Goal: Task Accomplishment & Management: Use online tool/utility

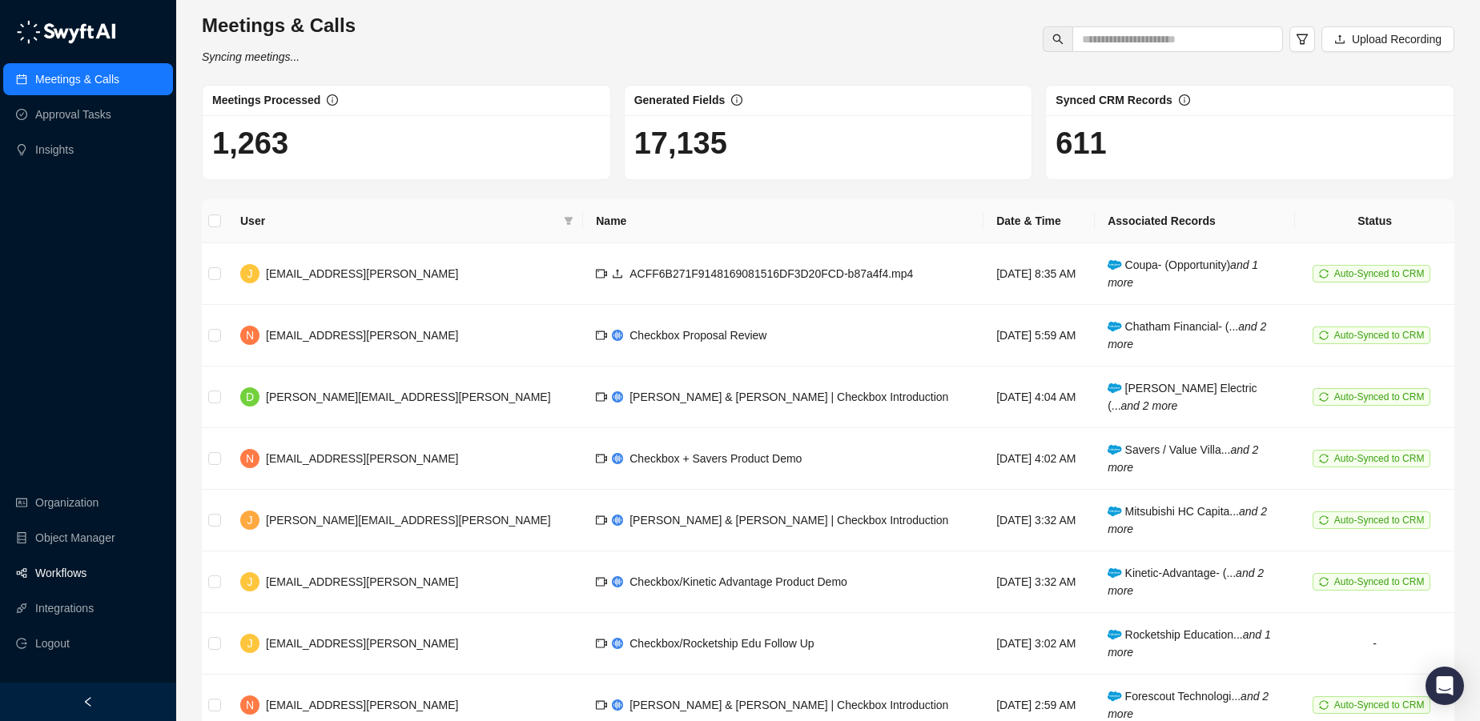
click at [86, 568] on link "Workflows" at bounding box center [60, 573] width 51 height 32
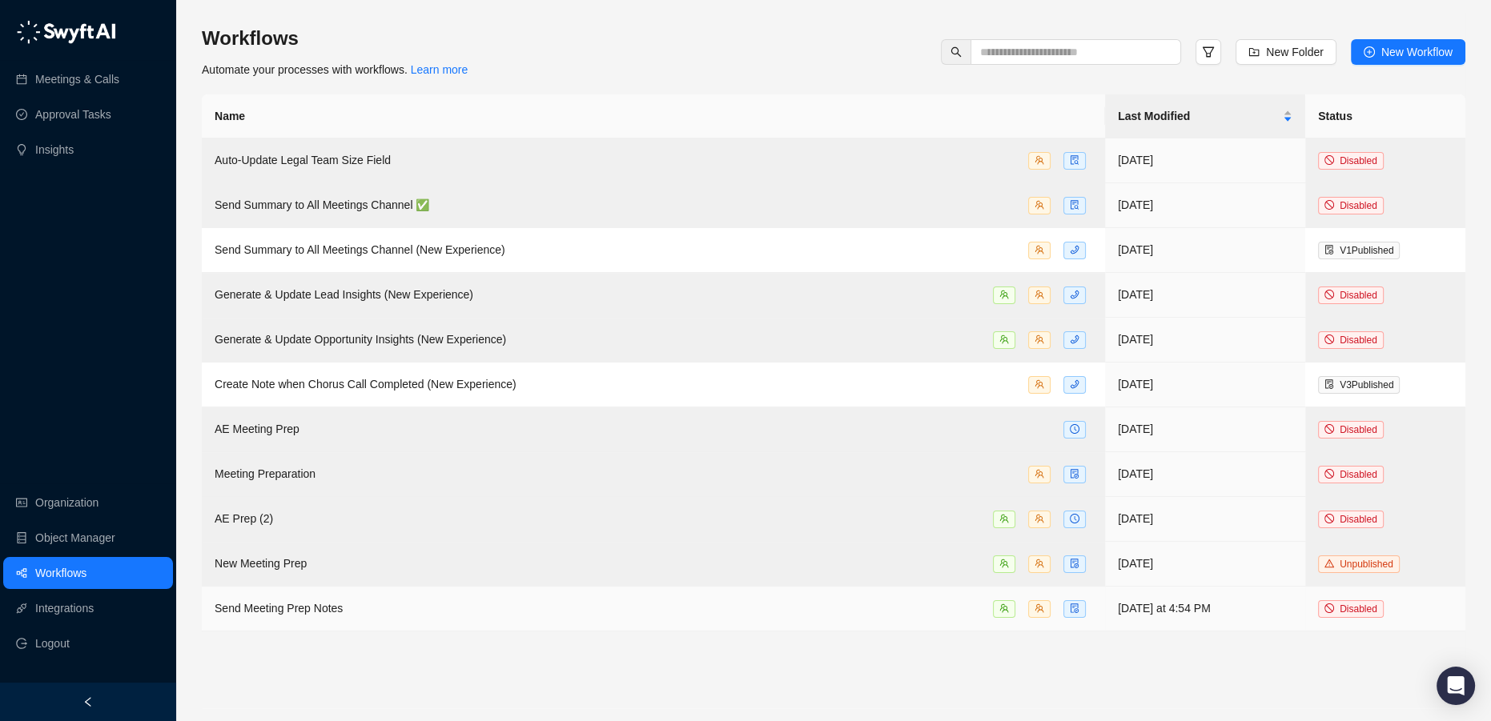
click at [364, 600] on div "Send Meeting Prep Notes" at bounding box center [654, 609] width 878 height 18
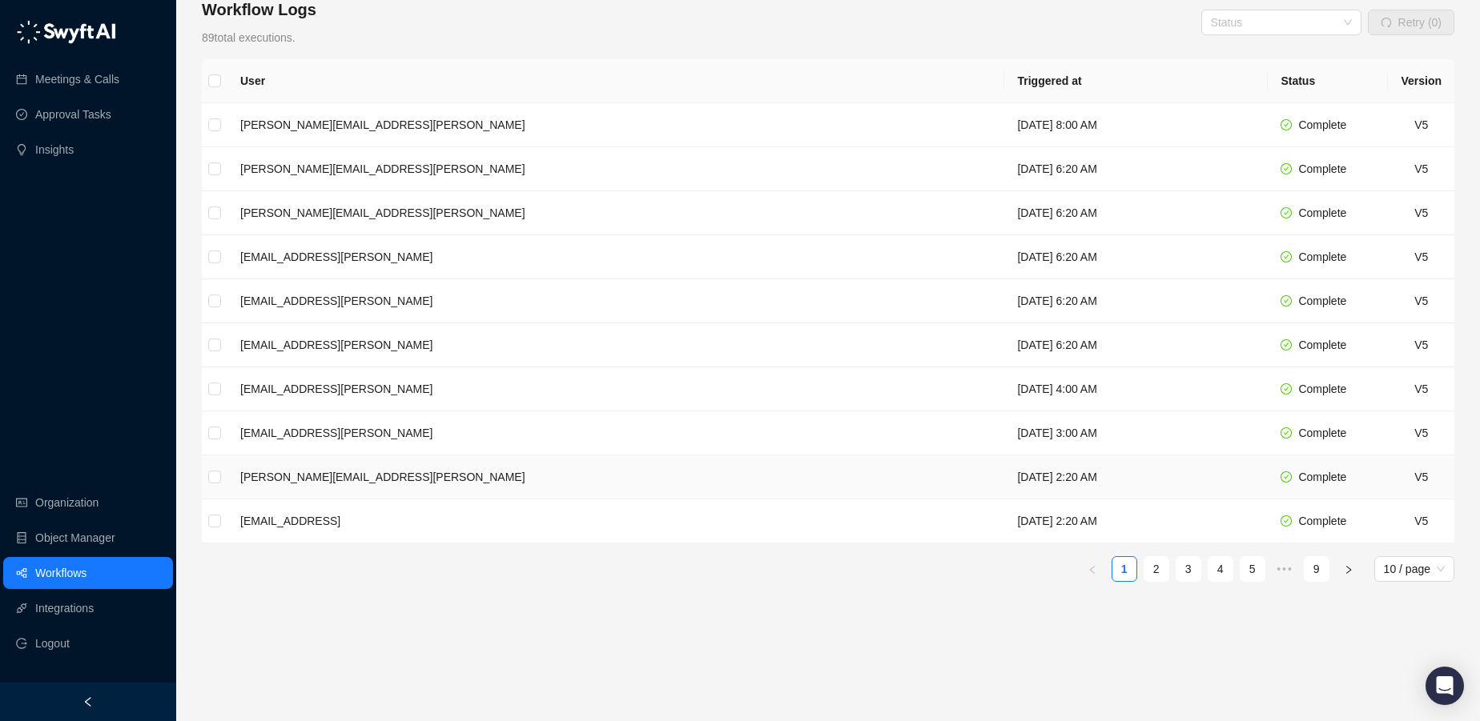
scroll to position [252, 0]
click at [1159, 562] on link "2" at bounding box center [1156, 567] width 24 height 24
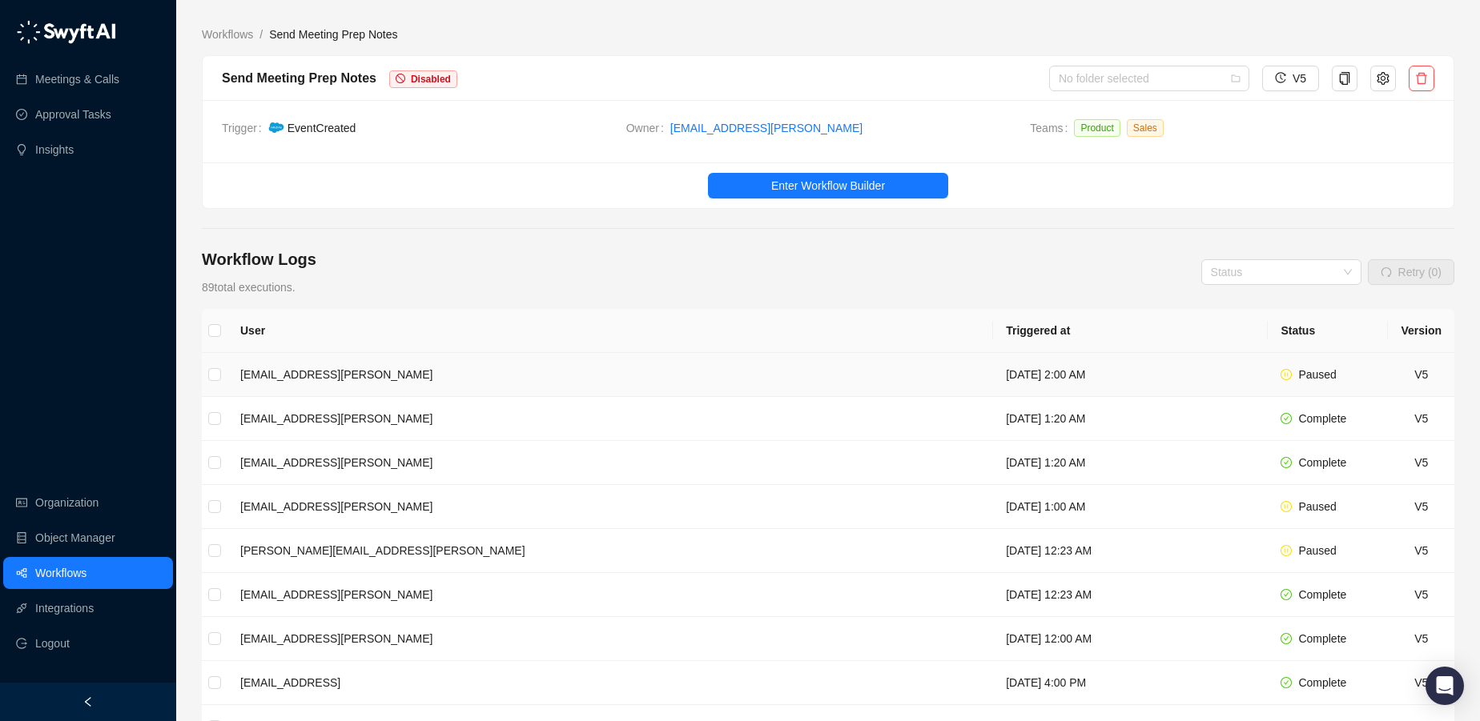
click at [547, 372] on td "[EMAIL_ADDRESS][PERSON_NAME]" at bounding box center [609, 375] width 765 height 44
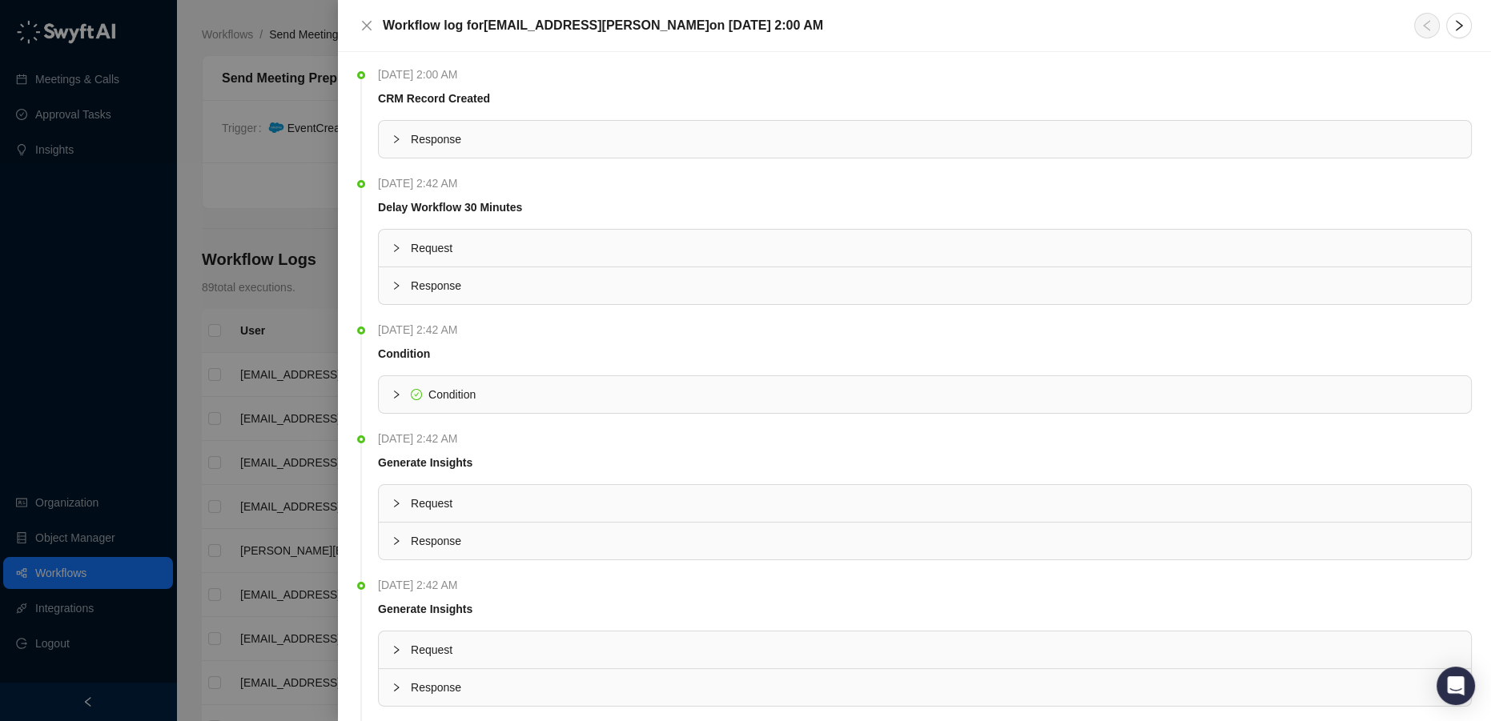
click at [461, 134] on span "Response" at bounding box center [934, 140] width 1047 height 18
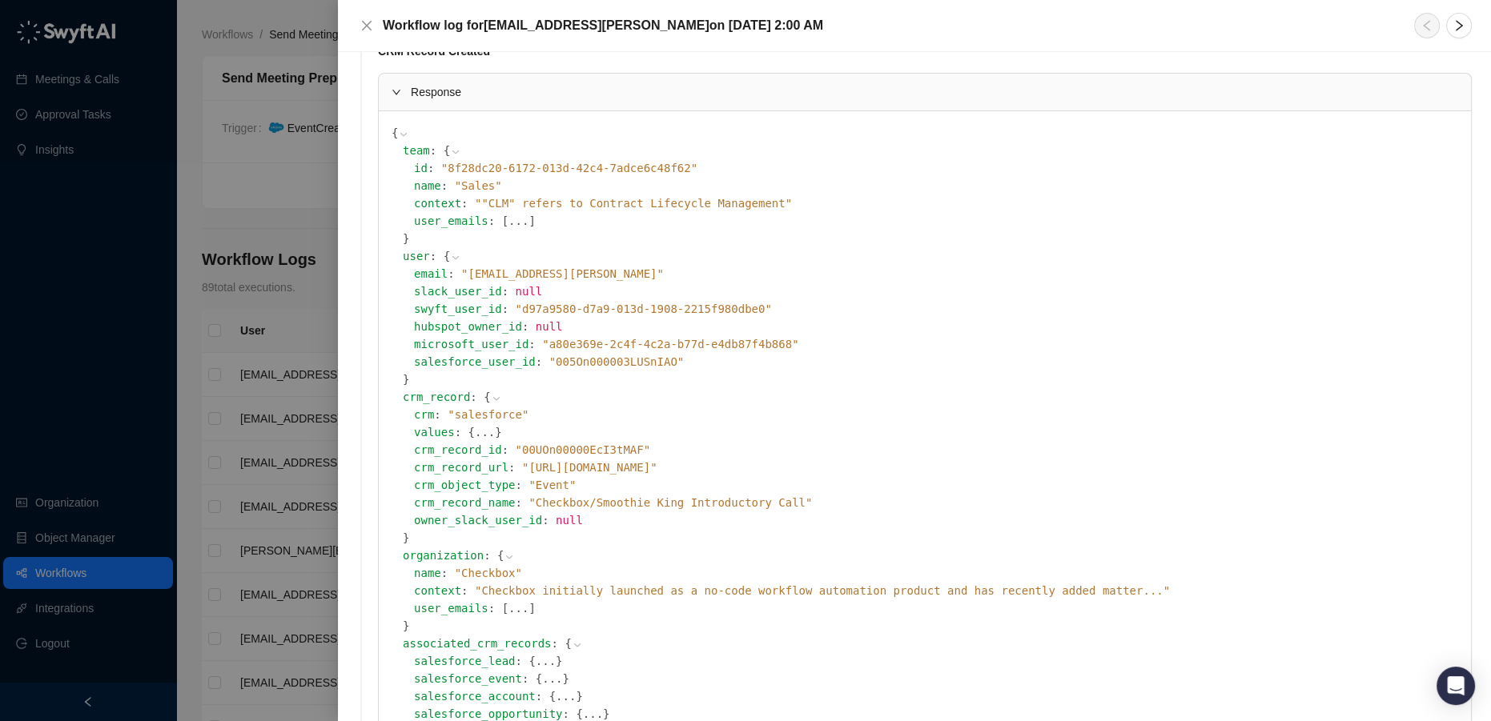
scroll to position [72, 0]
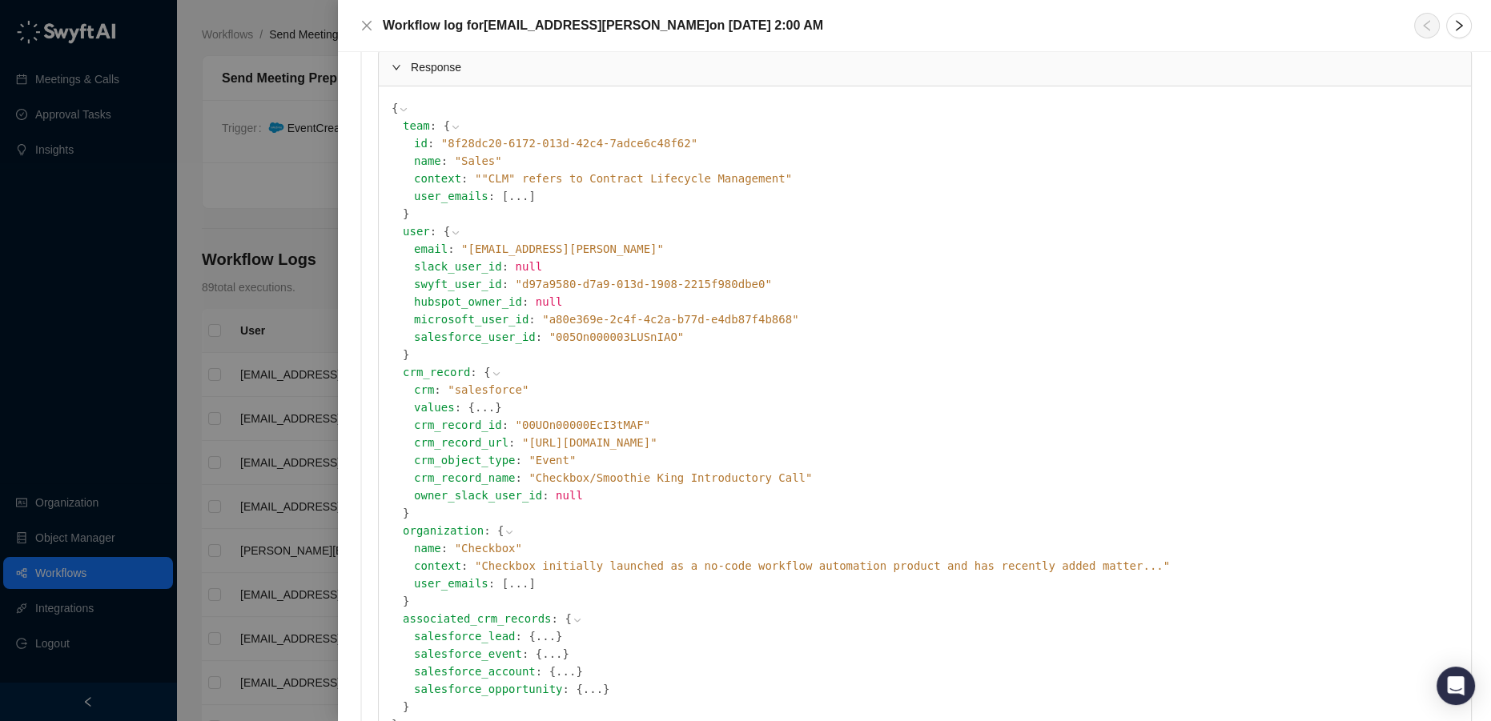
drag, startPoint x: 495, startPoint y: 442, endPoint x: 810, endPoint y: 445, distance: 315.5
click at [657, 445] on span "" [URL][DOMAIN_NAME] "" at bounding box center [589, 442] width 135 height 13
copy span "[URL][DOMAIN_NAME]"
click at [491, 377] on icon at bounding box center [496, 373] width 11 height 11
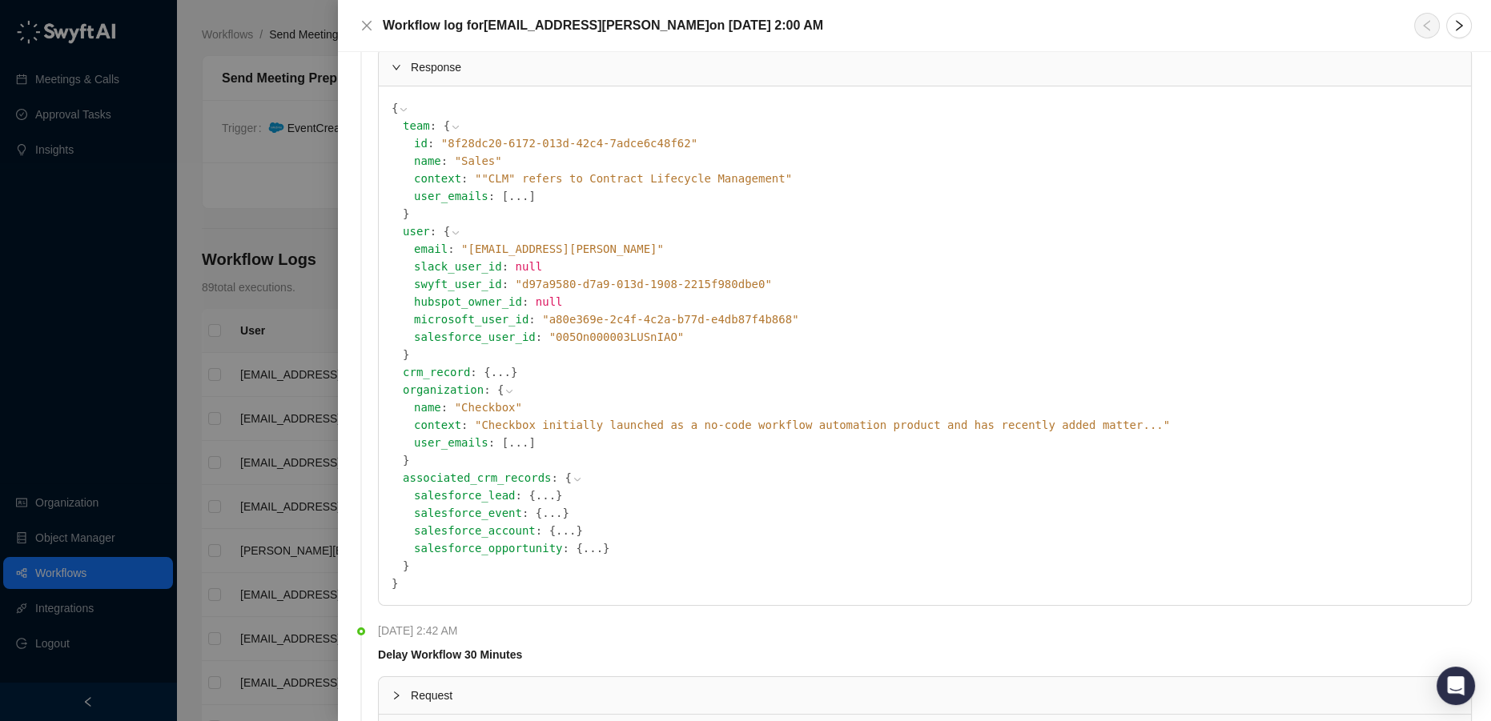
click at [491, 377] on button "..." at bounding box center [501, 373] width 20 height 18
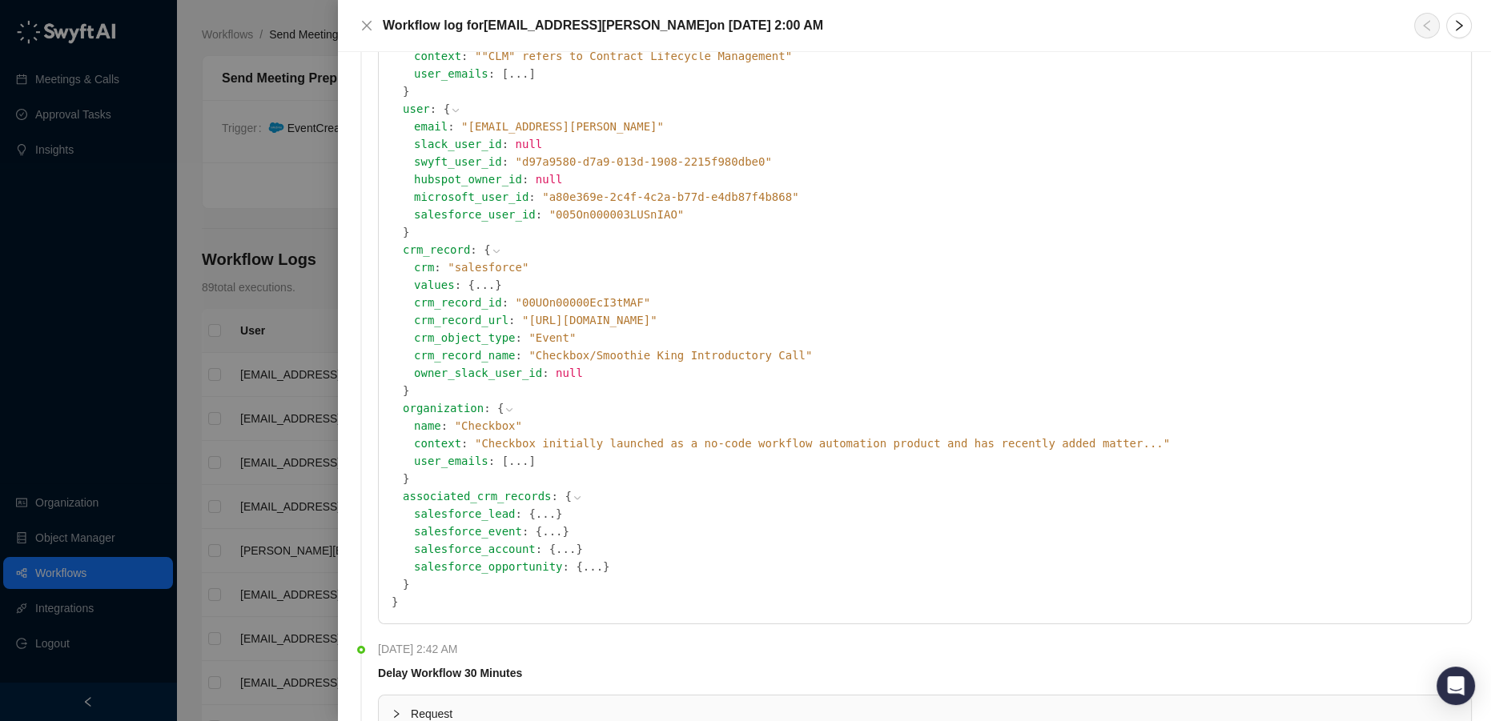
scroll to position [218, 0]
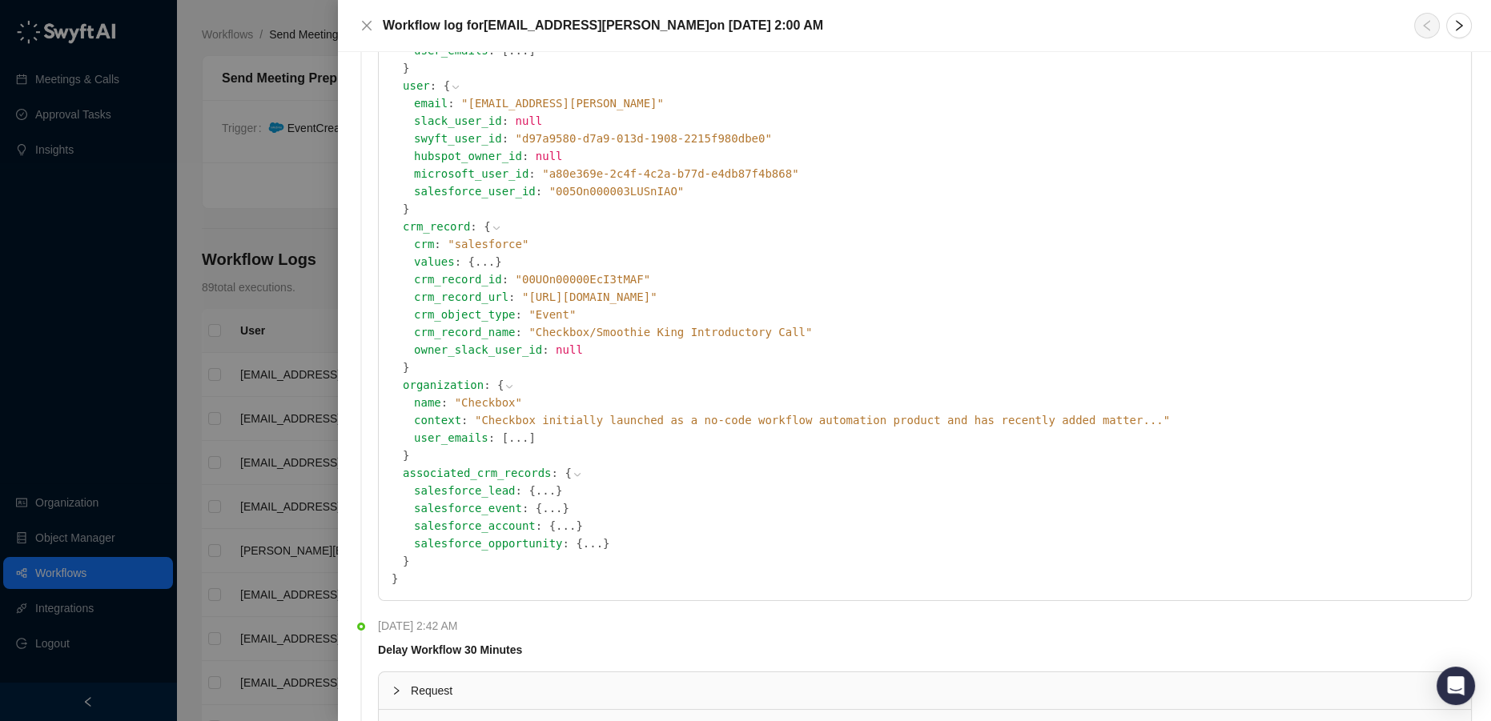
click at [572, 474] on icon at bounding box center [577, 474] width 11 height 11
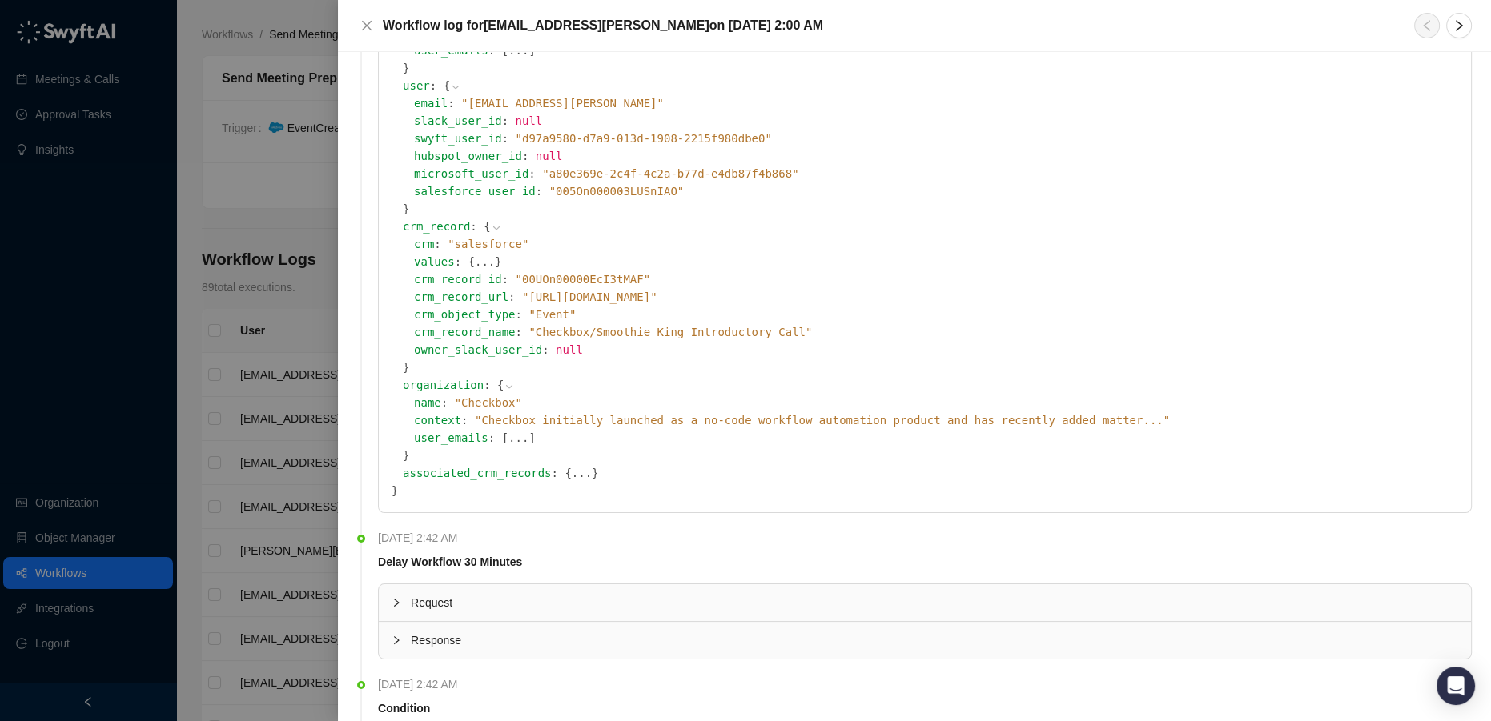
click at [572, 474] on button "..." at bounding box center [582, 473] width 20 height 18
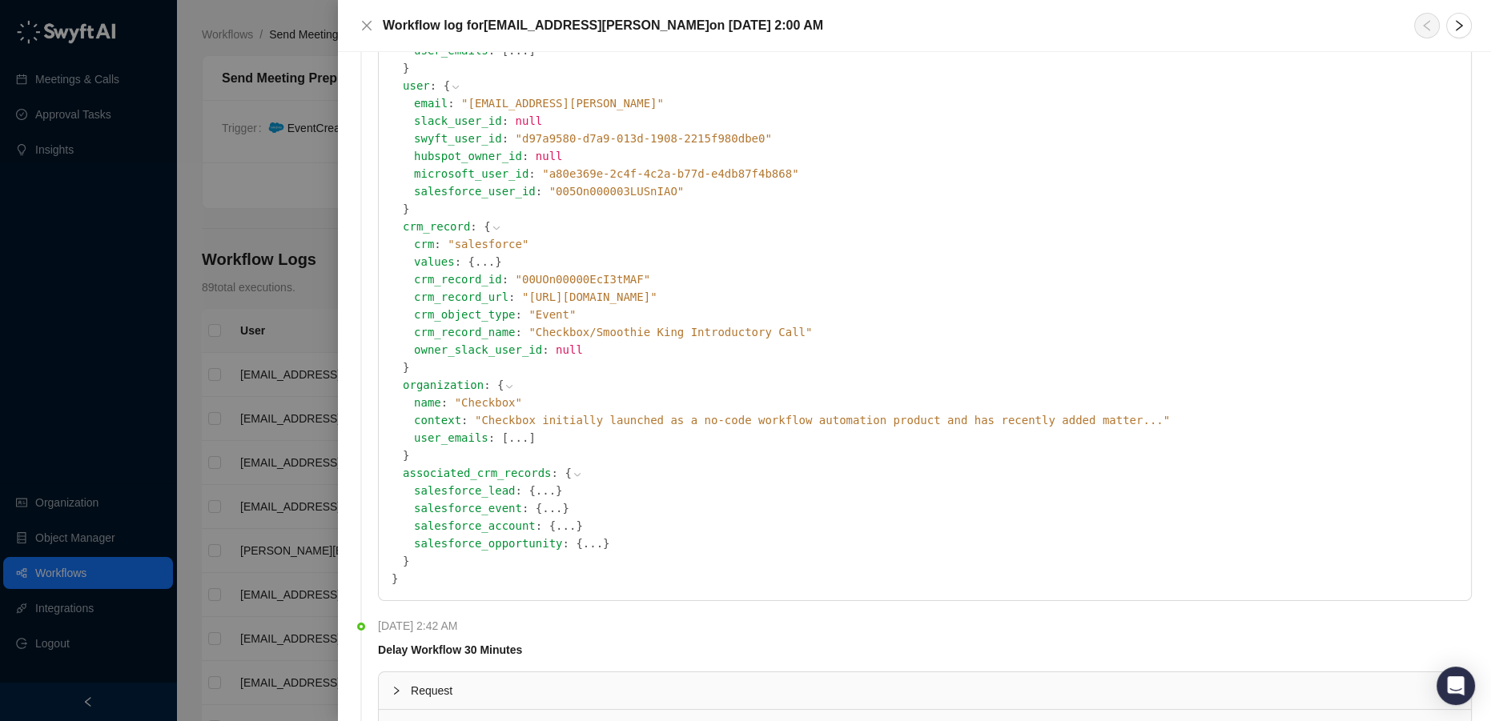
click at [536, 490] on button "..." at bounding box center [546, 491] width 20 height 18
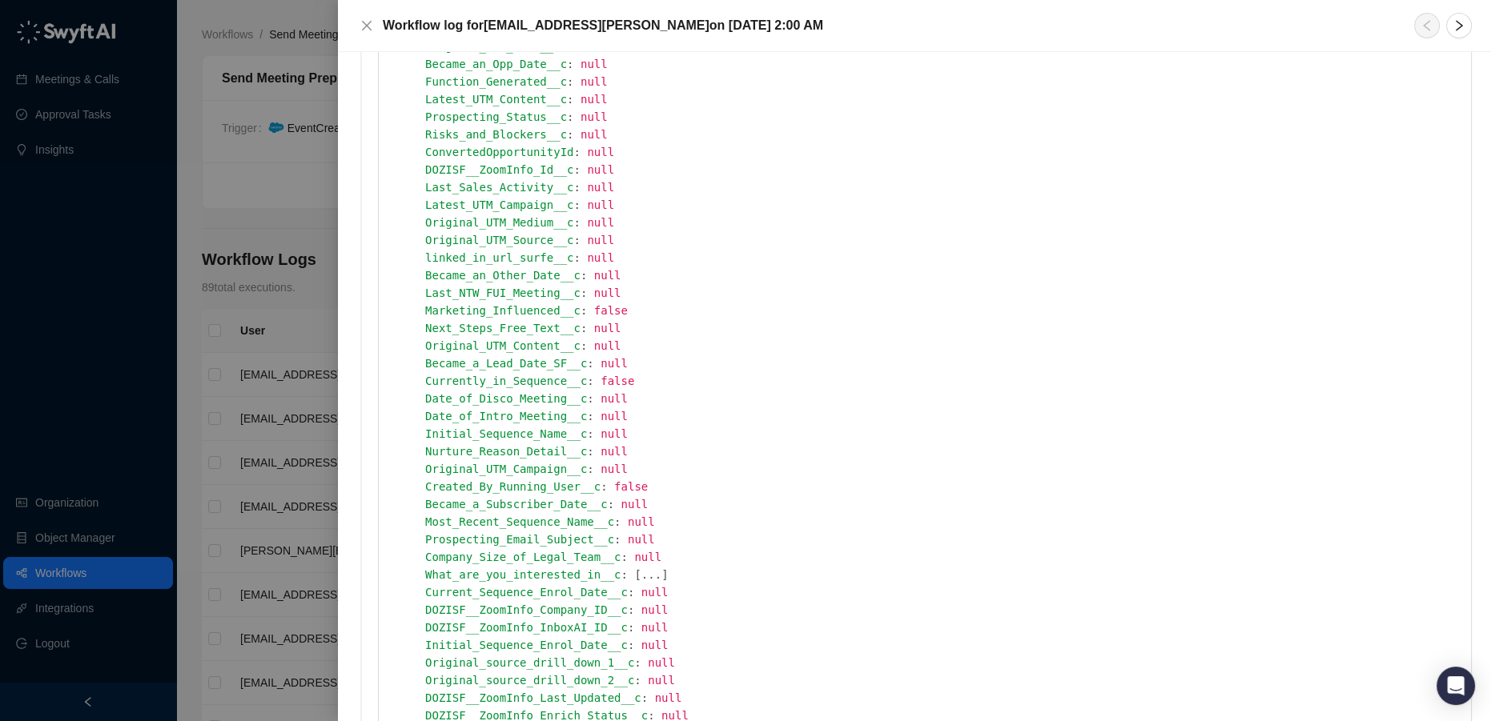
scroll to position [3057, 0]
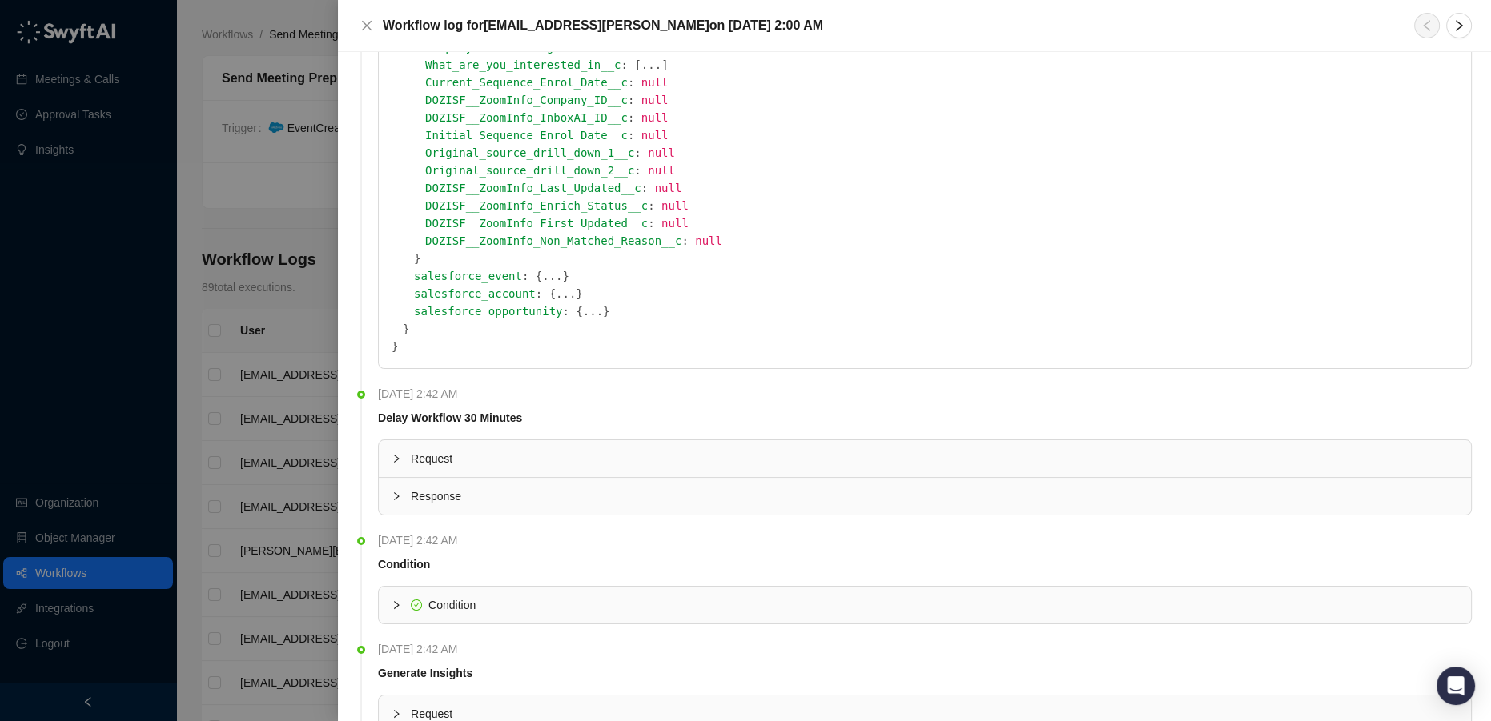
click at [542, 279] on button "..." at bounding box center [552, 276] width 20 height 18
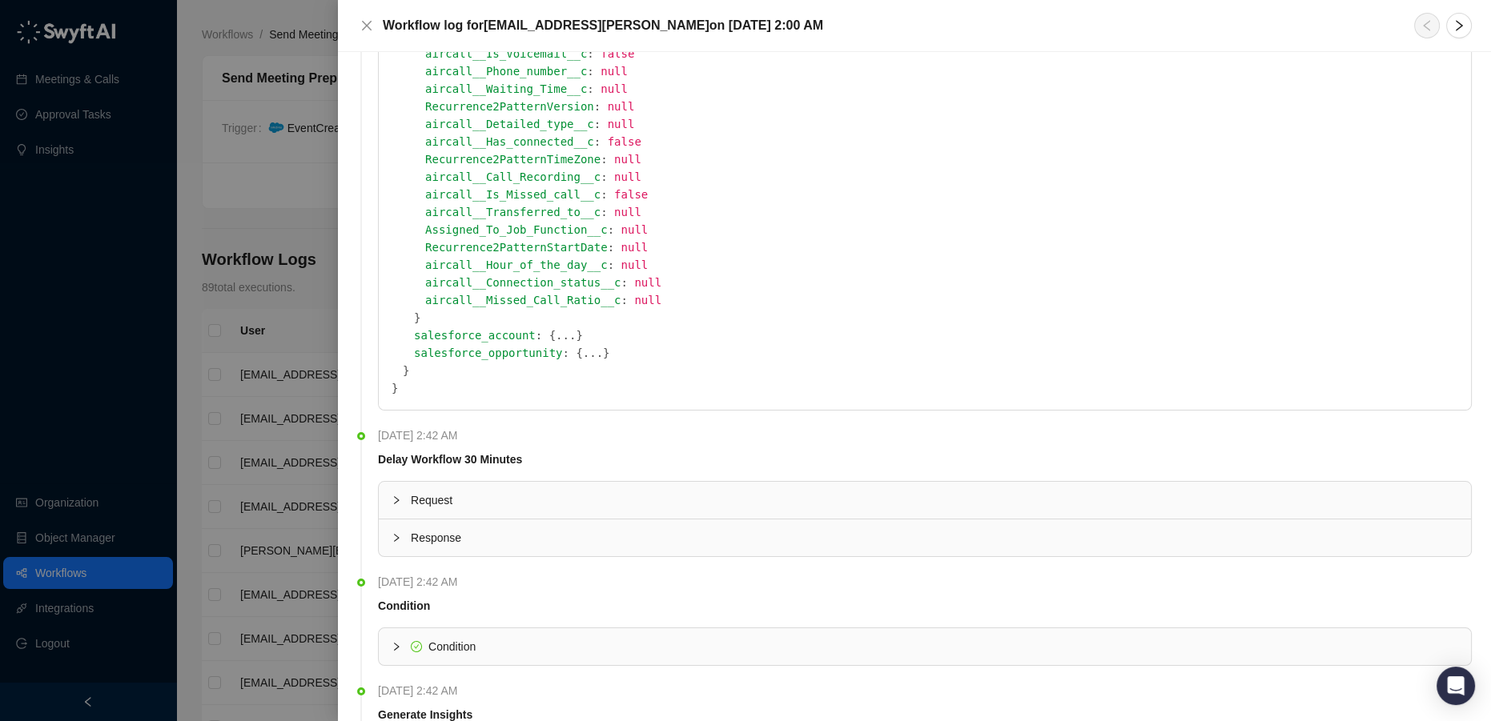
scroll to position [4513, 0]
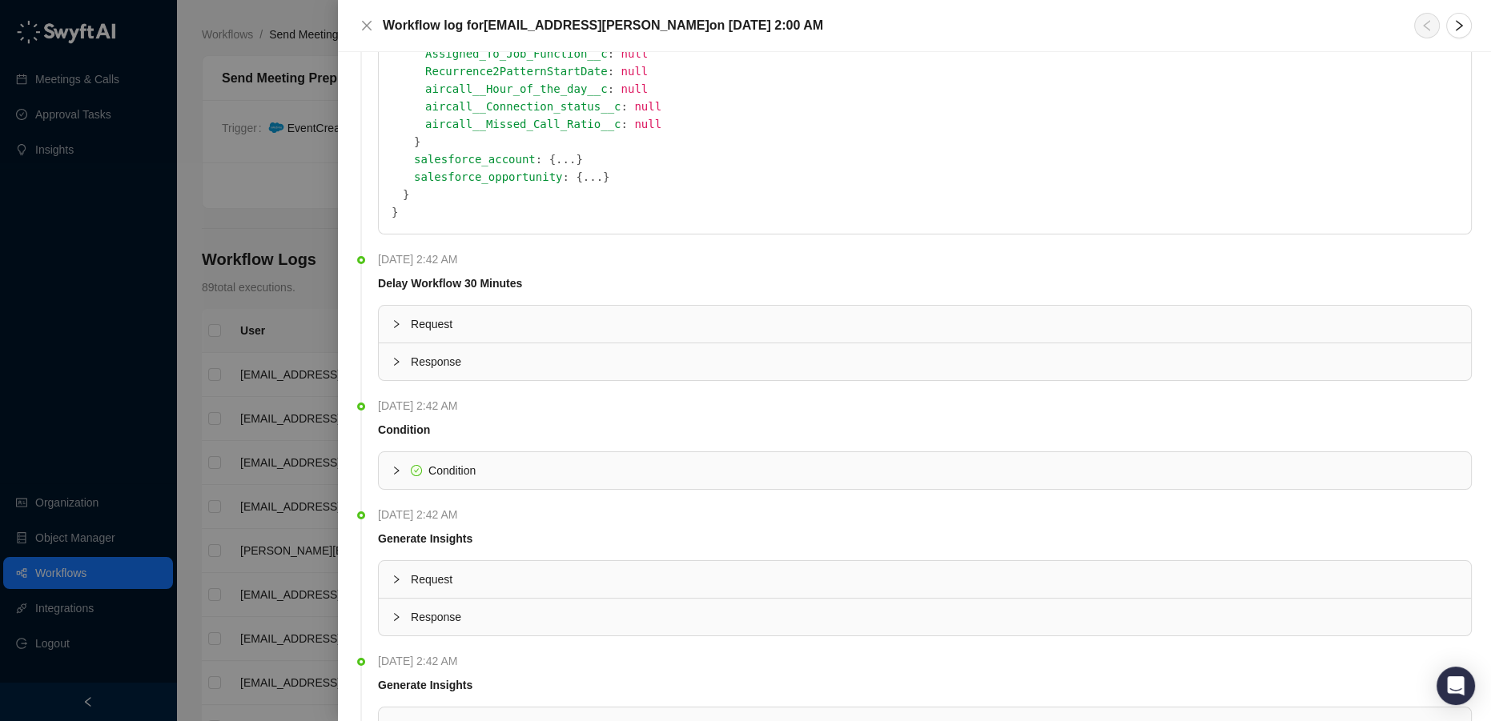
click at [556, 162] on button "..." at bounding box center [566, 160] width 20 height 18
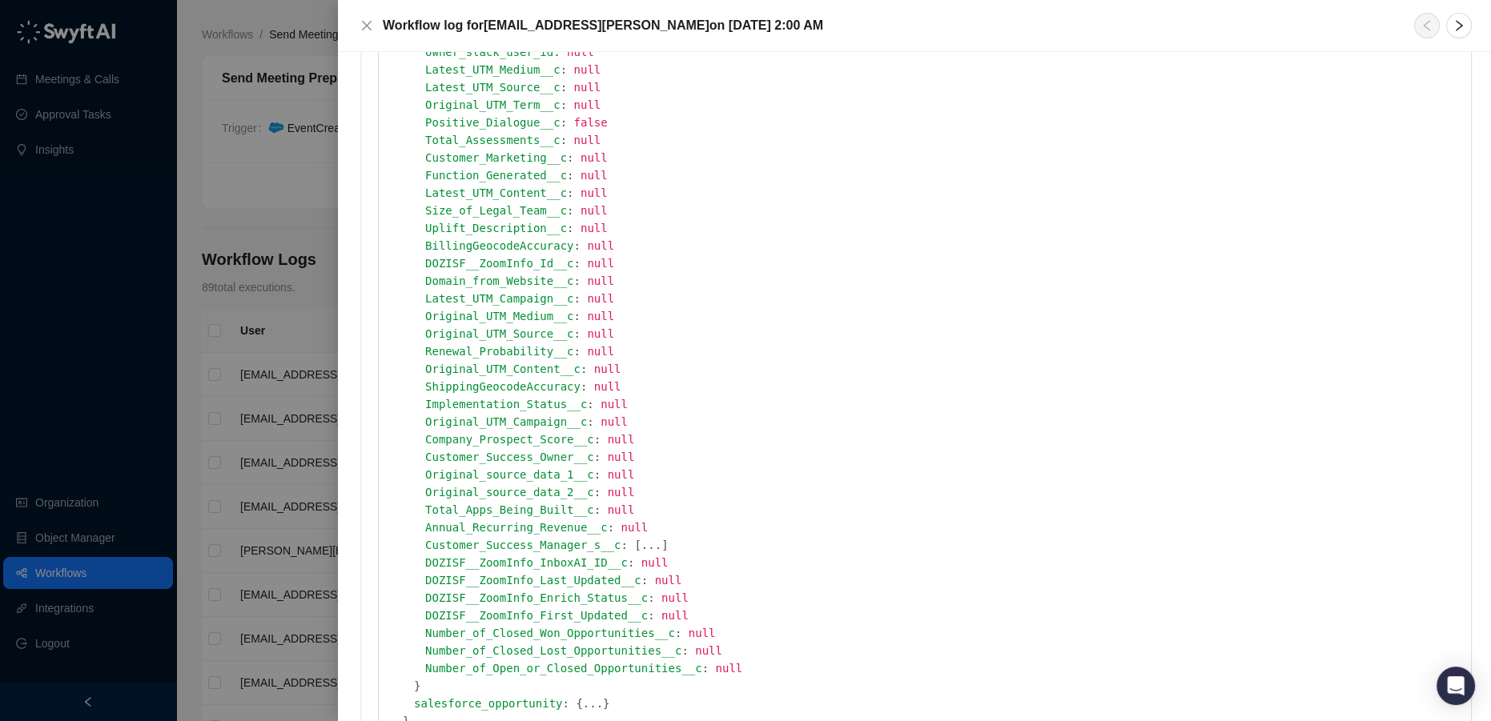
scroll to position [6187, 0]
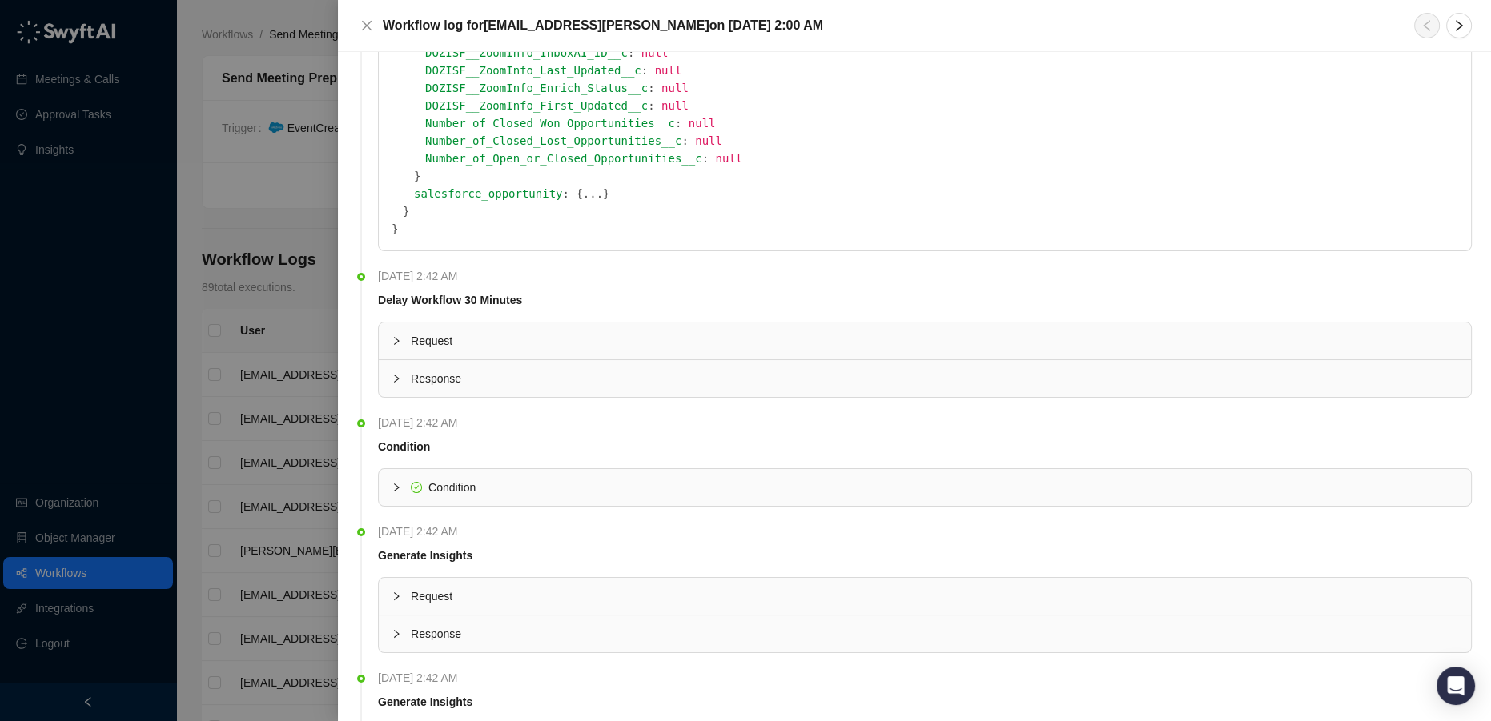
click at [583, 195] on button "..." at bounding box center [593, 194] width 20 height 18
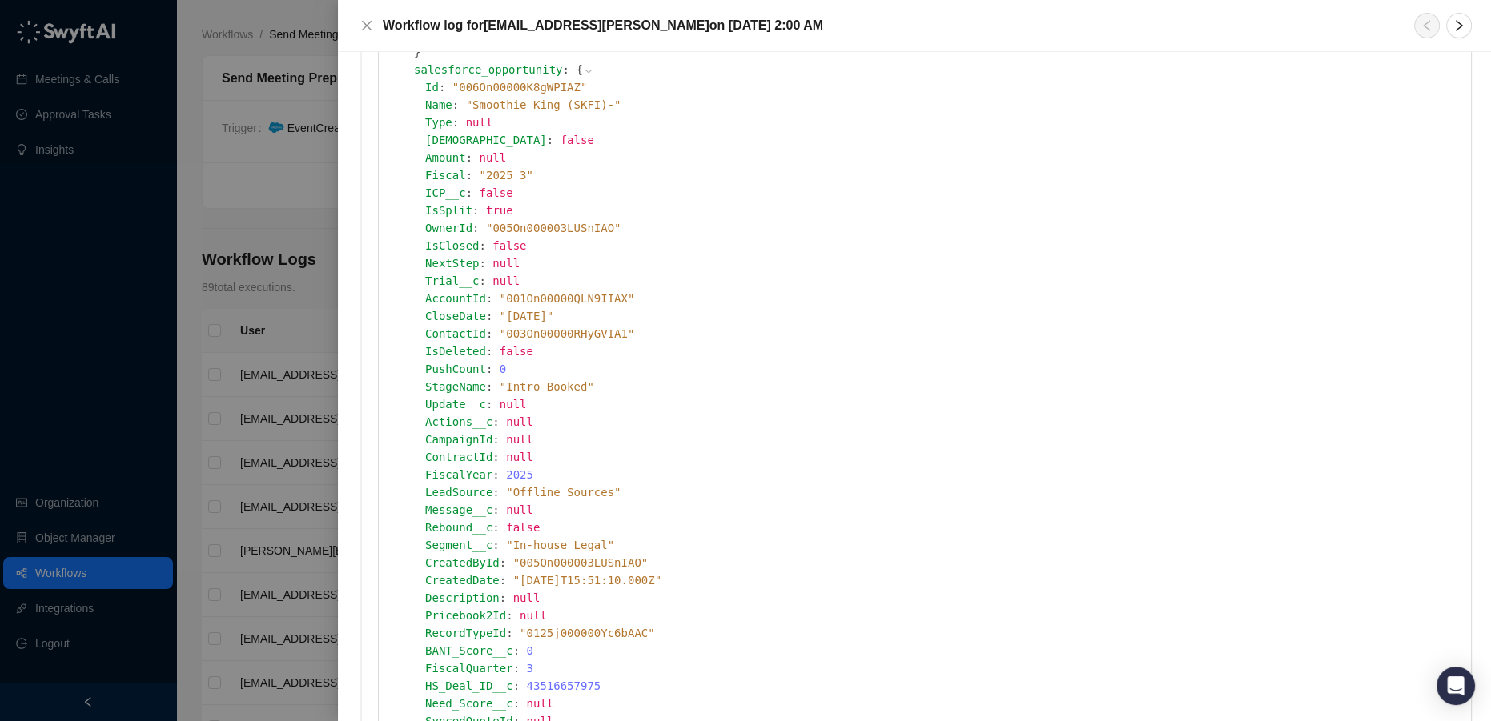
scroll to position [6333, 0]
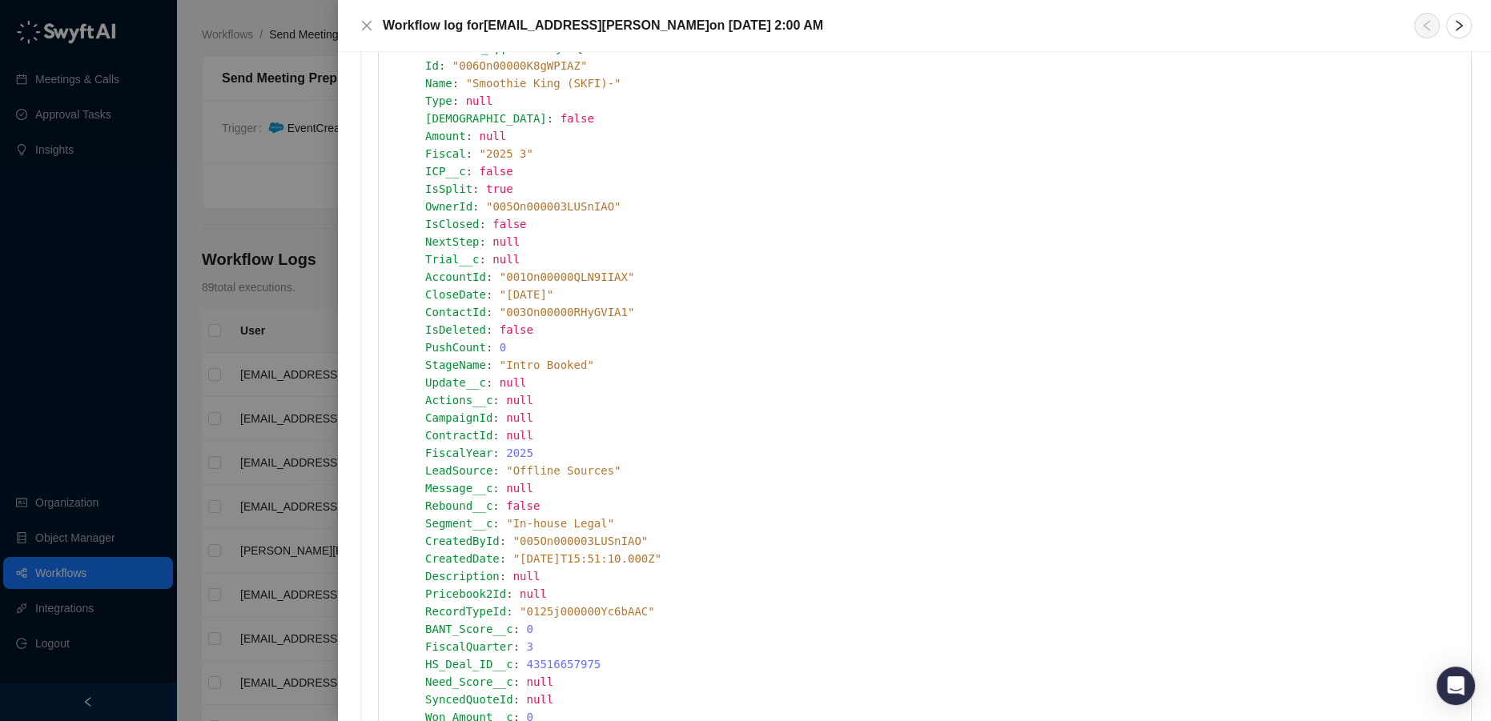
click at [288, 232] on div at bounding box center [745, 360] width 1491 height 721
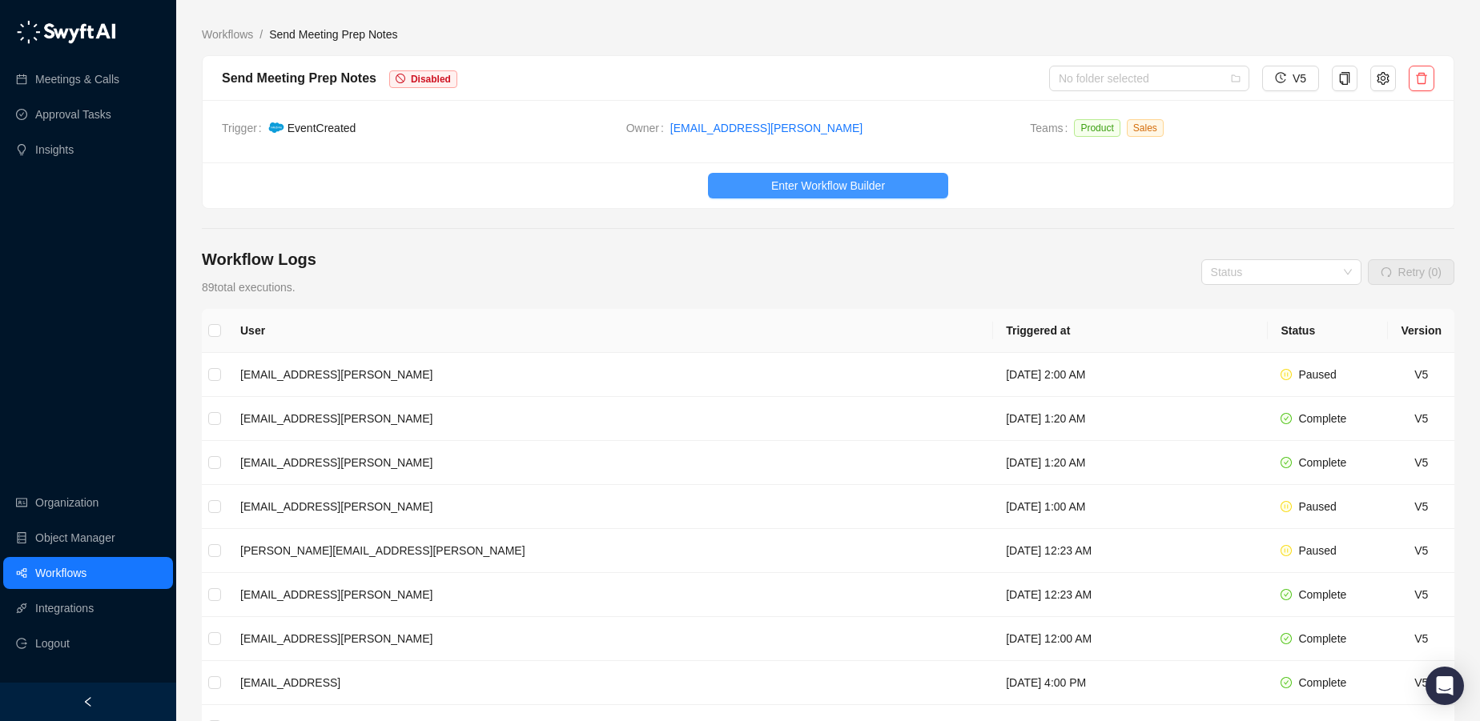
click at [848, 184] on span "Enter Workflow Builder" at bounding box center [828, 186] width 114 height 18
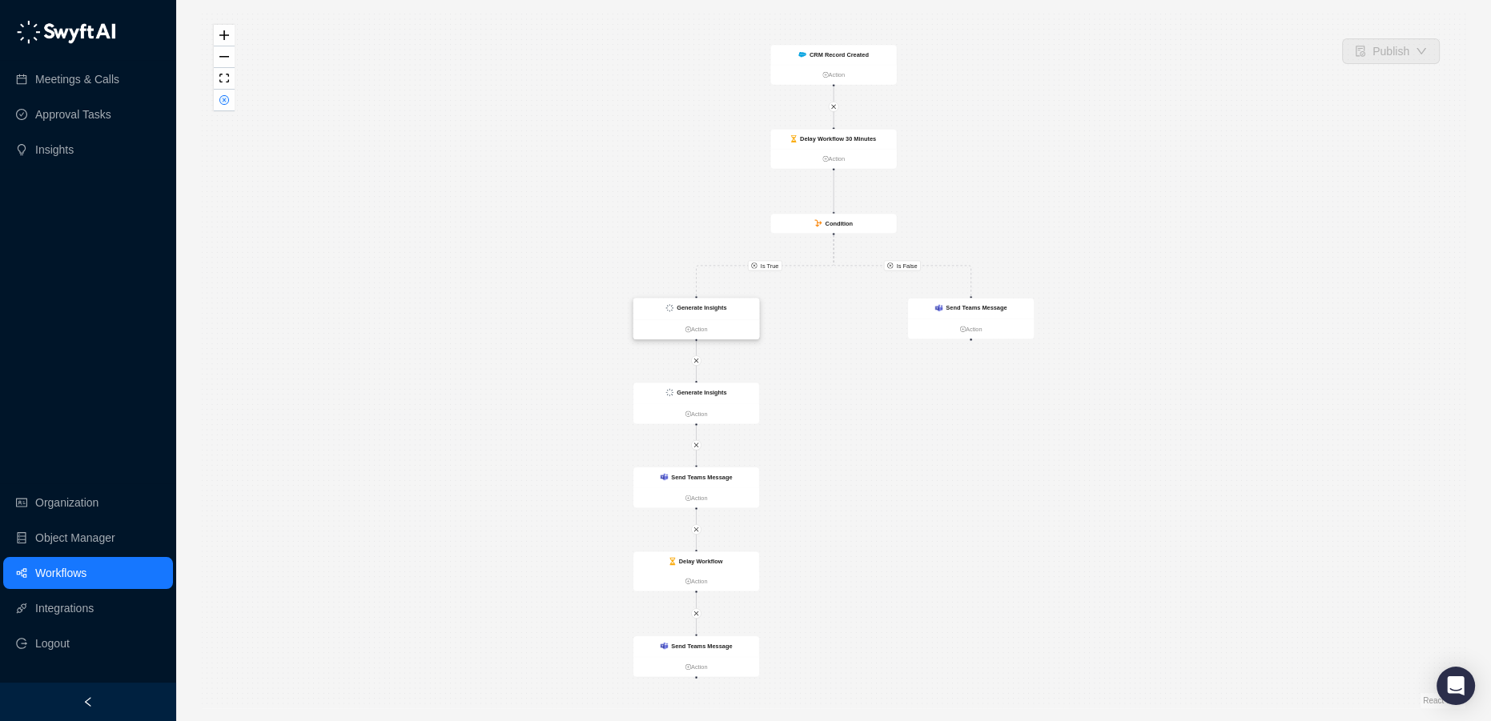
click at [721, 311] on strong "Generate Insights" at bounding box center [702, 308] width 50 height 6
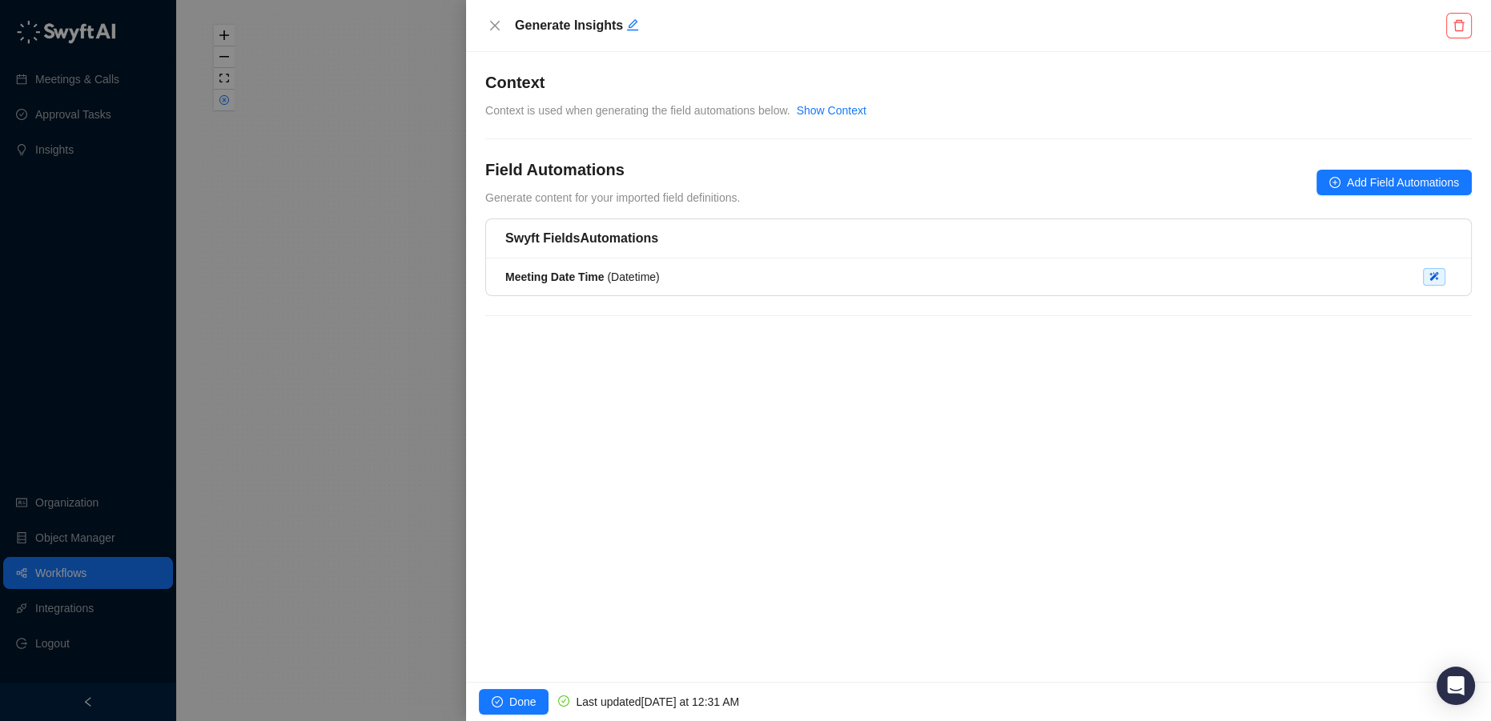
click at [420, 207] on div at bounding box center [745, 360] width 1491 height 721
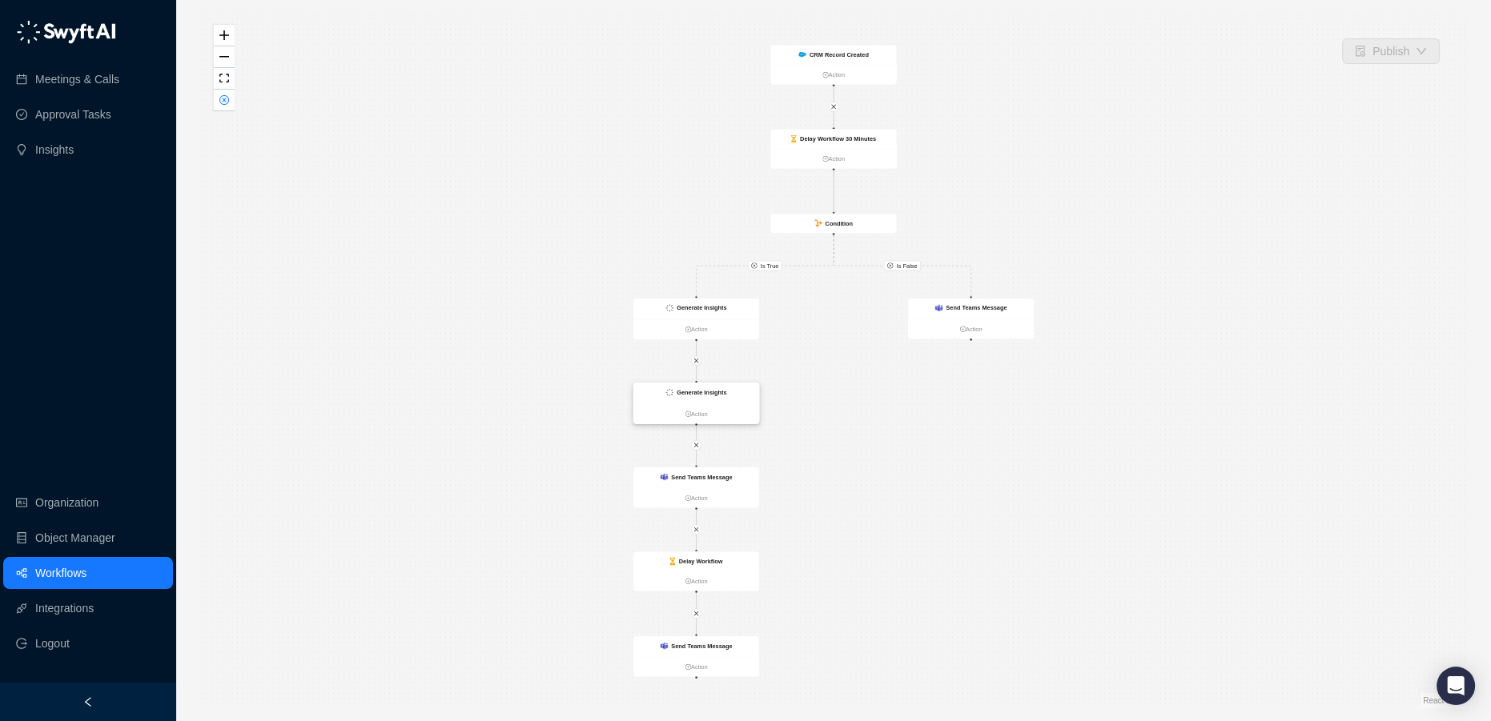
click at [689, 396] on strong "Generate Insights" at bounding box center [702, 392] width 50 height 6
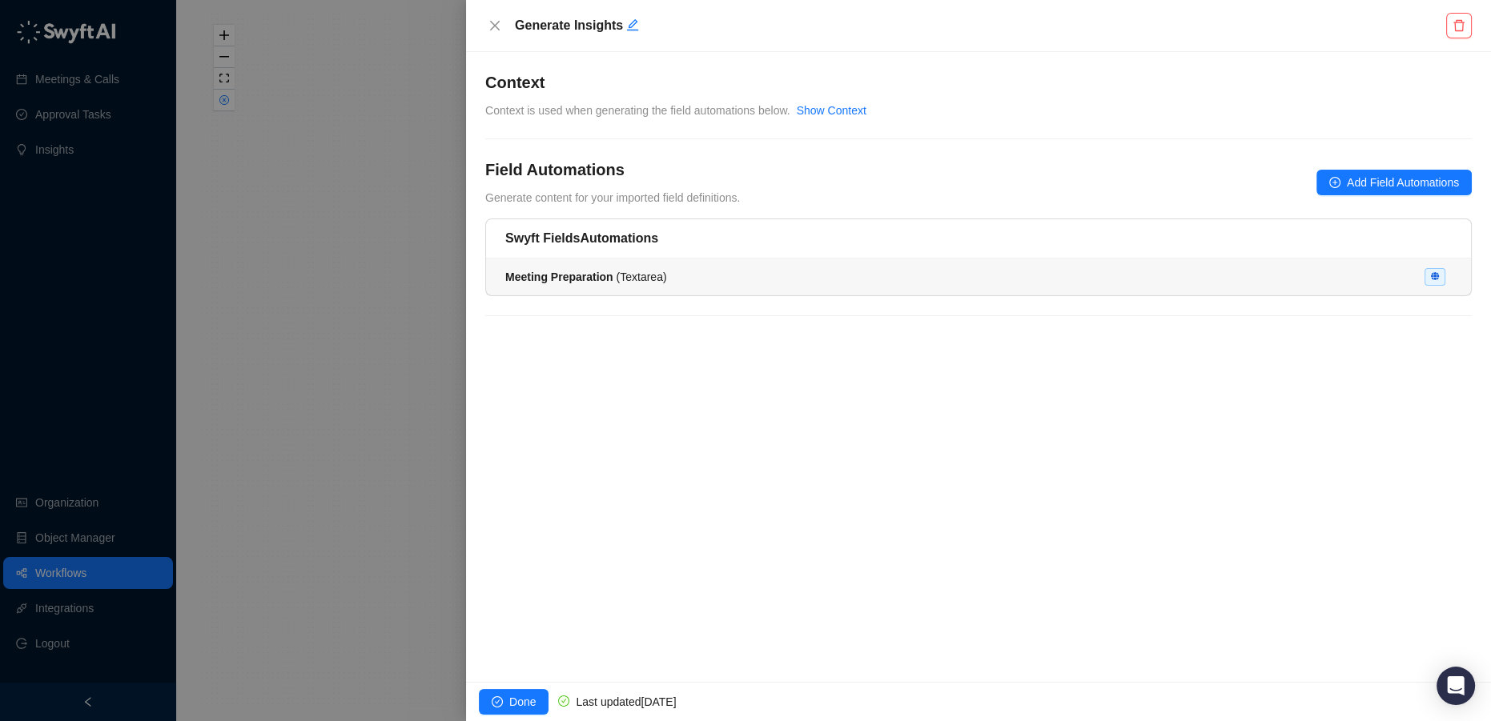
click at [642, 277] on span "Meeting Preparation ( Textarea )" at bounding box center [586, 277] width 162 height 13
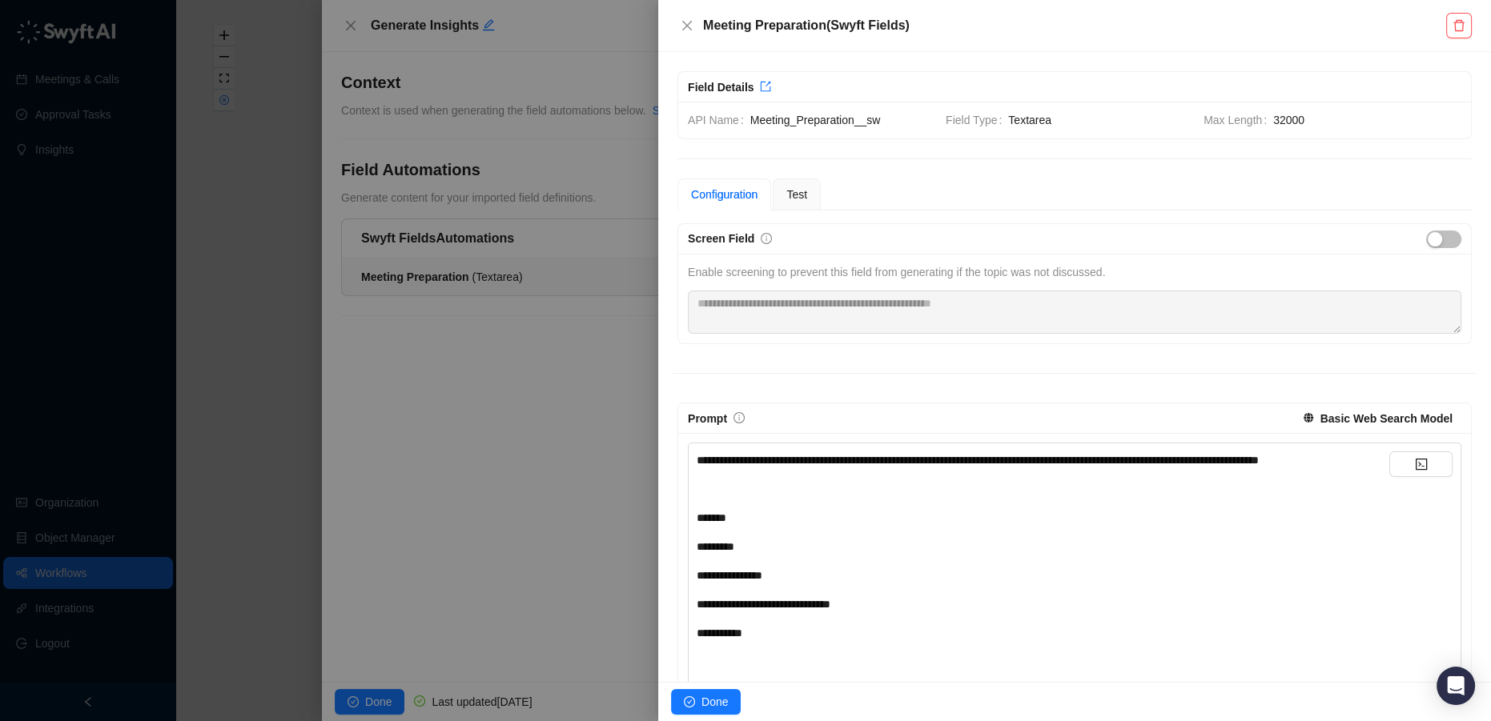
scroll to position [218, 0]
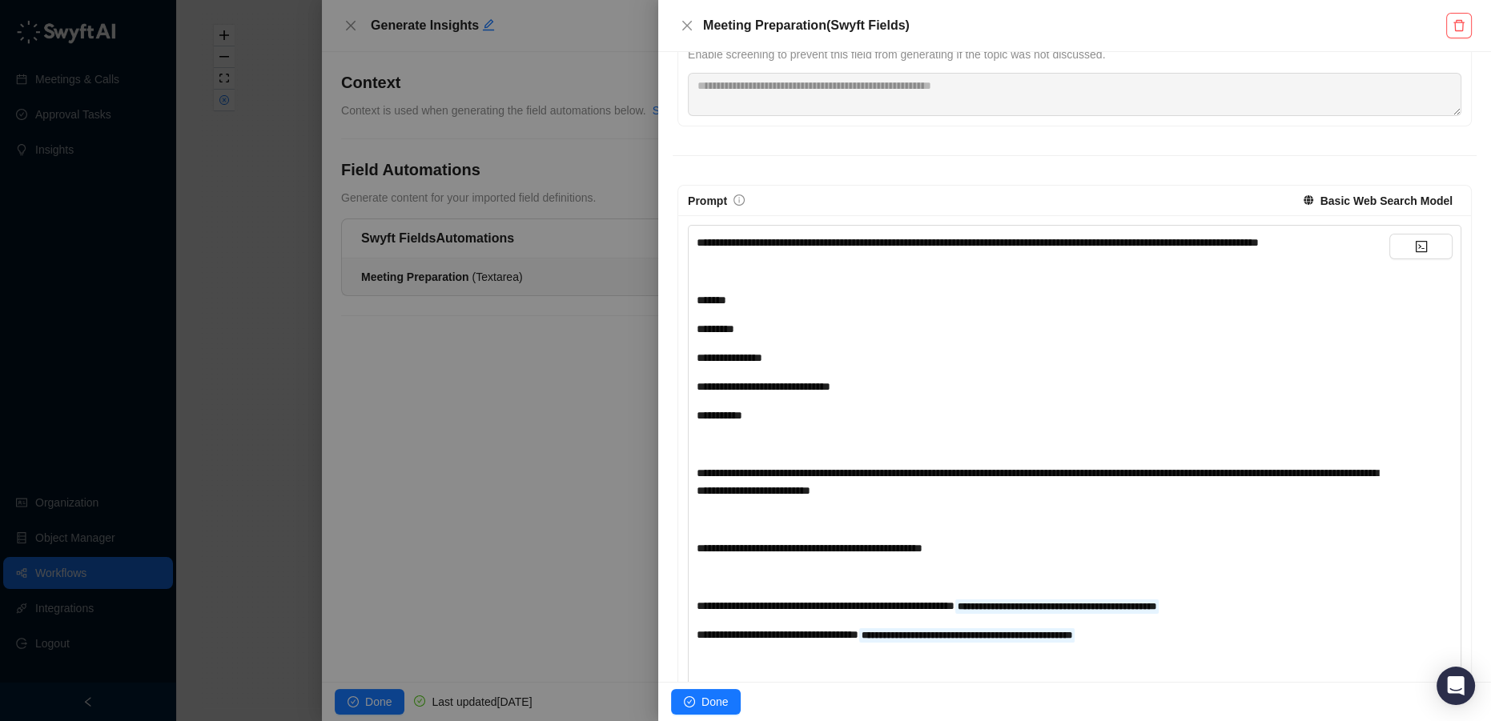
click at [1285, 615] on div "**********" at bounding box center [1043, 606] width 693 height 18
click at [1403, 247] on button "button" at bounding box center [1420, 247] width 63 height 26
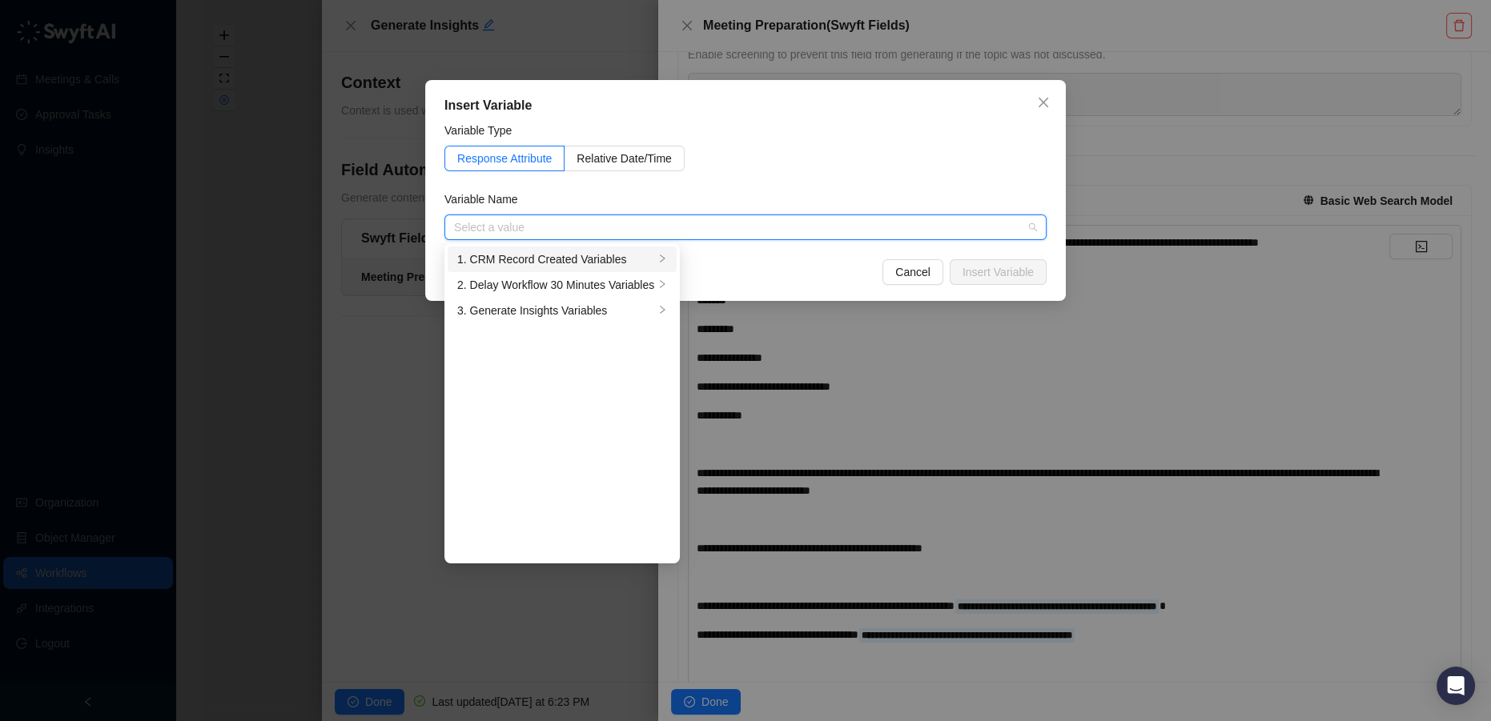
click at [585, 262] on div "1. CRM Record Created Variables" at bounding box center [555, 260] width 197 height 18
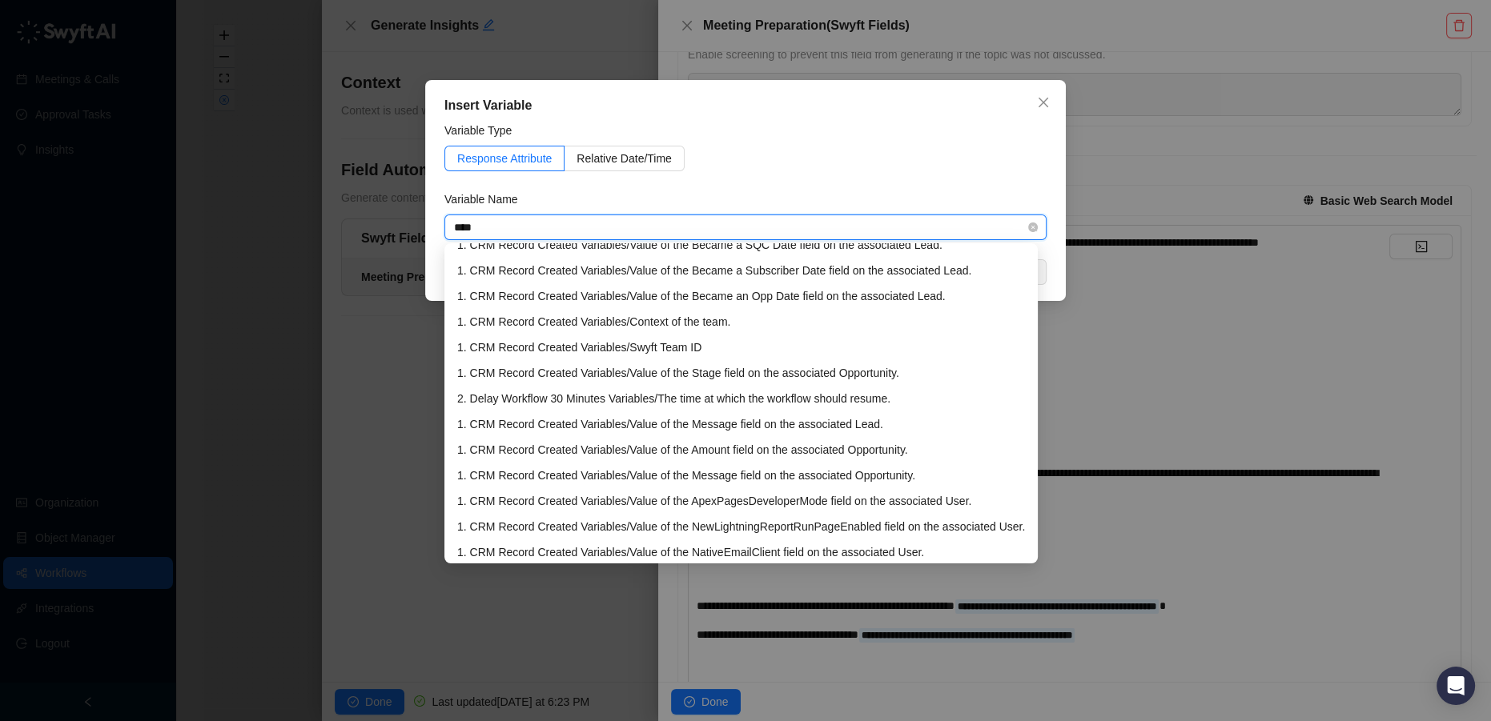
scroll to position [967, 0]
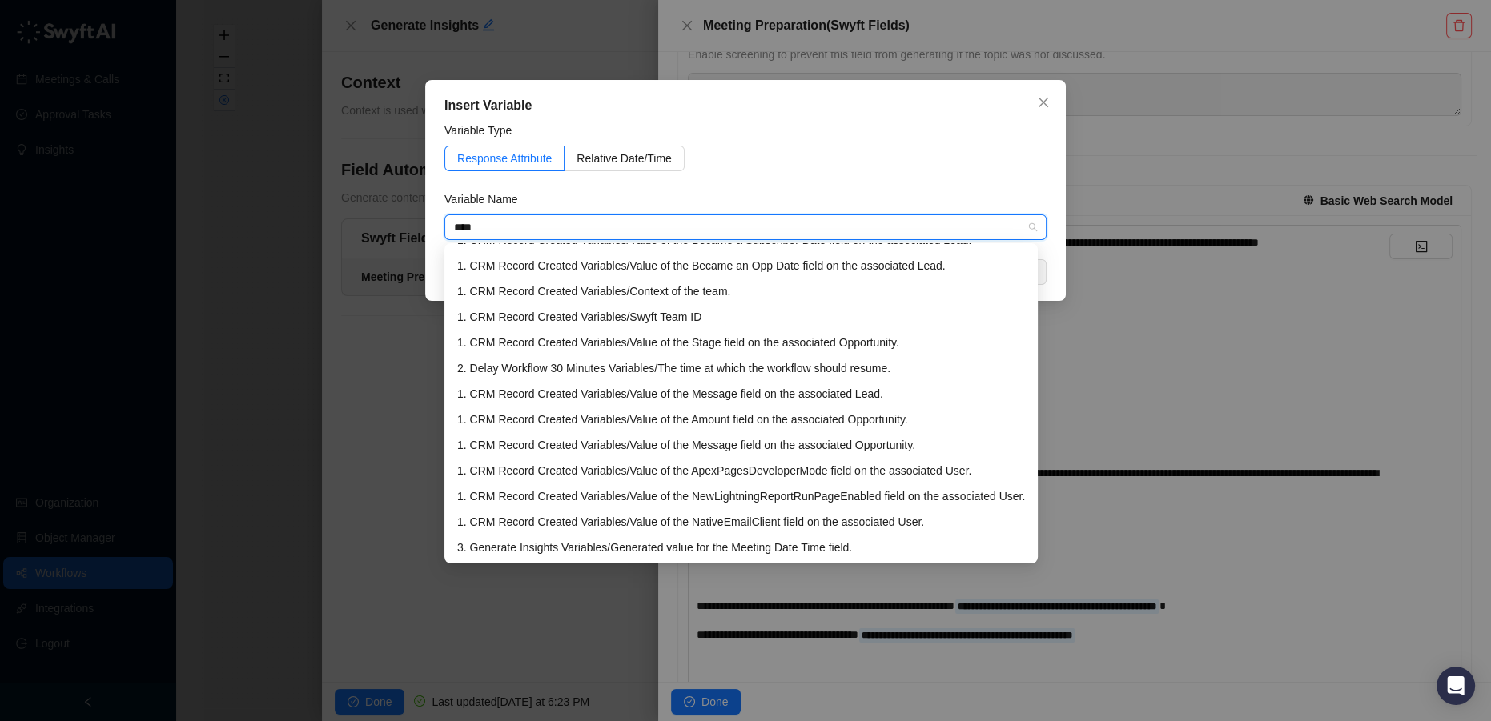
type input "****"
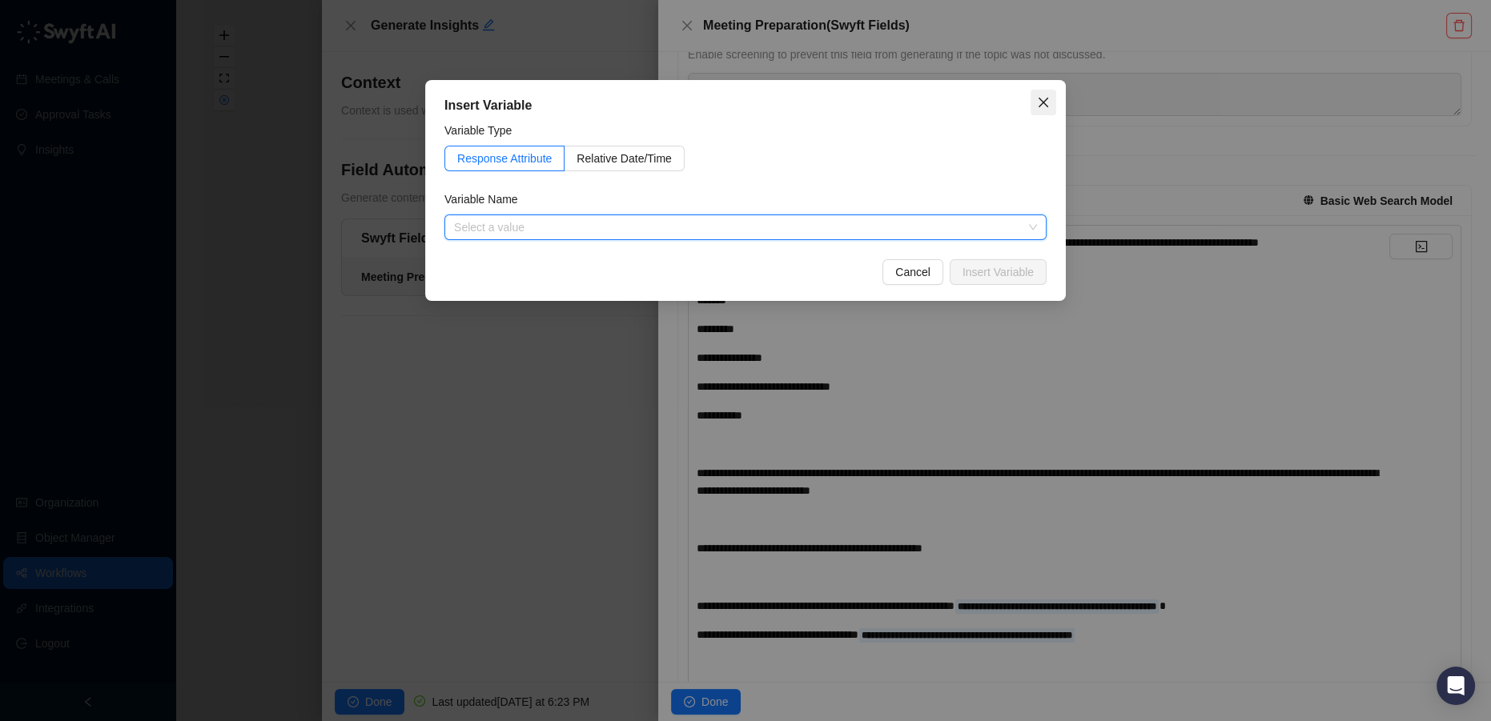
click at [1039, 99] on icon "close" at bounding box center [1044, 103] width 10 height 10
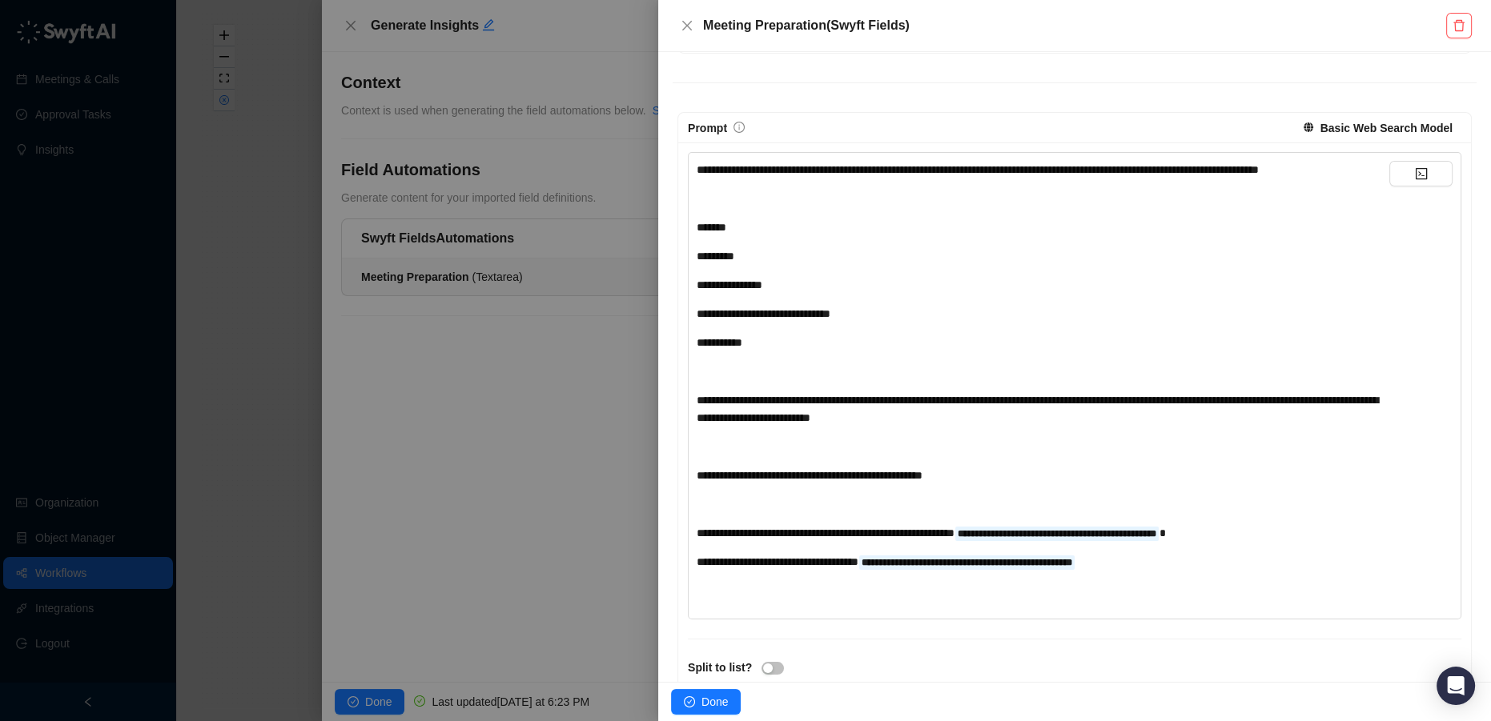
scroll to position [364, 0]
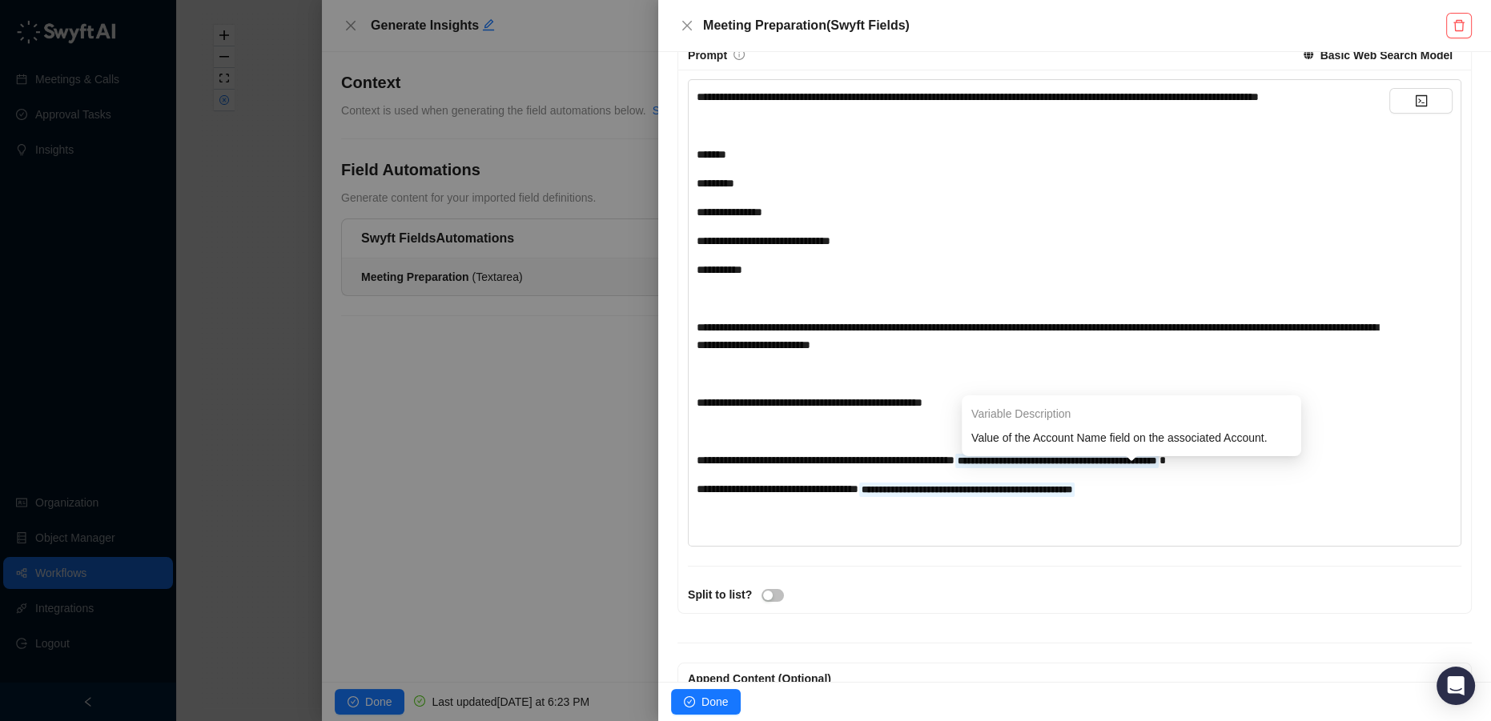
click at [1103, 466] on span "**********" at bounding box center [1057, 461] width 199 height 10
click at [1251, 469] on div "**********" at bounding box center [1043, 461] width 693 height 18
click at [1398, 105] on button "button" at bounding box center [1420, 101] width 63 height 26
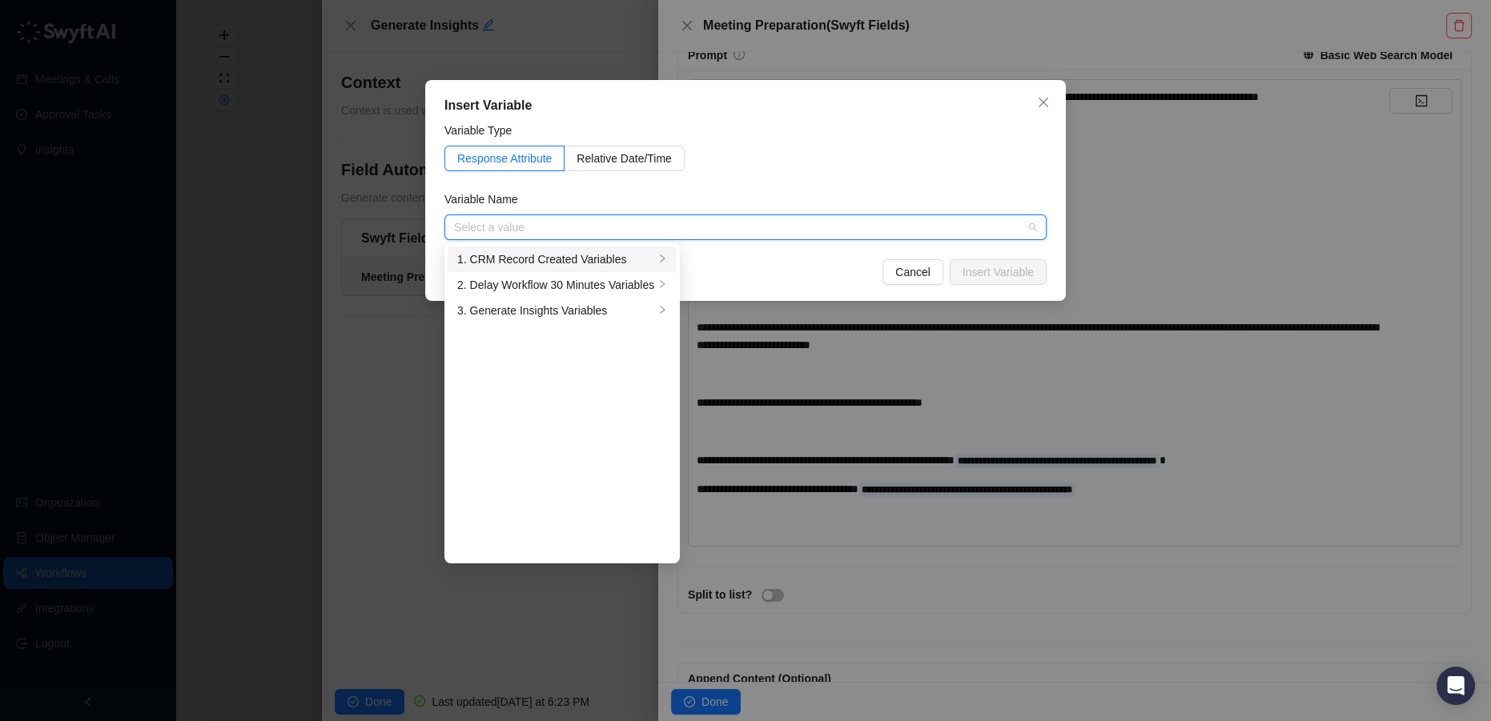
click at [577, 255] on div "1. CRM Record Created Variables" at bounding box center [555, 260] width 197 height 18
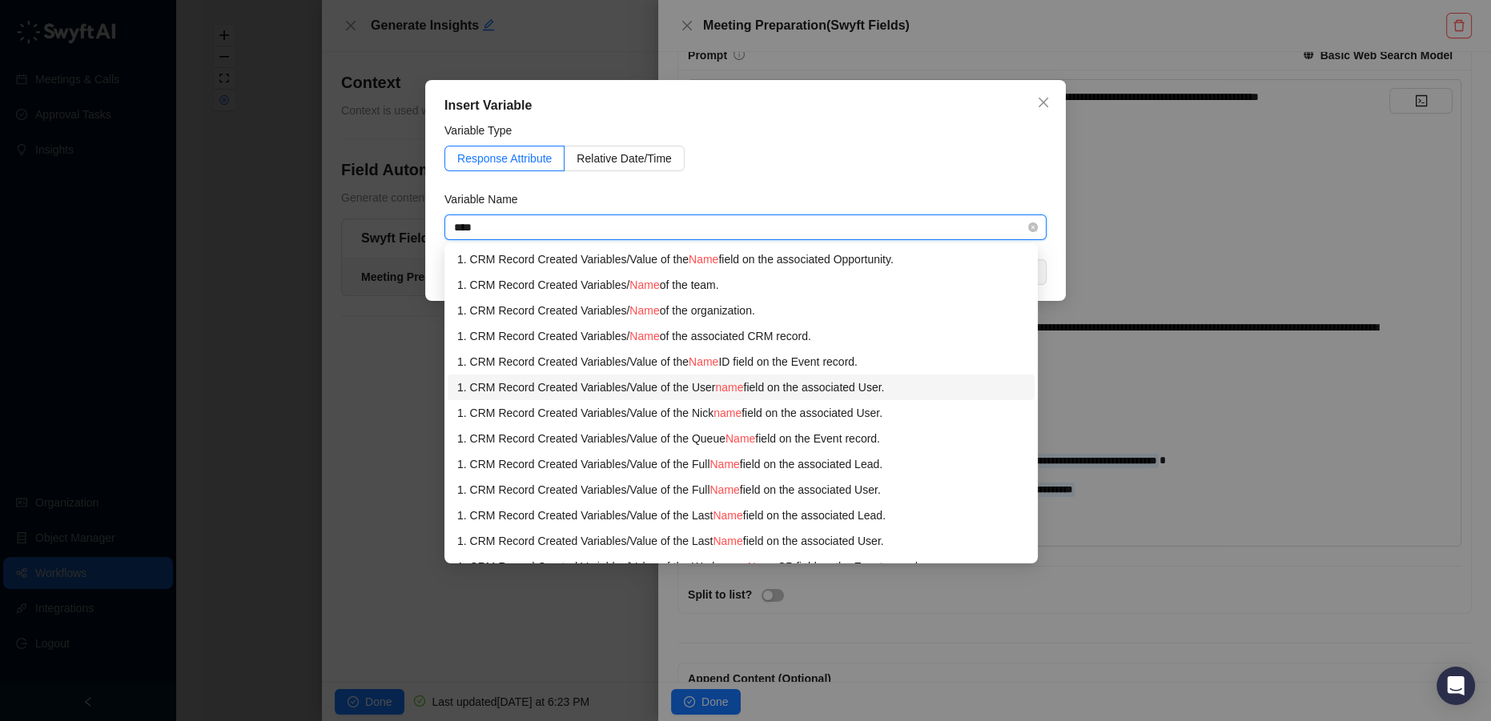
scroll to position [72, 0]
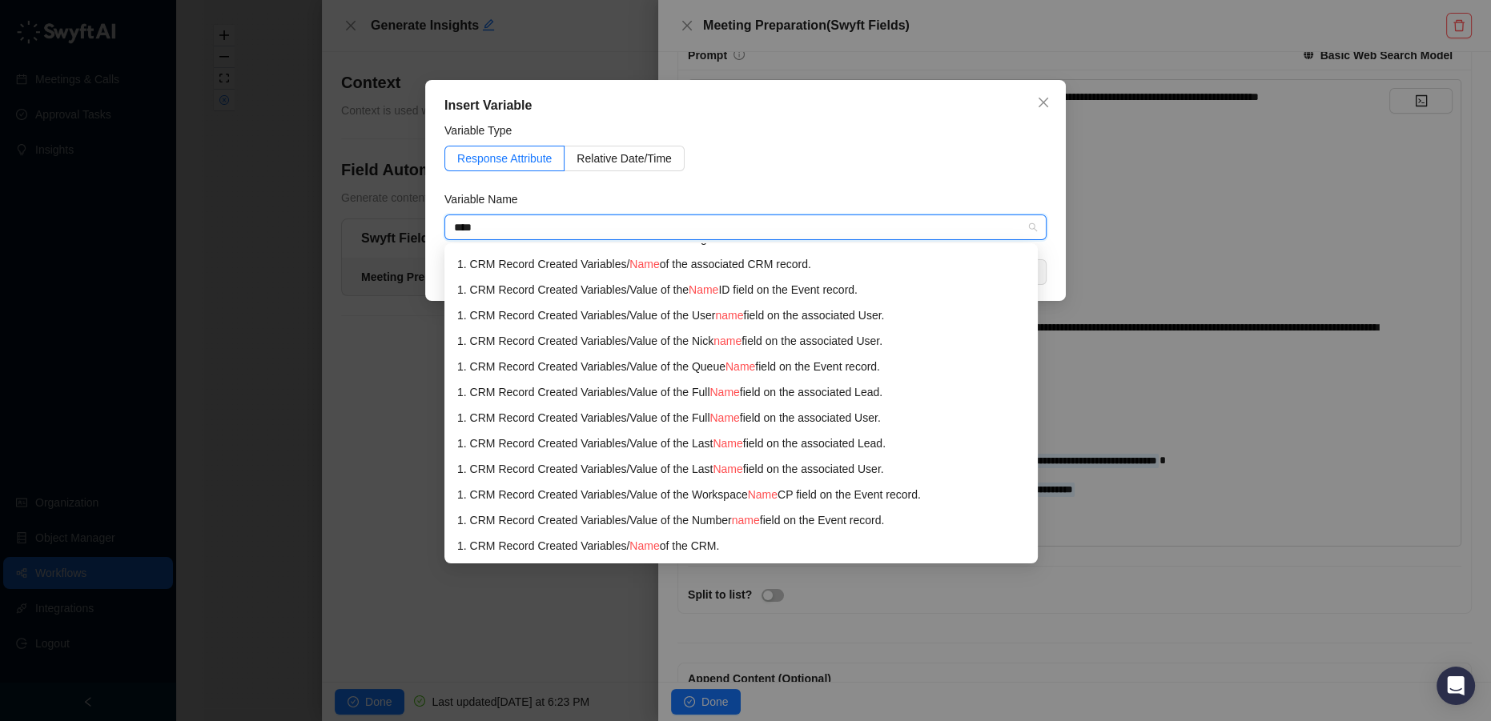
type input "****"
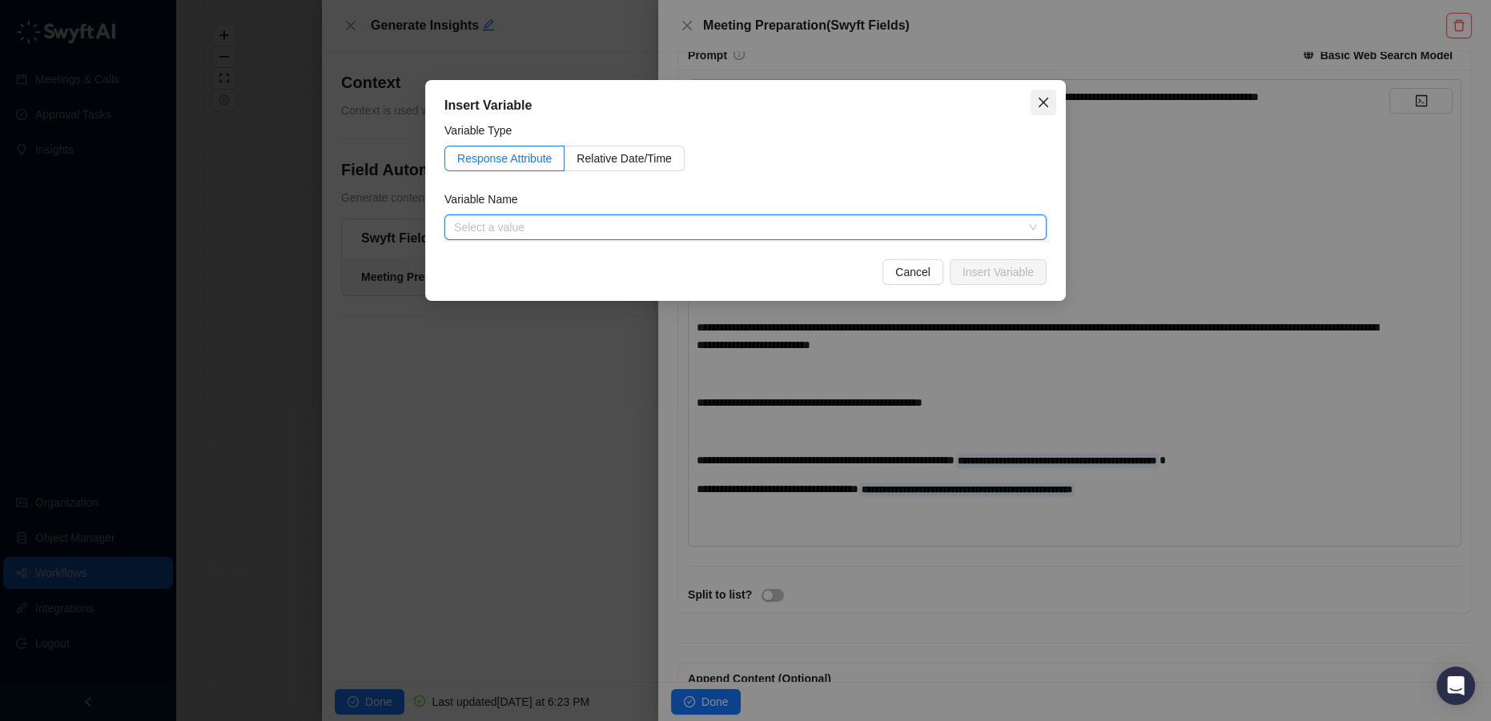
click at [1039, 102] on icon "close" at bounding box center [1043, 102] width 13 height 13
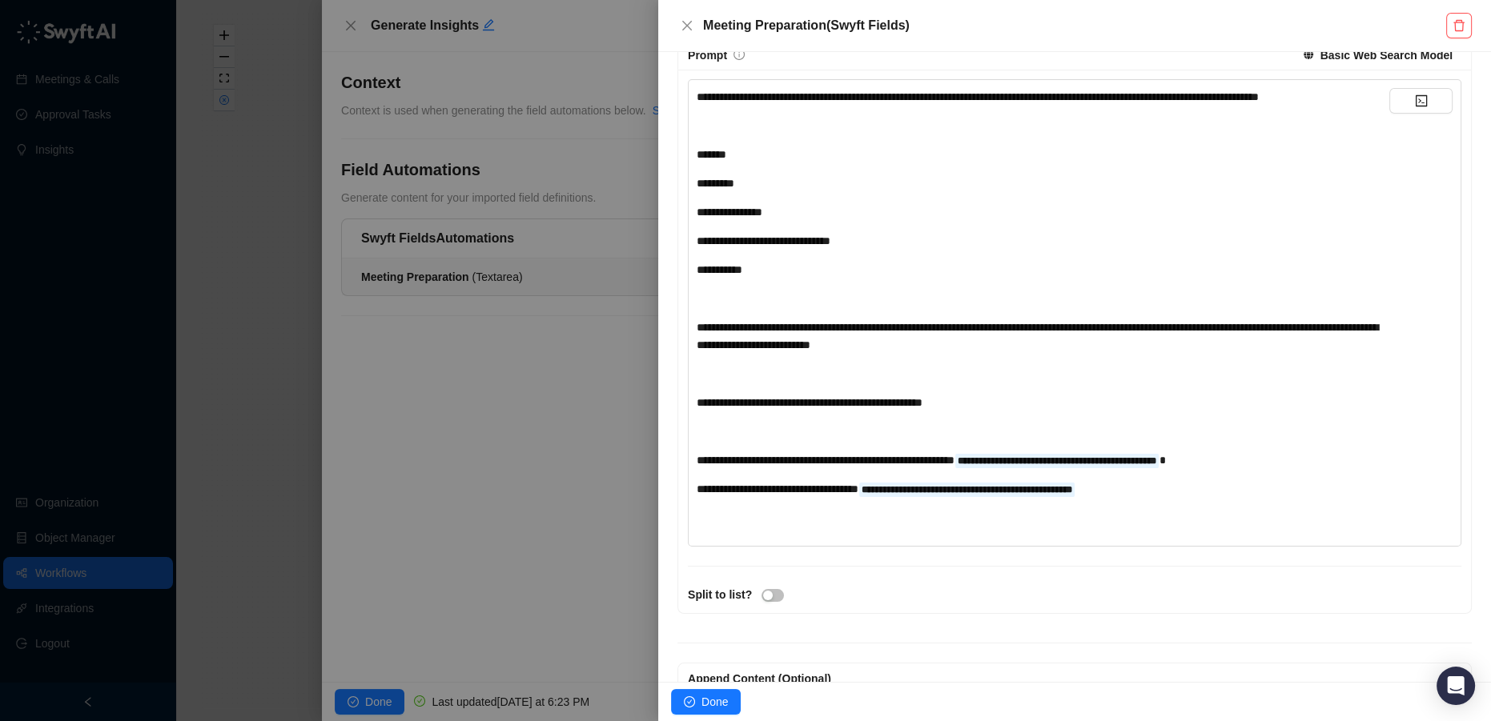
click at [341, 485] on div at bounding box center [745, 360] width 1491 height 721
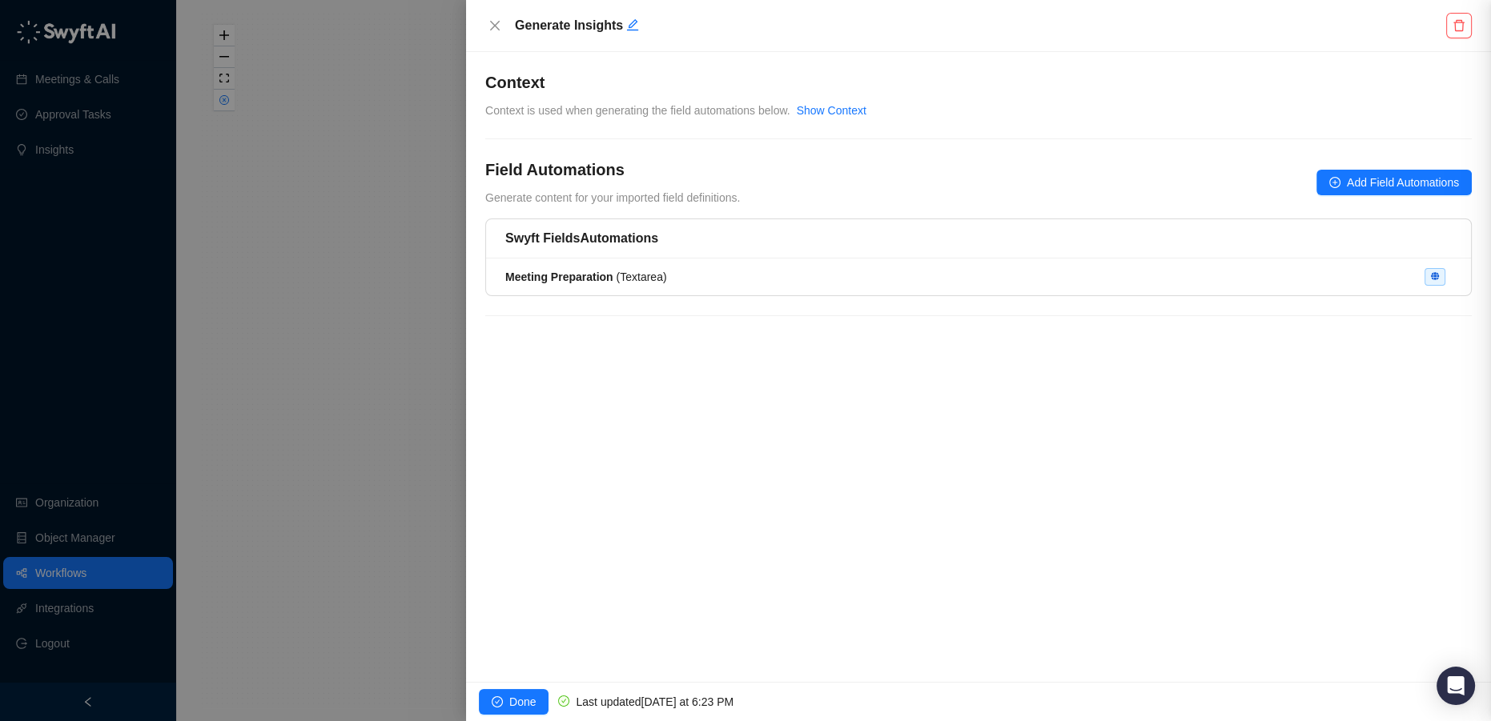
click at [248, 449] on div at bounding box center [745, 360] width 1491 height 721
drag, startPoint x: 401, startPoint y: 368, endPoint x: 405, endPoint y: 398, distance: 29.9
click at [401, 369] on div at bounding box center [745, 360] width 1491 height 721
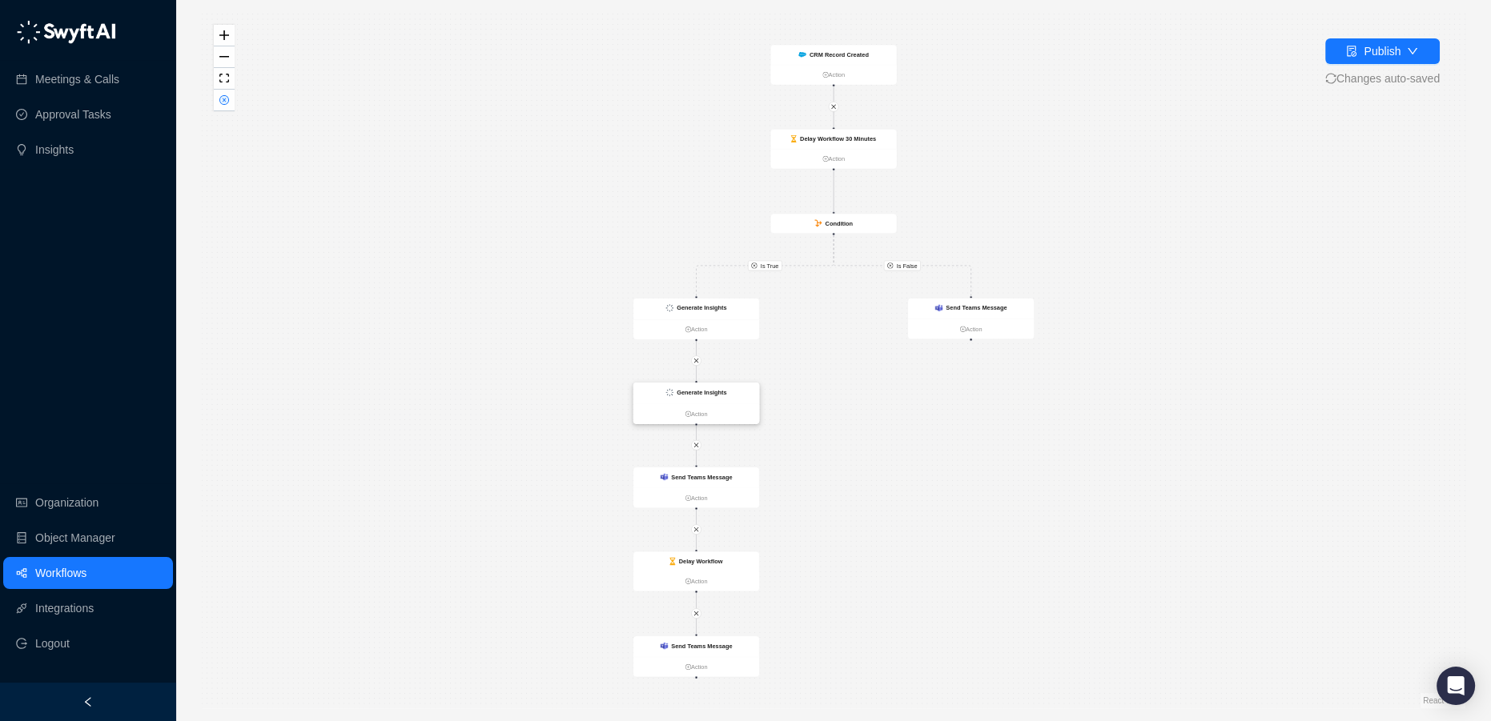
click at [717, 394] on strong "Generate Insights" at bounding box center [702, 392] width 50 height 6
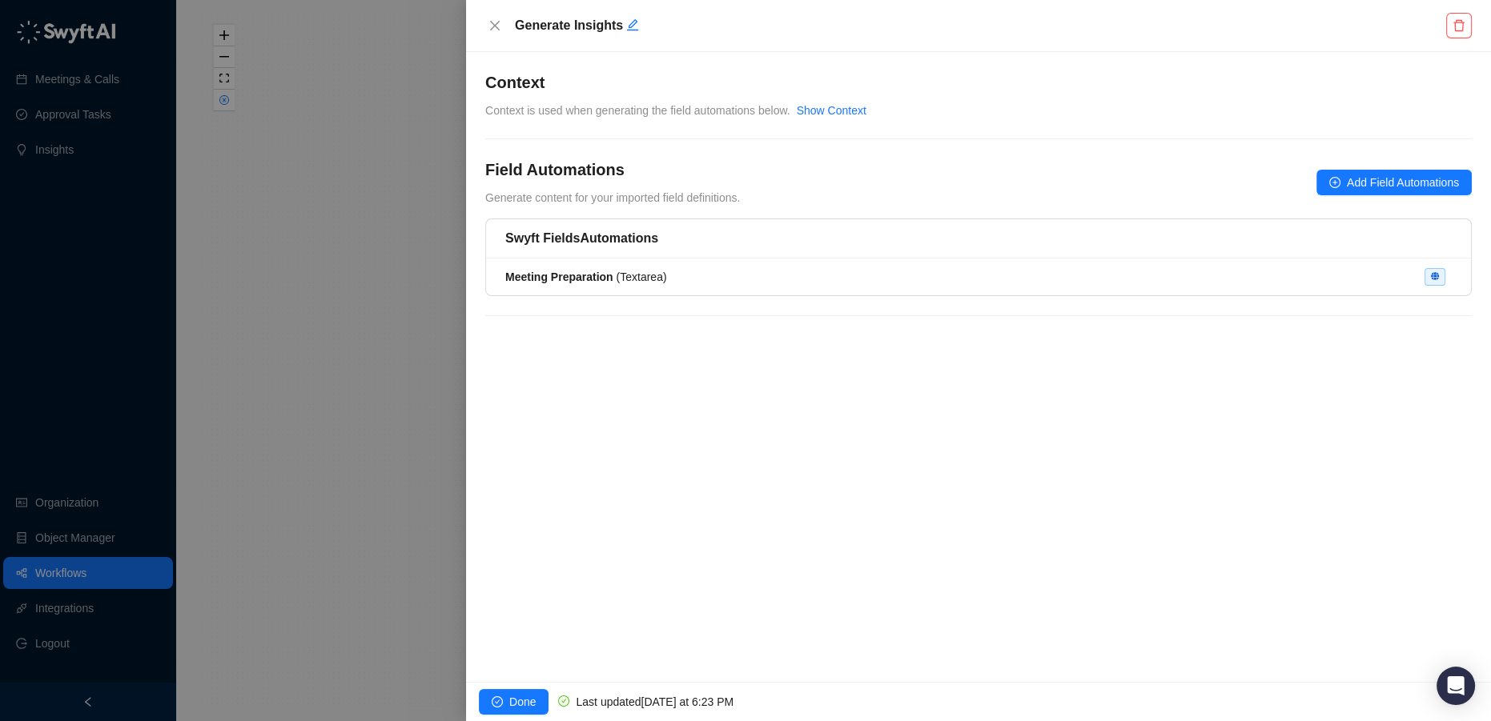
click at [327, 302] on div at bounding box center [745, 360] width 1491 height 721
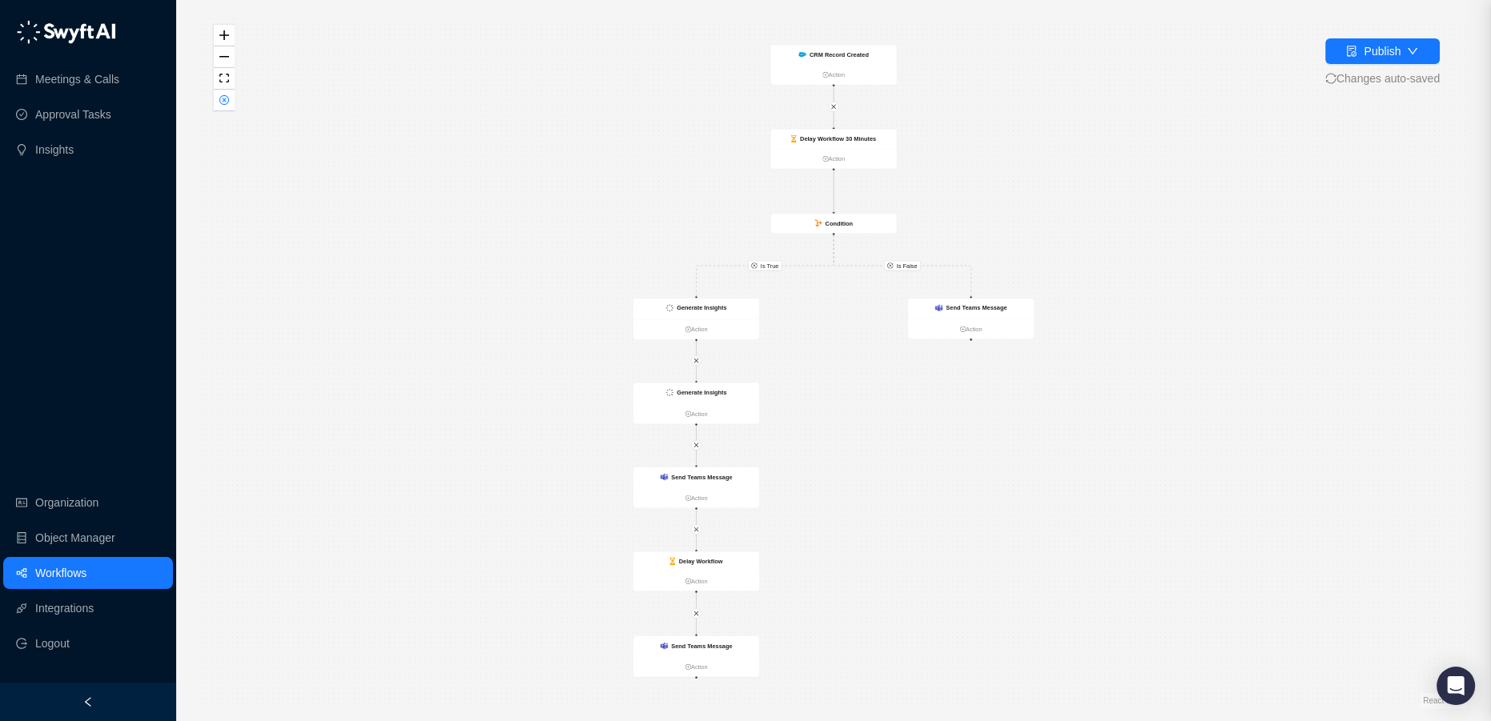
click at [86, 566] on link "Workflows" at bounding box center [60, 573] width 51 height 32
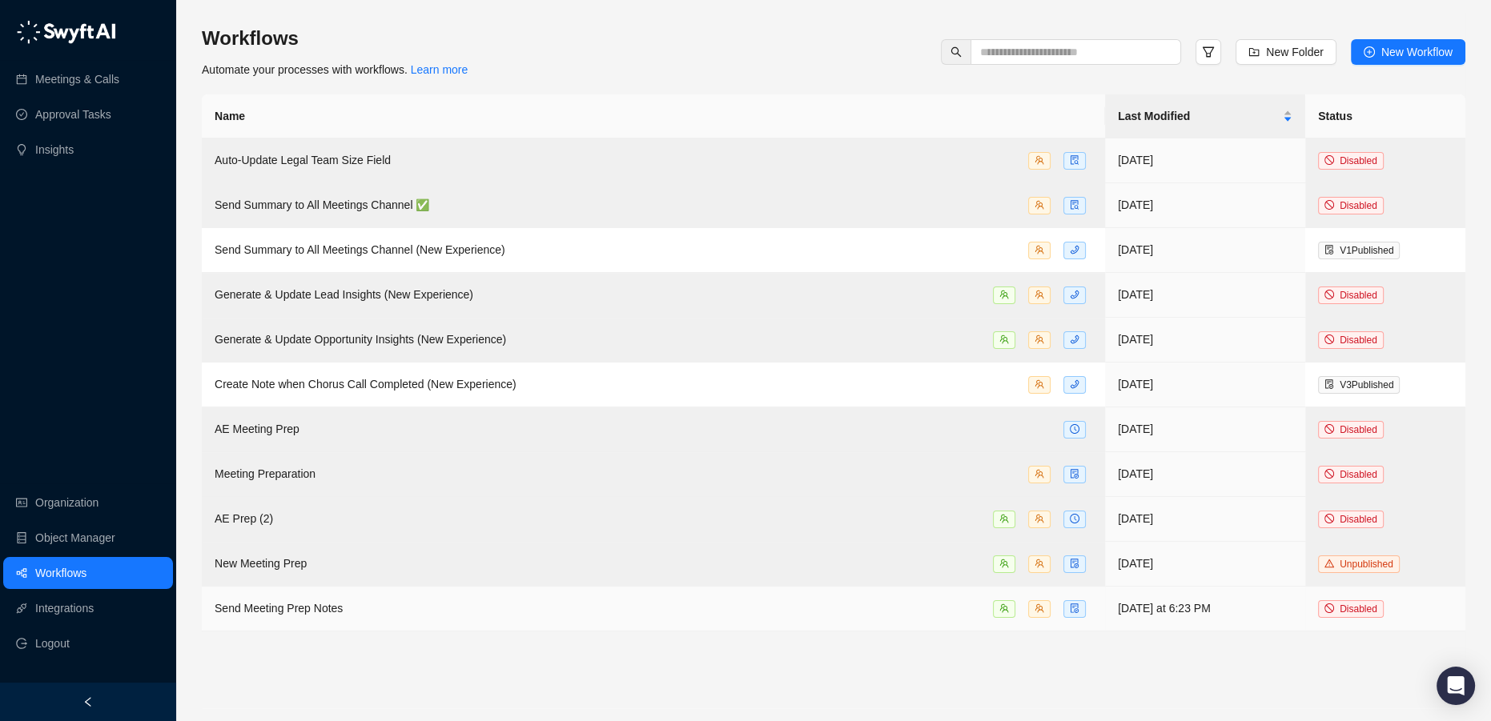
click at [335, 612] on span "Send Meeting Prep Notes" at bounding box center [279, 608] width 128 height 13
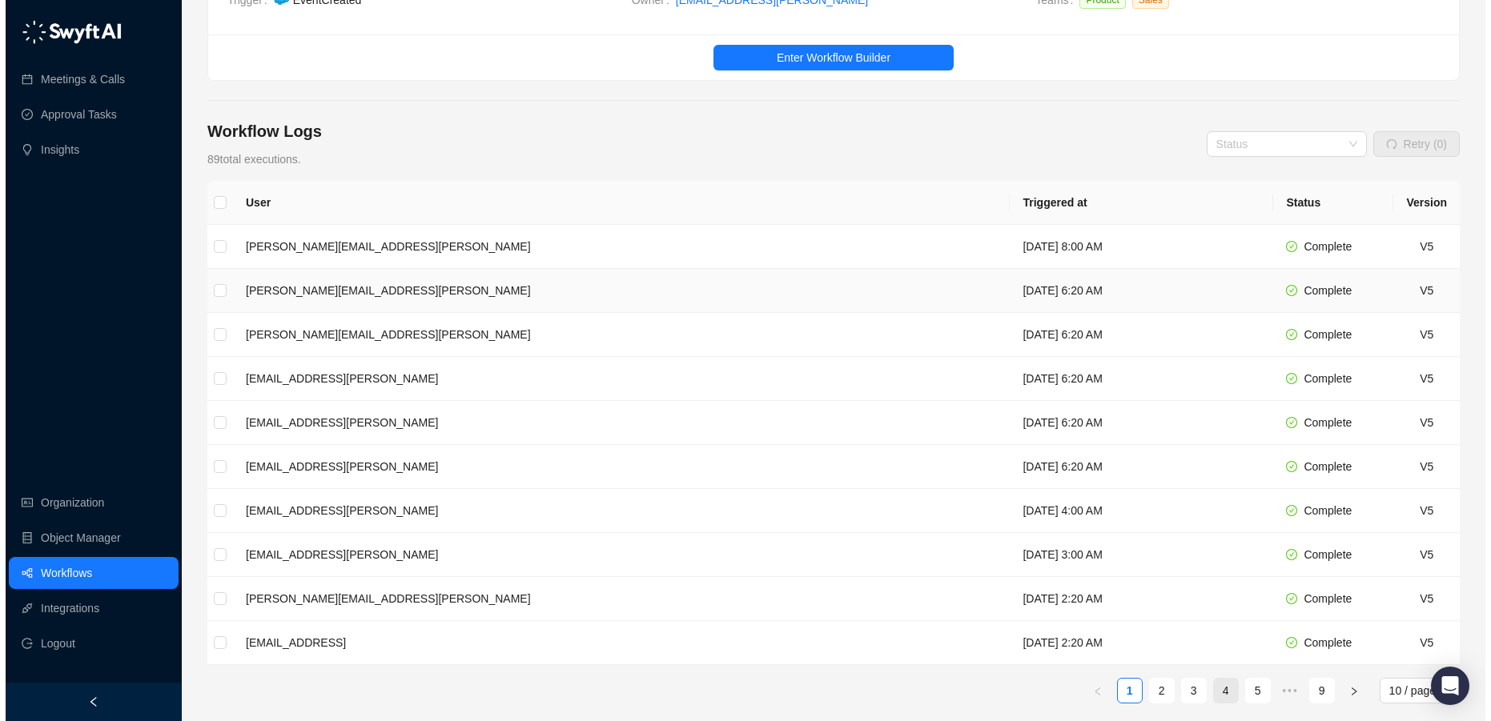
scroll to position [252, 0]
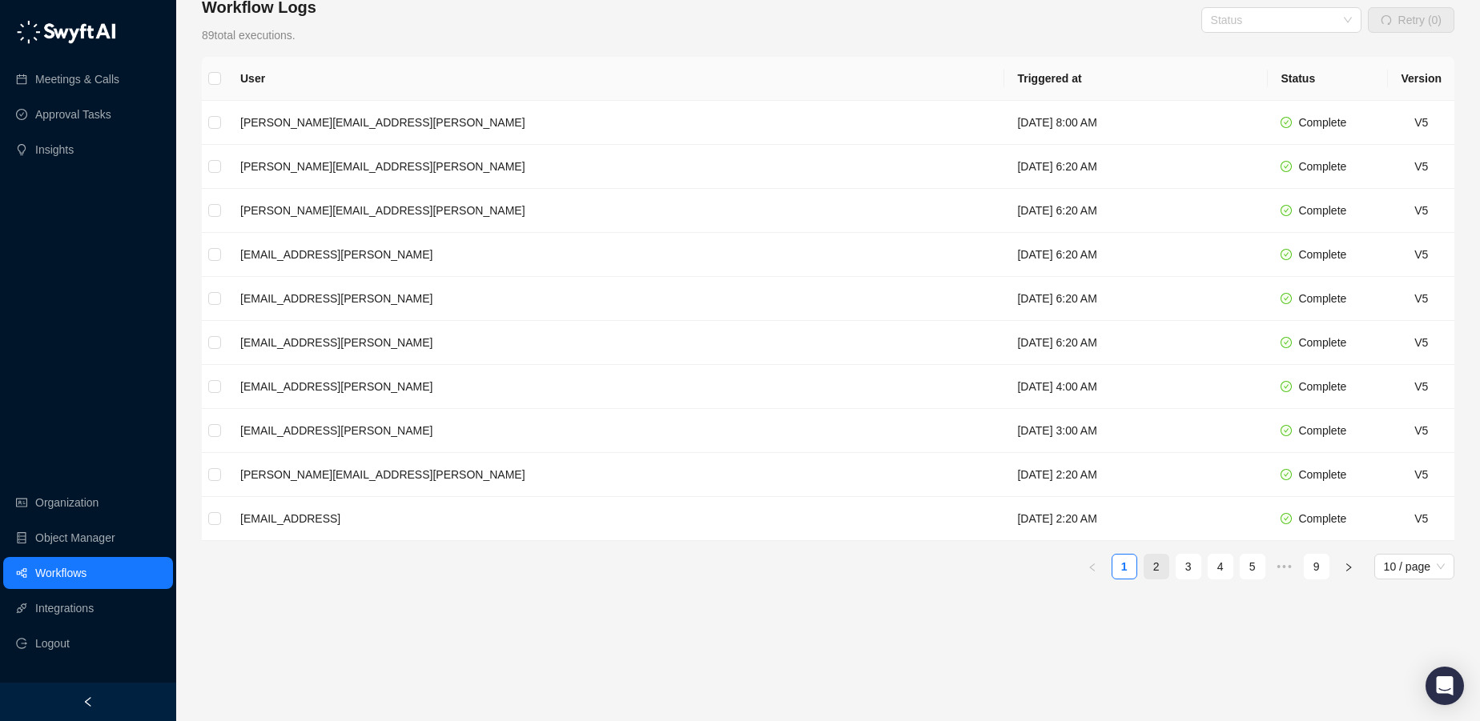
click at [1147, 569] on link "2" at bounding box center [1156, 567] width 24 height 24
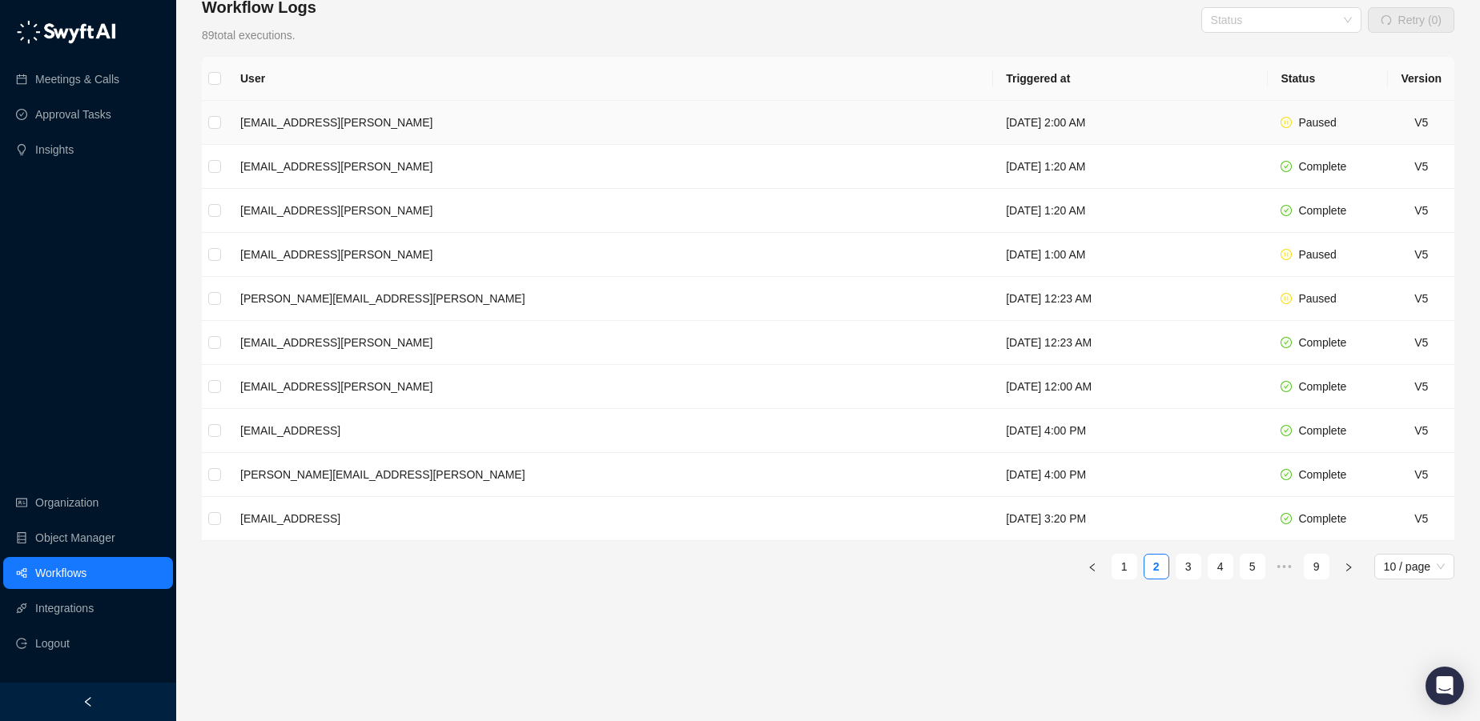
click at [1027, 118] on td "[DATE] 2:00 AM" at bounding box center [1130, 123] width 275 height 44
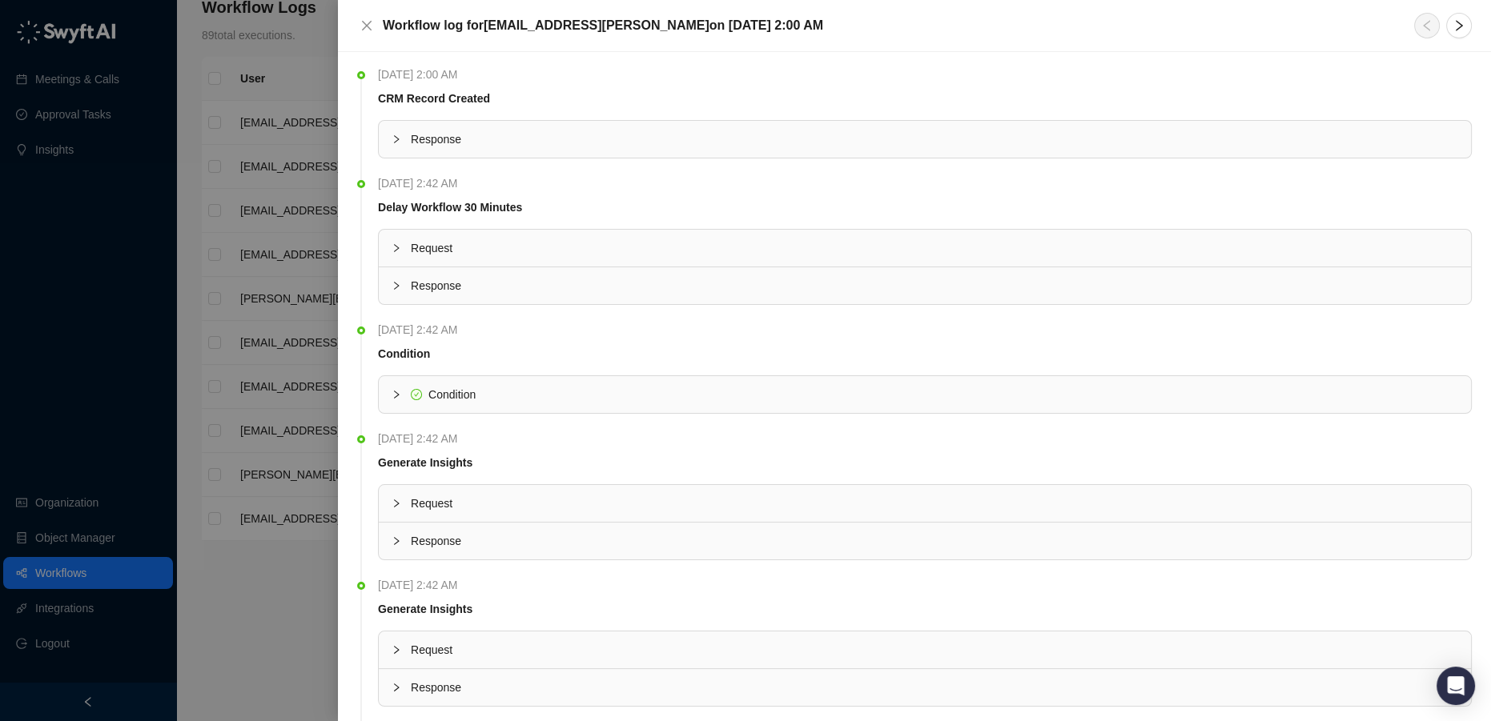
click at [475, 506] on span "Request" at bounding box center [934, 504] width 1047 height 18
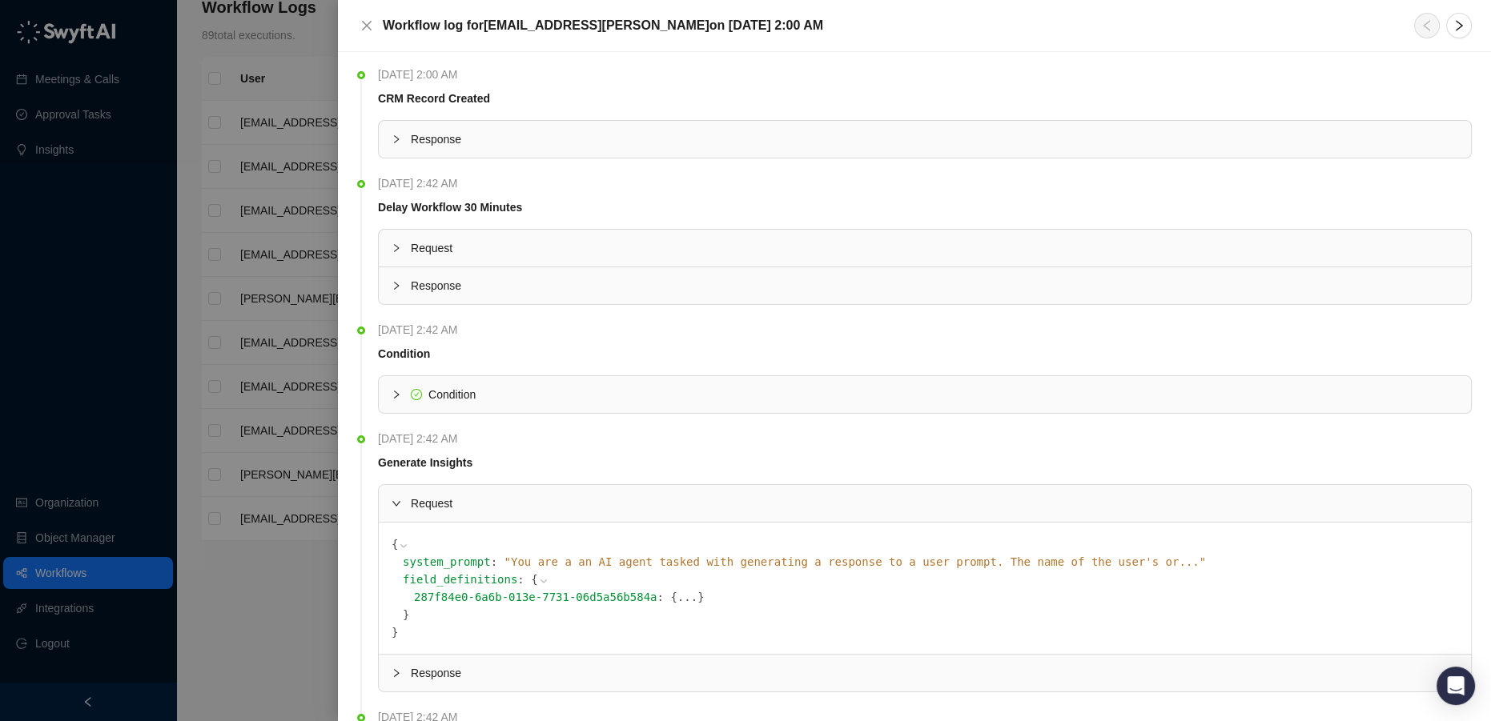
click at [526, 669] on span "Response" at bounding box center [934, 674] width 1047 height 18
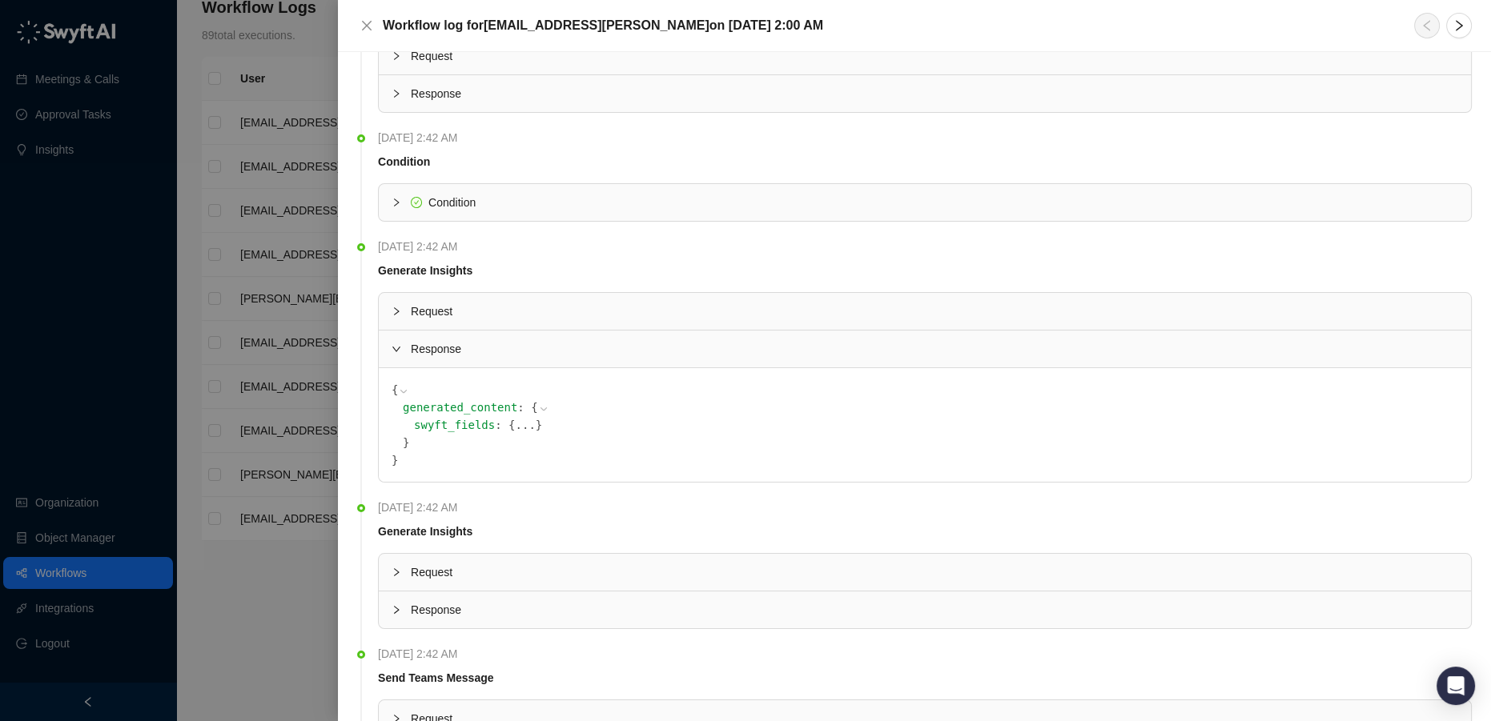
scroll to position [291, 0]
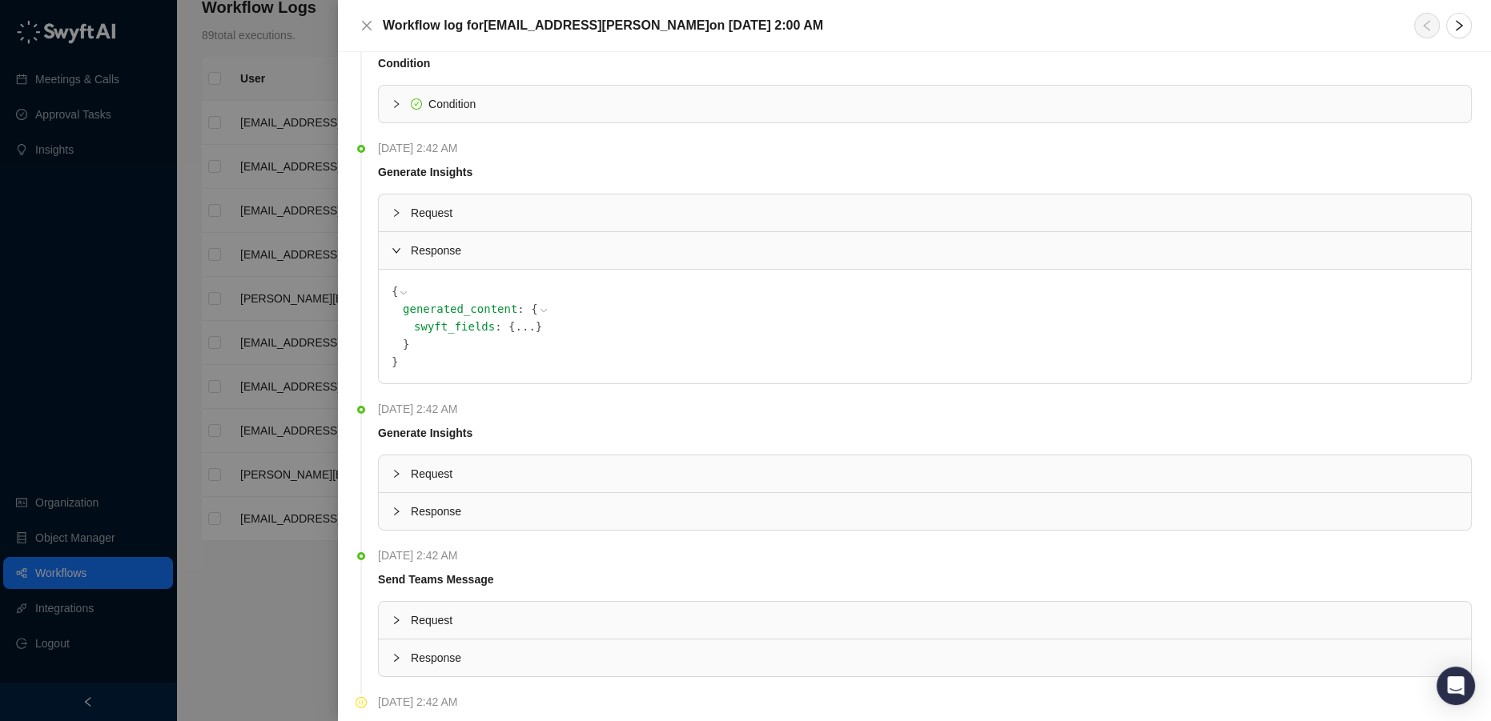
click at [457, 523] on div "Response" at bounding box center [925, 511] width 1092 height 37
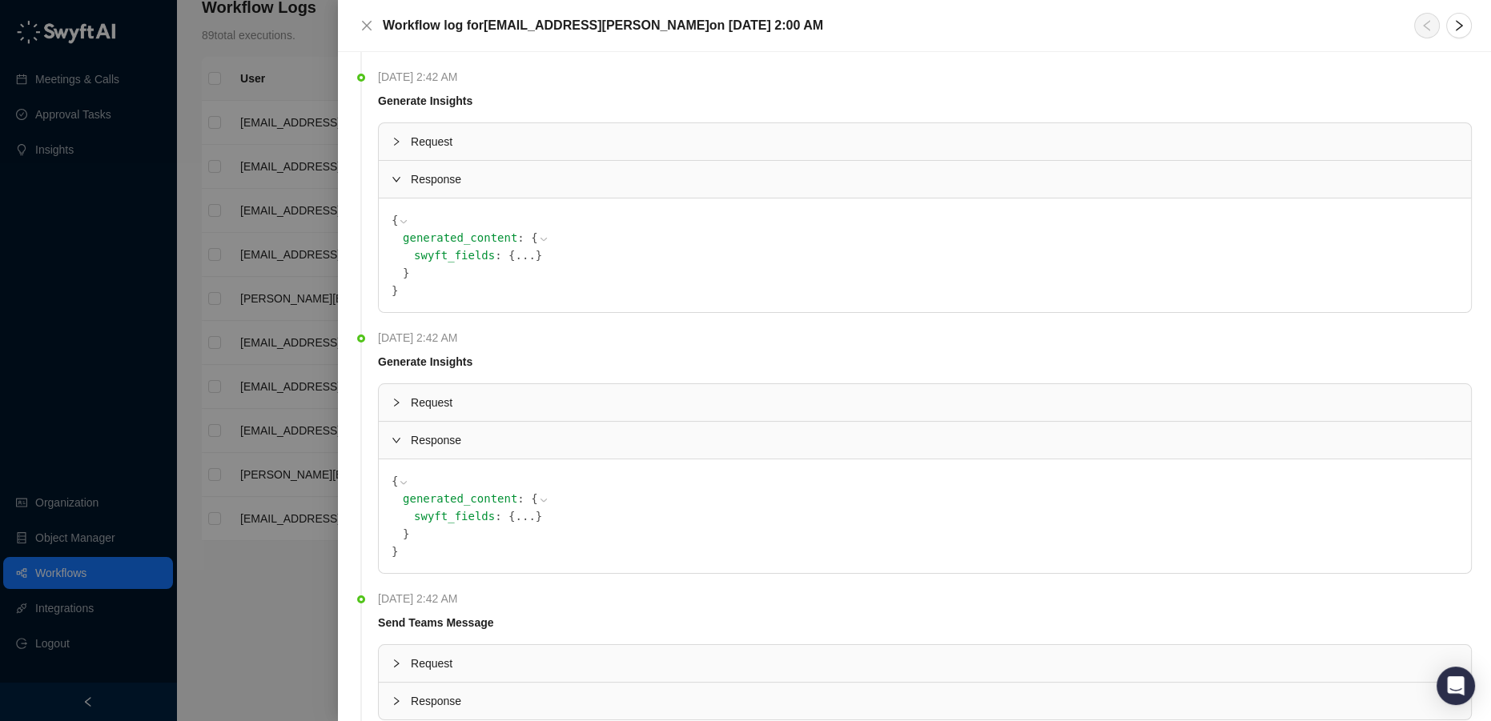
scroll to position [509, 0]
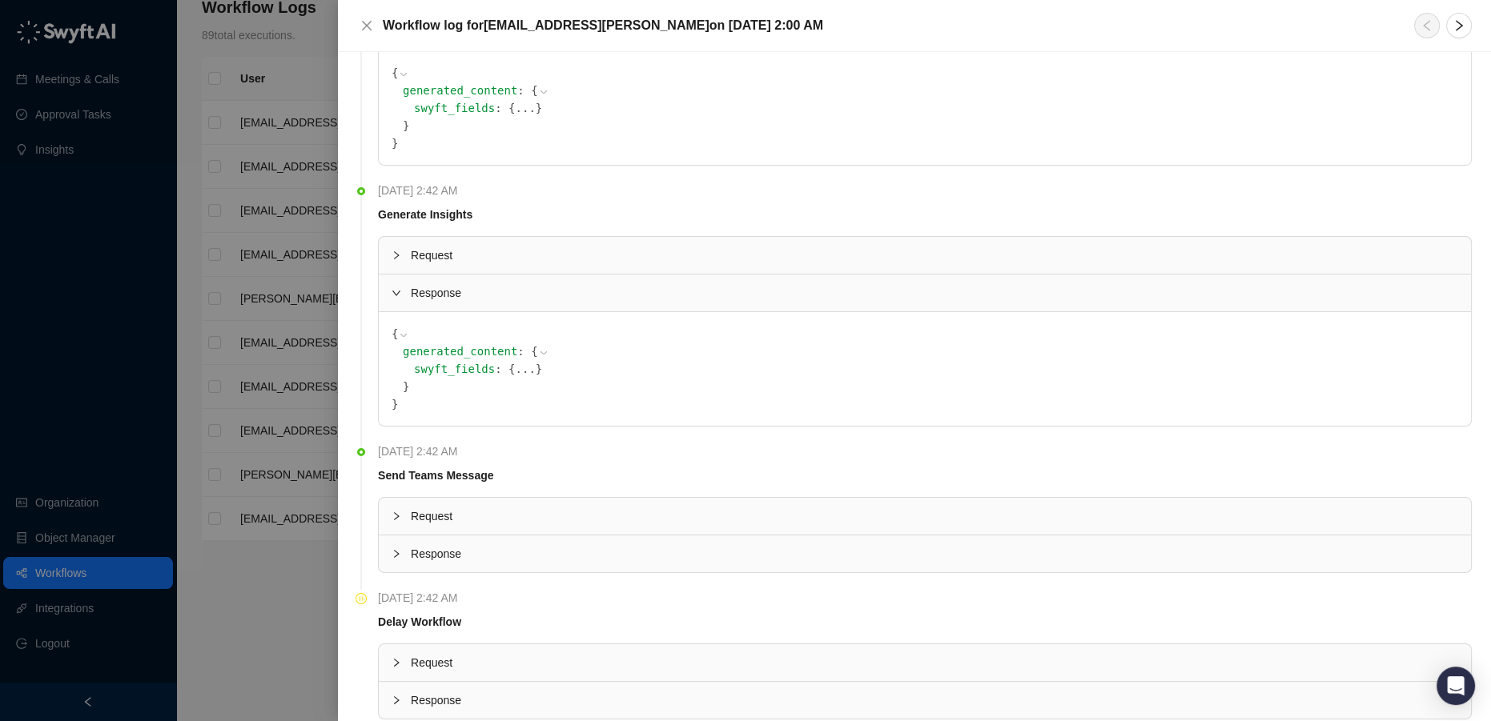
click at [402, 332] on icon at bounding box center [403, 335] width 11 height 11
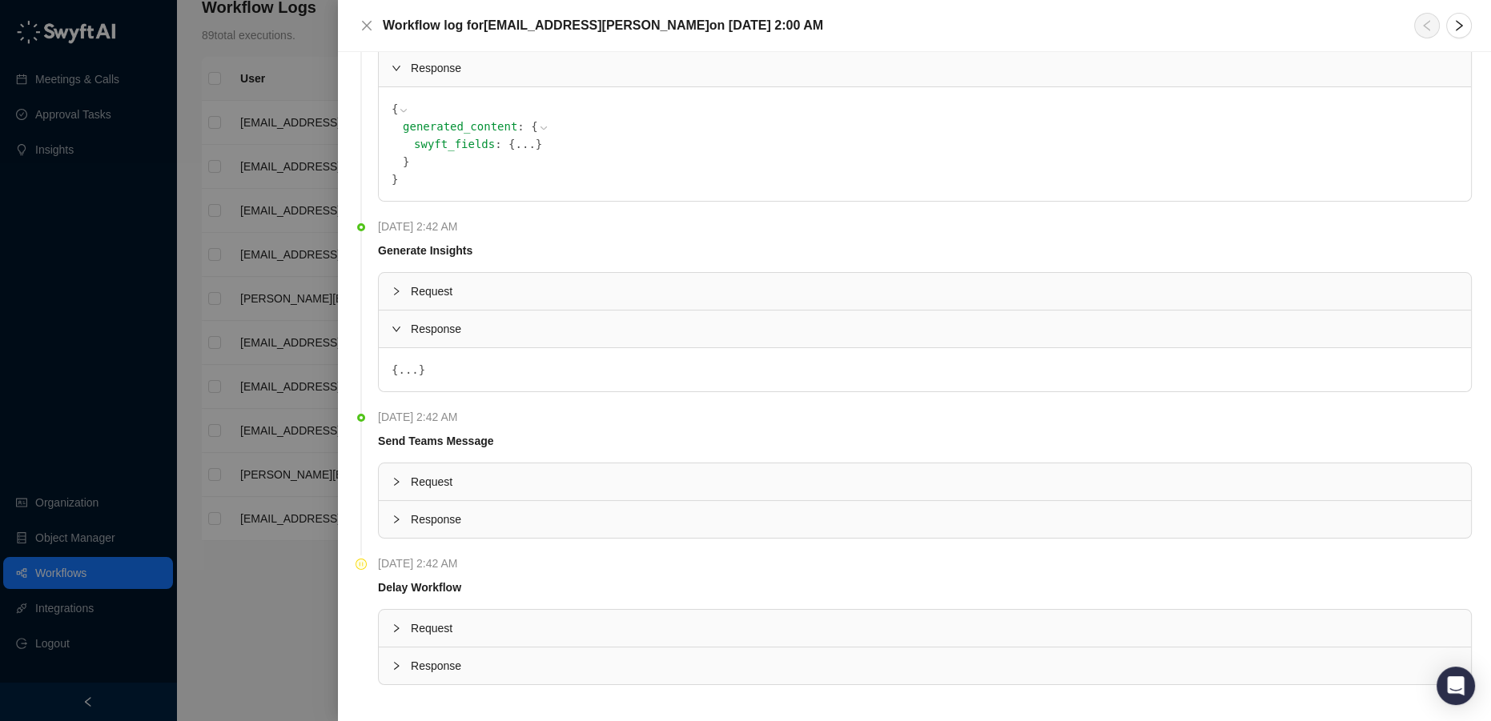
click at [418, 364] on code "{ ... }" at bounding box center [925, 370] width 1067 height 18
click at [408, 328] on div at bounding box center [401, 329] width 19 height 18
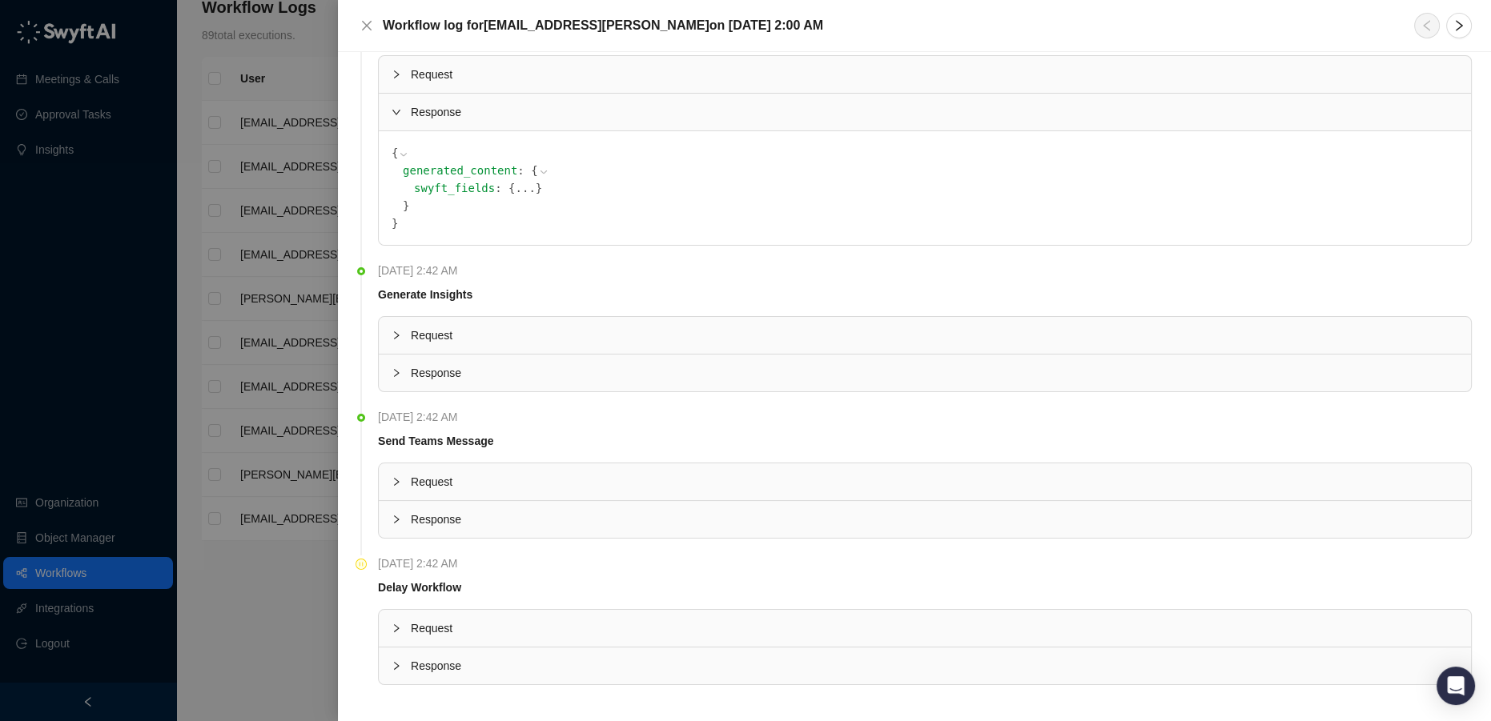
click at [424, 371] on span "Response" at bounding box center [934, 373] width 1047 height 18
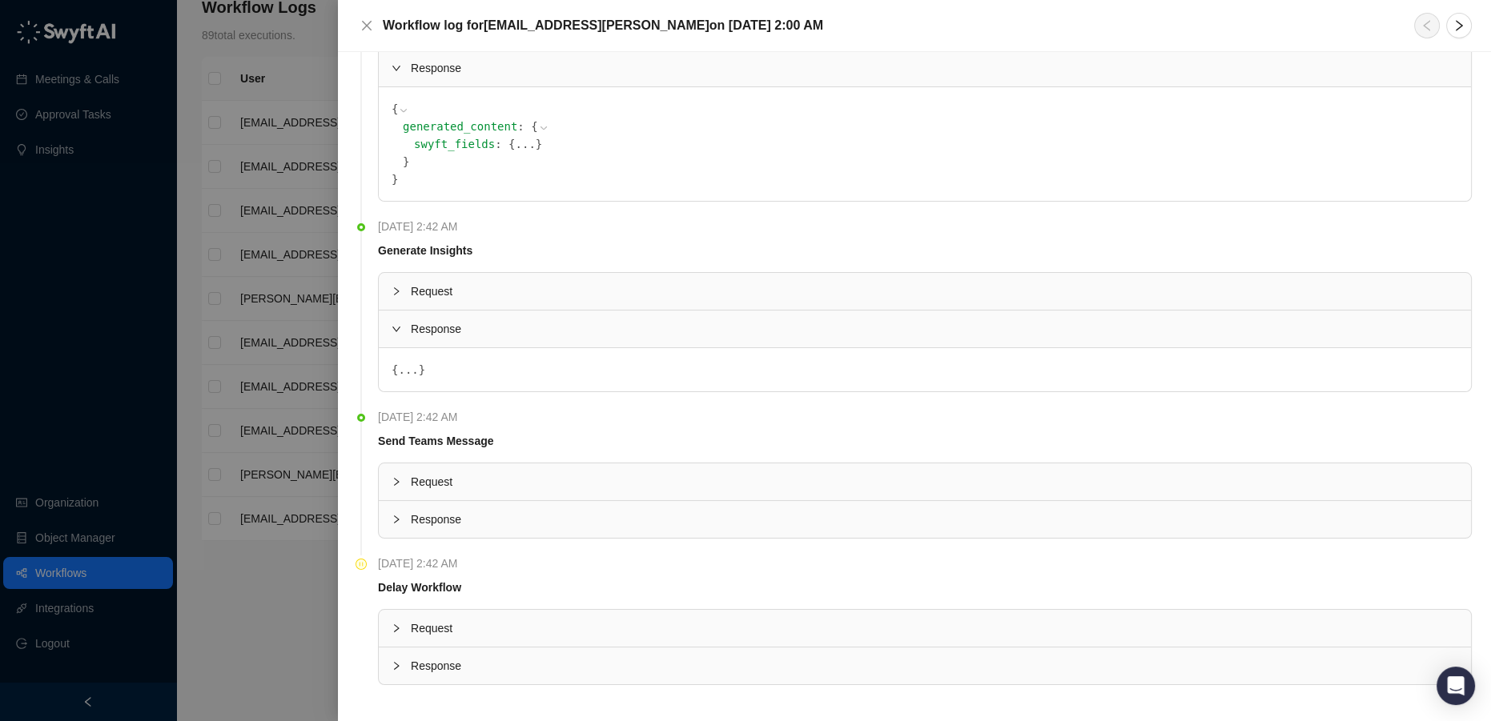
click at [462, 300] on div "Request" at bounding box center [925, 291] width 1092 height 37
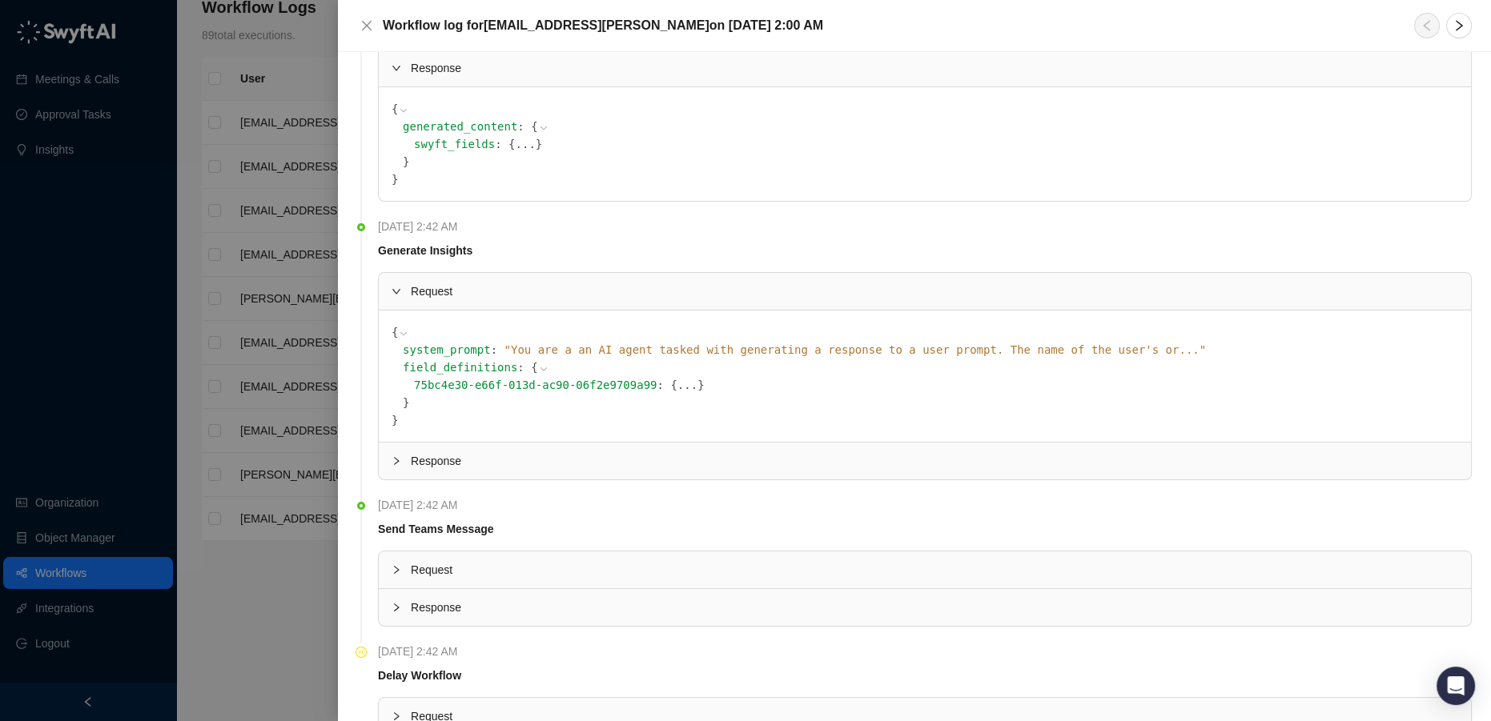
click at [538, 365] on icon at bounding box center [543, 369] width 11 height 11
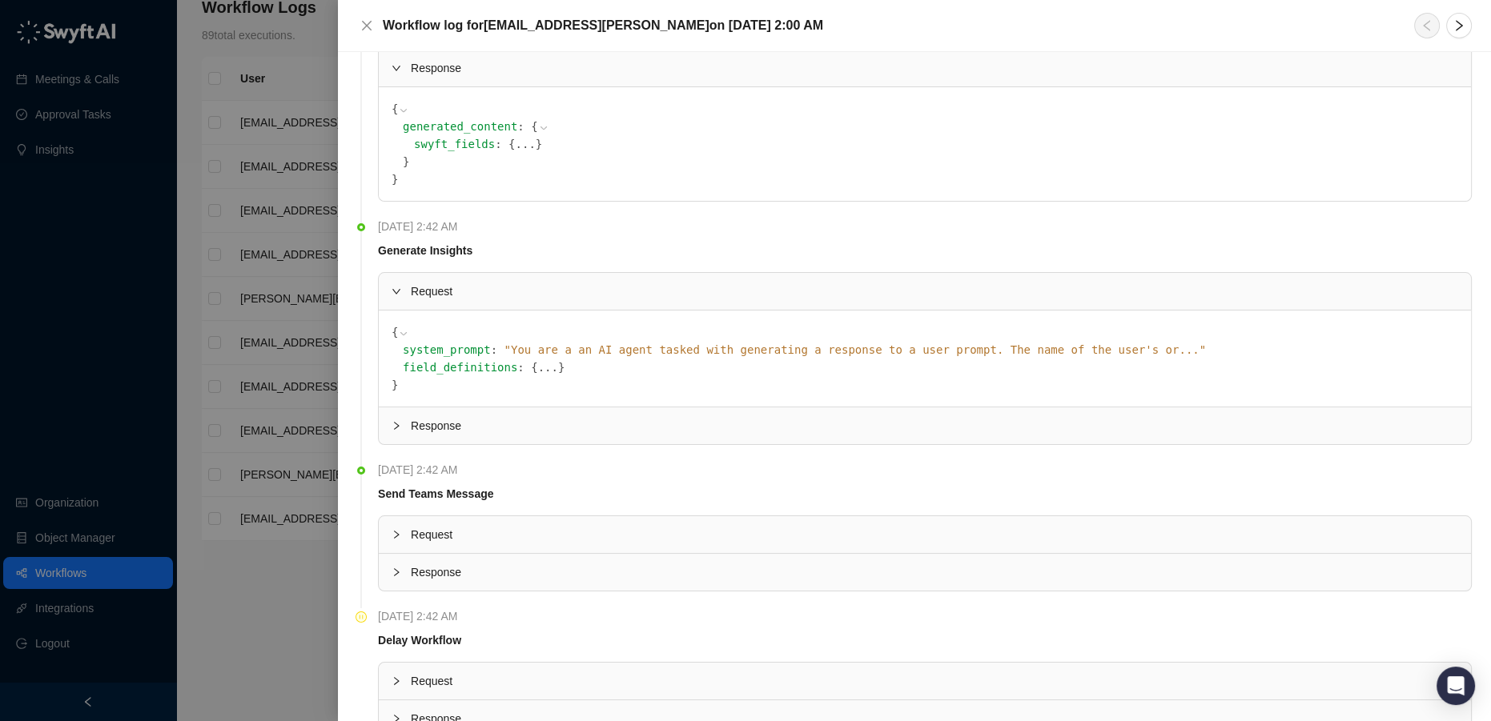
click at [538, 367] on button "..." at bounding box center [548, 368] width 20 height 18
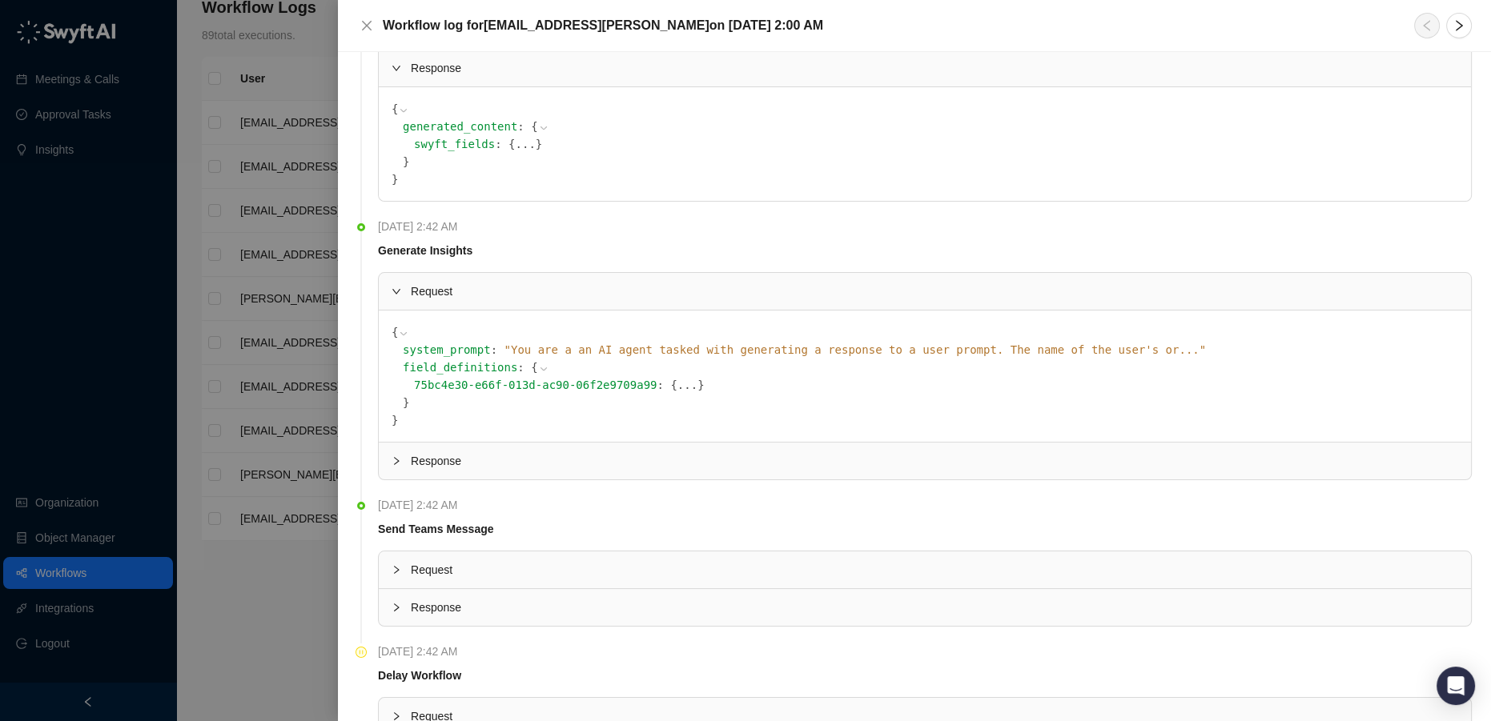
click at [677, 388] on button "..." at bounding box center [687, 385] width 20 height 18
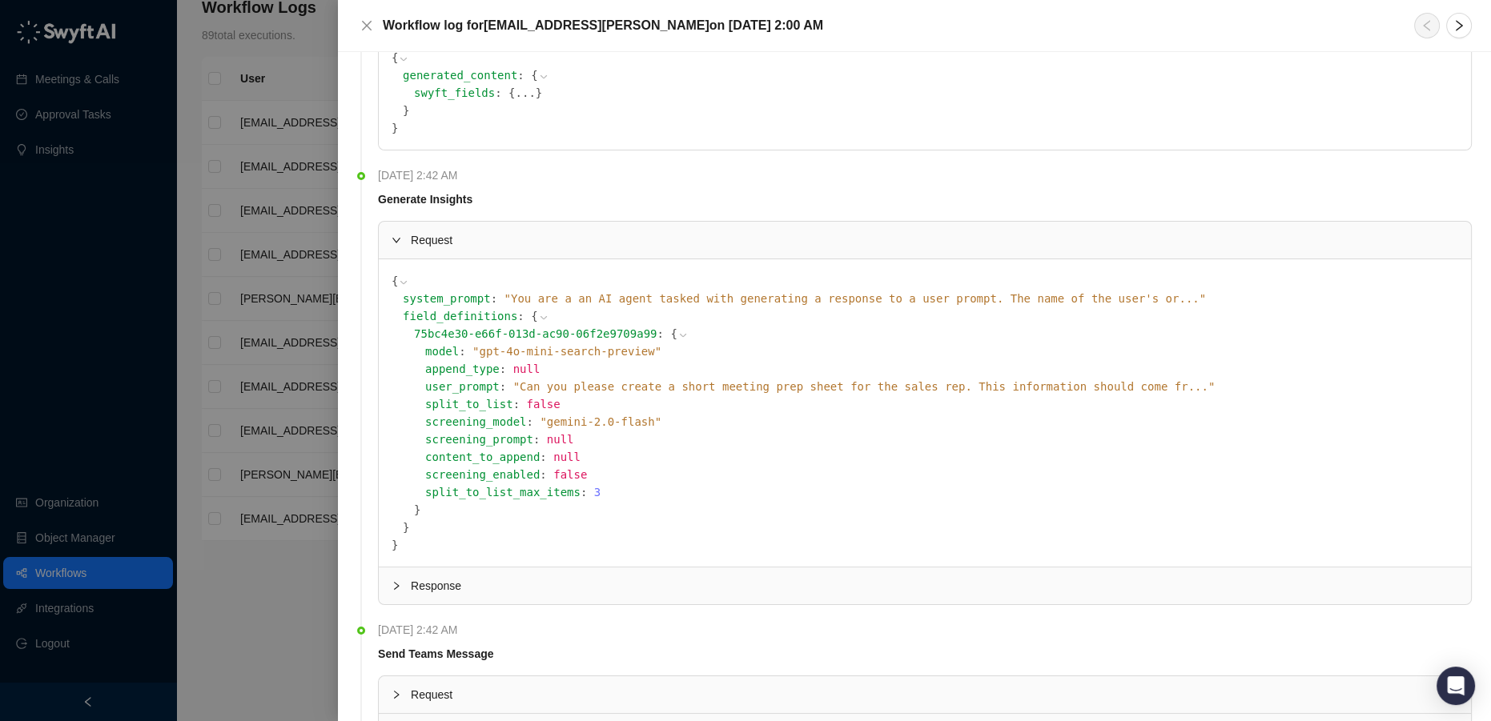
scroll to position [546, 0]
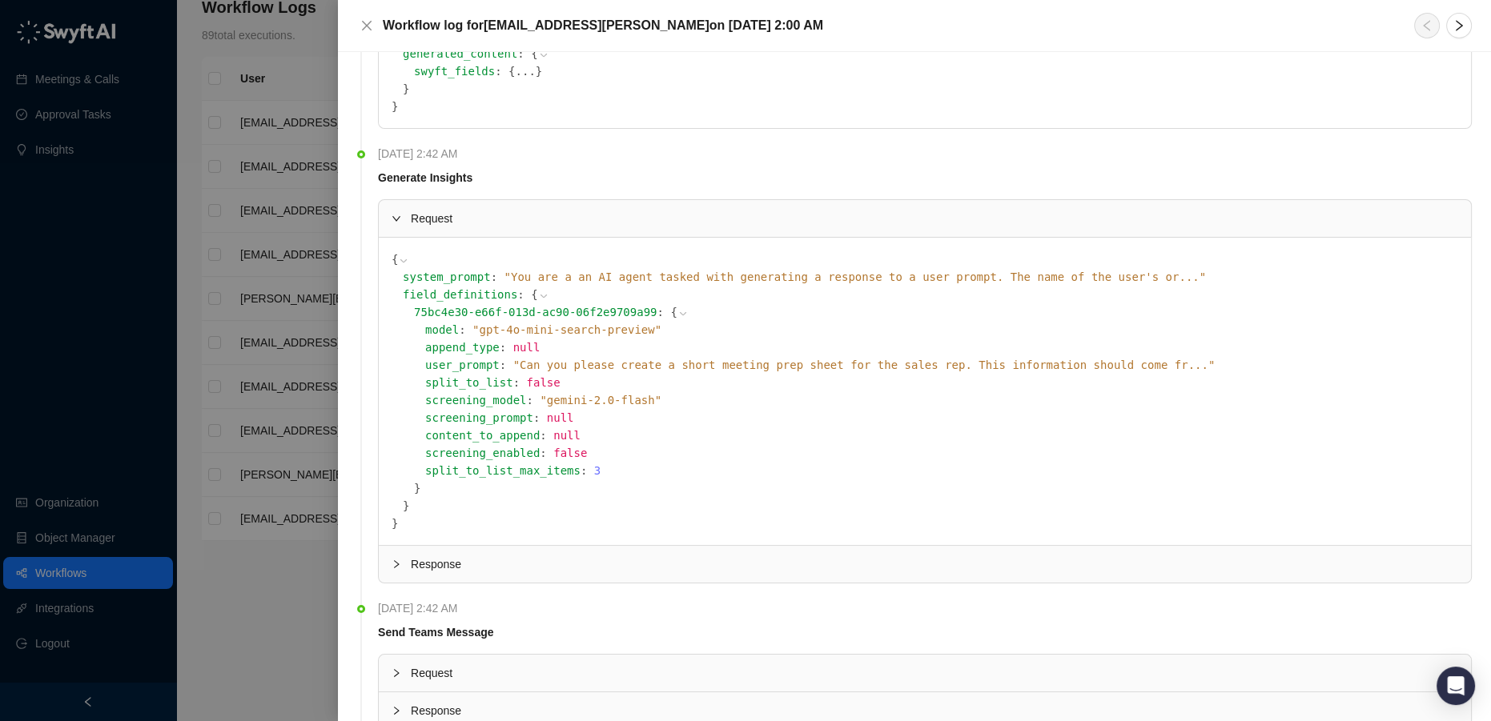
click at [677, 308] on icon at bounding box center [682, 313] width 11 height 11
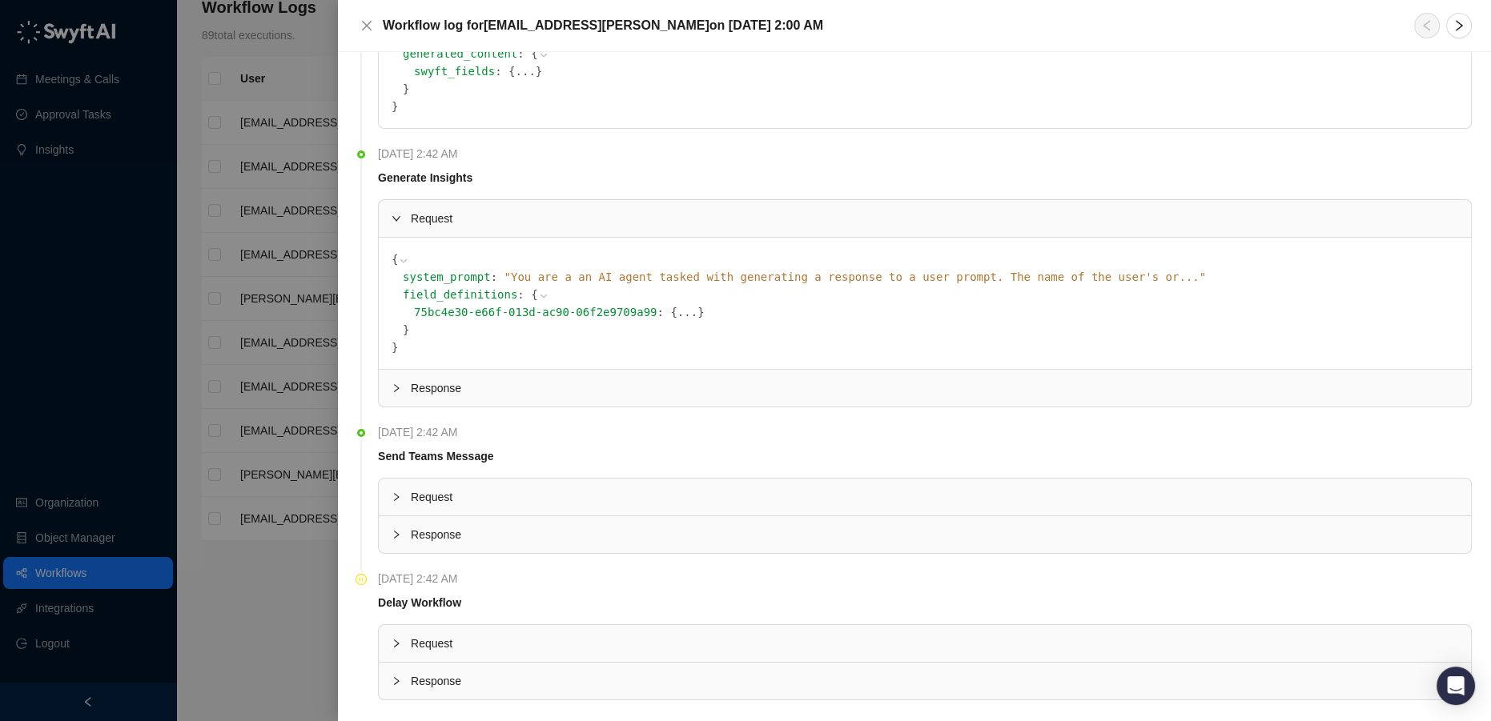
click at [670, 309] on span "{" at bounding box center [673, 312] width 6 height 13
click at [538, 291] on icon at bounding box center [543, 296] width 11 height 11
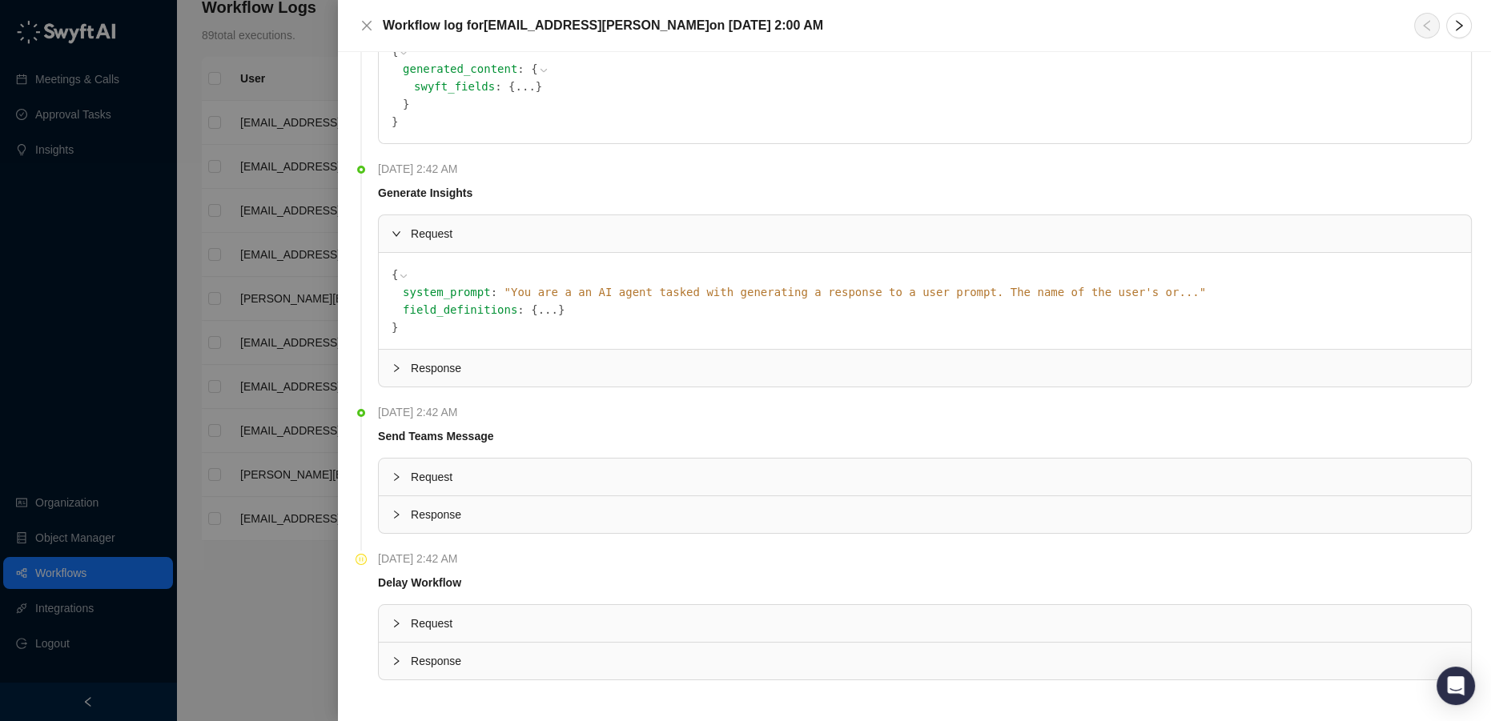
scroll to position [525, 0]
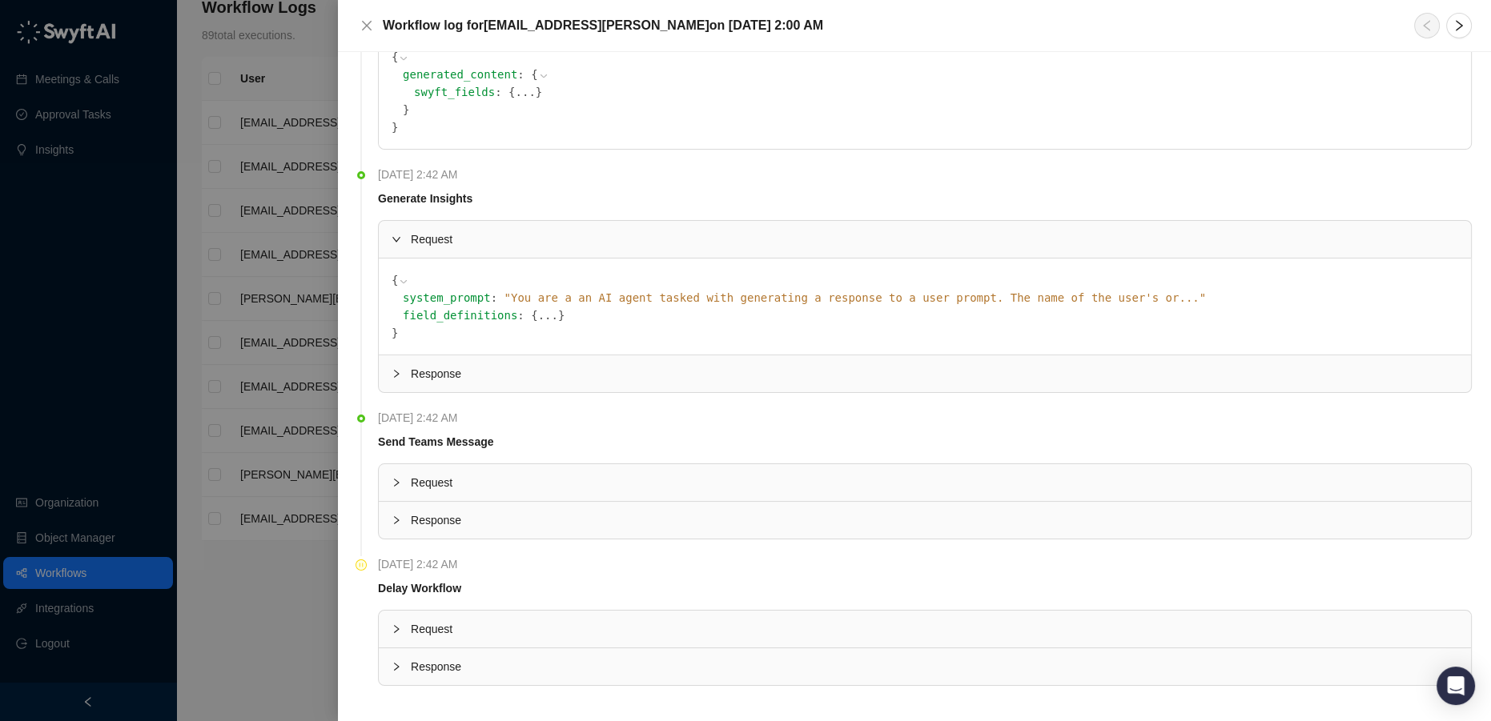
click at [538, 312] on button "..." at bounding box center [548, 316] width 20 height 18
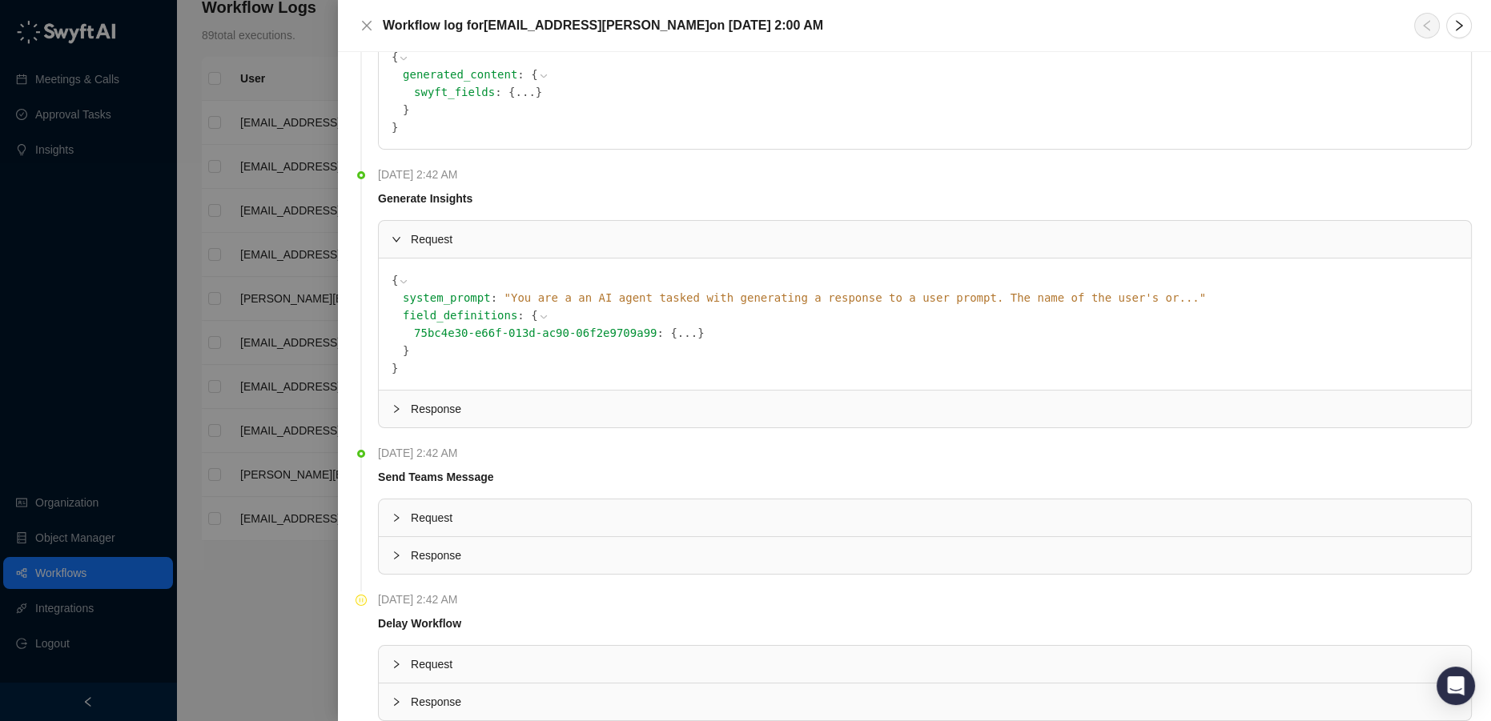
click at [677, 327] on button "..." at bounding box center [687, 333] width 20 height 18
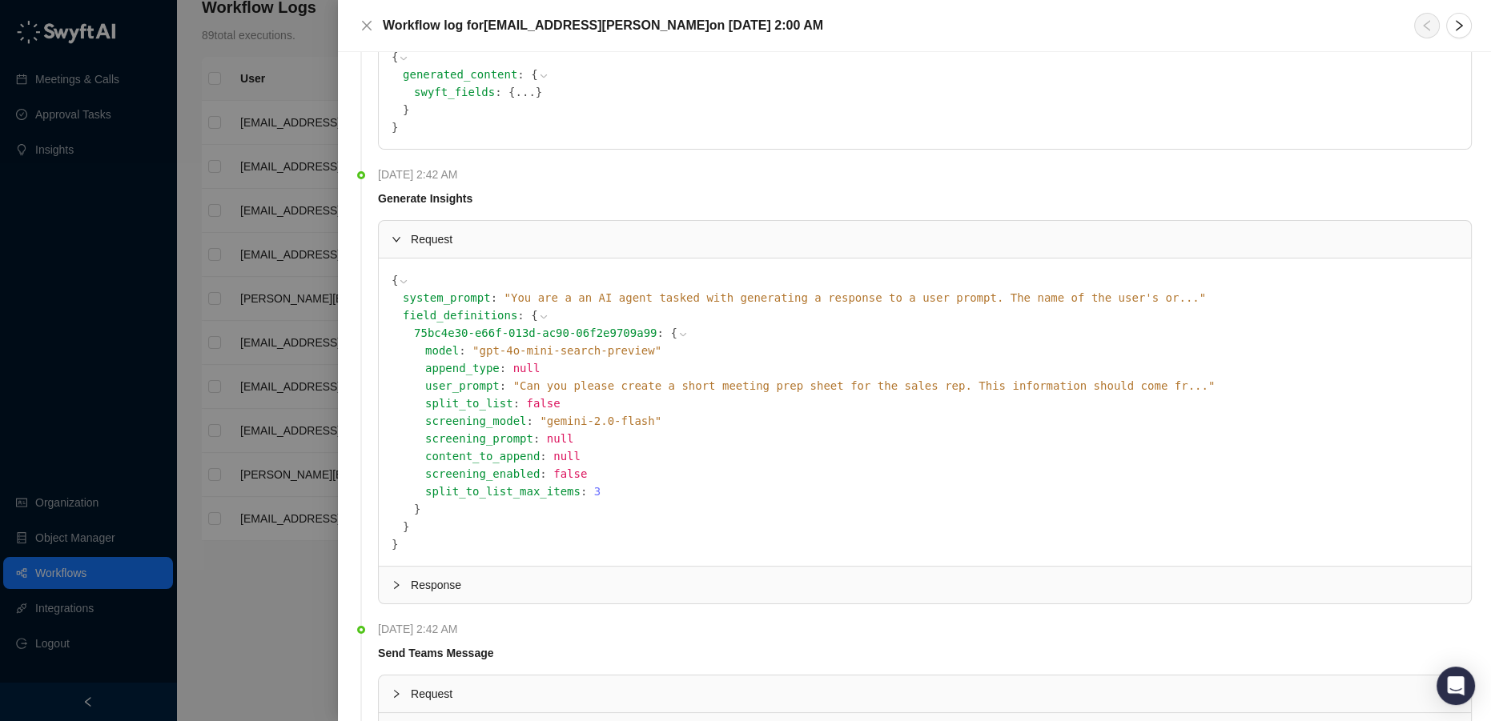
click at [621, 488] on div "split_to_list_max_items : 3" at bounding box center [941, 492] width 1033 height 18
click at [986, 385] on span "" Can you please create a short meeting prep sheet for the sales rep. This info…" at bounding box center [864, 386] width 702 height 13
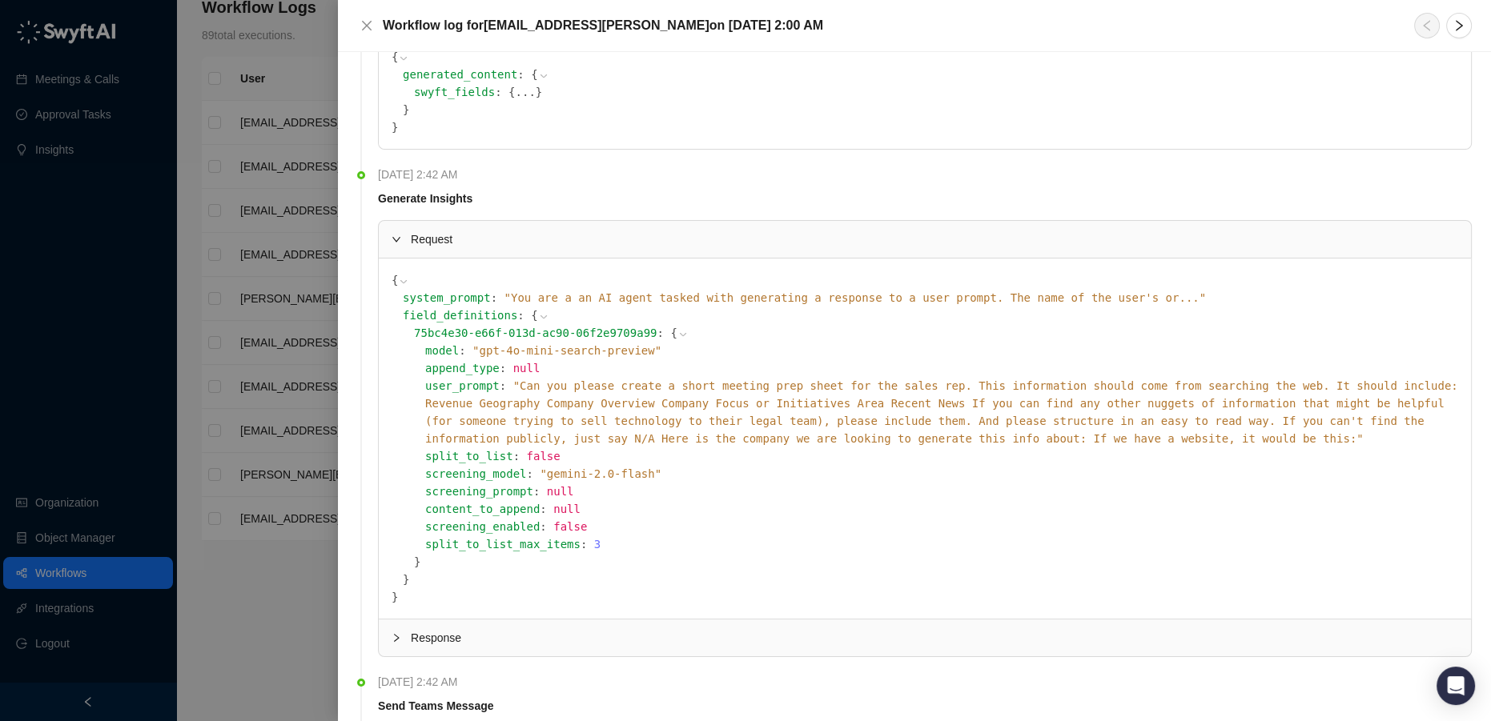
click at [516, 538] on span "split_to_list_max_items" at bounding box center [502, 544] width 155 height 13
click at [418, 552] on div "field_definitions : { 75bc4e30-e66f-013d-ac90-06f2e9709a99 : { model : " gpt-4o…" at bounding box center [930, 448] width 1055 height 282
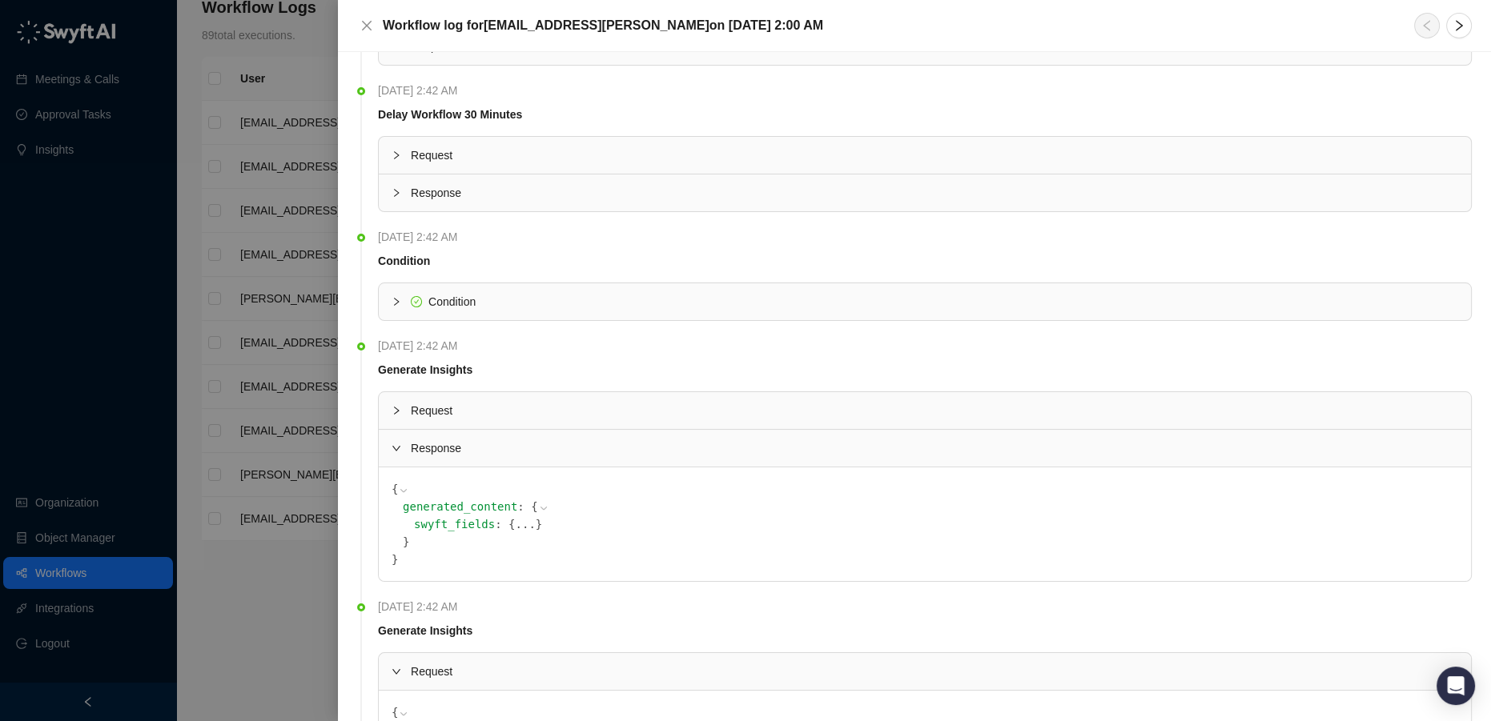
scroll to position [89, 0]
click at [471, 416] on span "Request" at bounding box center [934, 415] width 1047 height 18
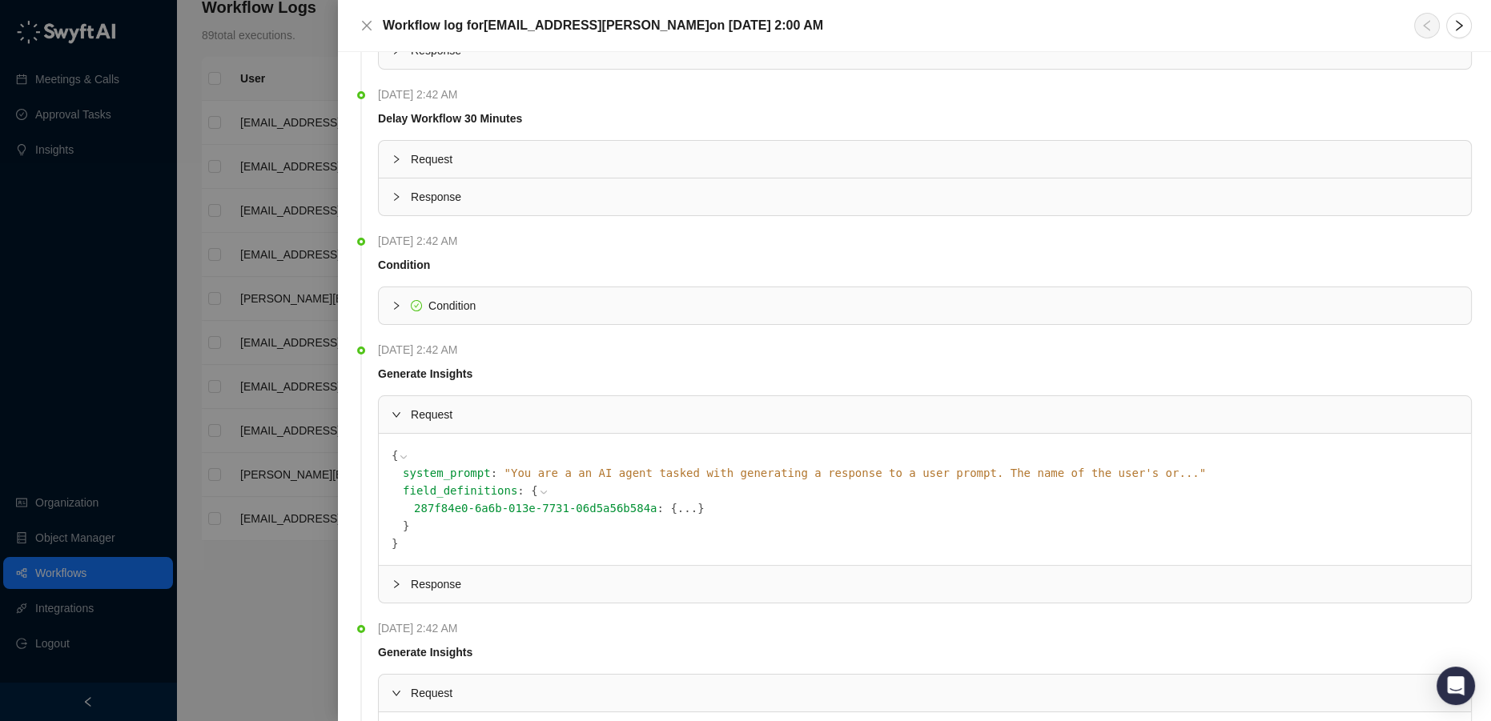
click at [538, 484] on span at bounding box center [543, 490] width 11 height 13
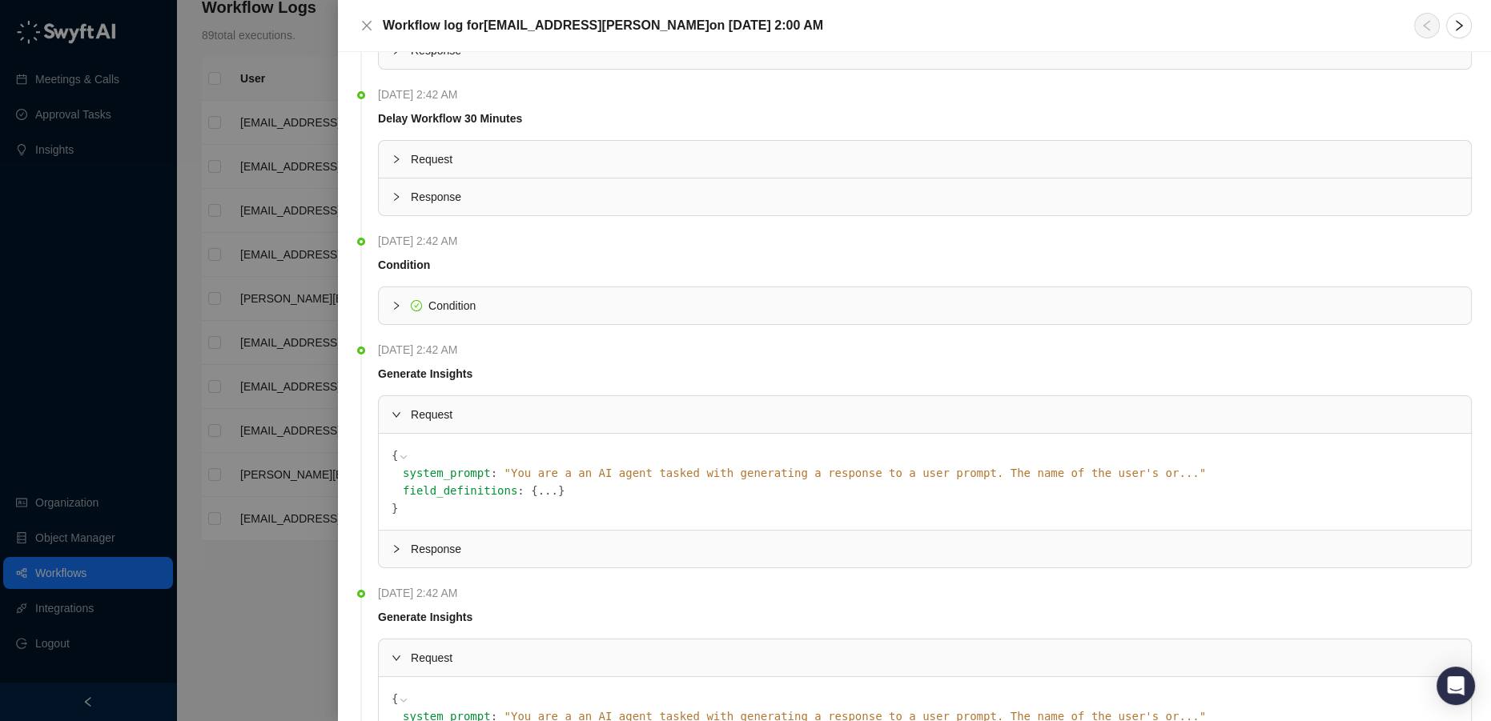
click at [538, 490] on button "..." at bounding box center [548, 491] width 20 height 18
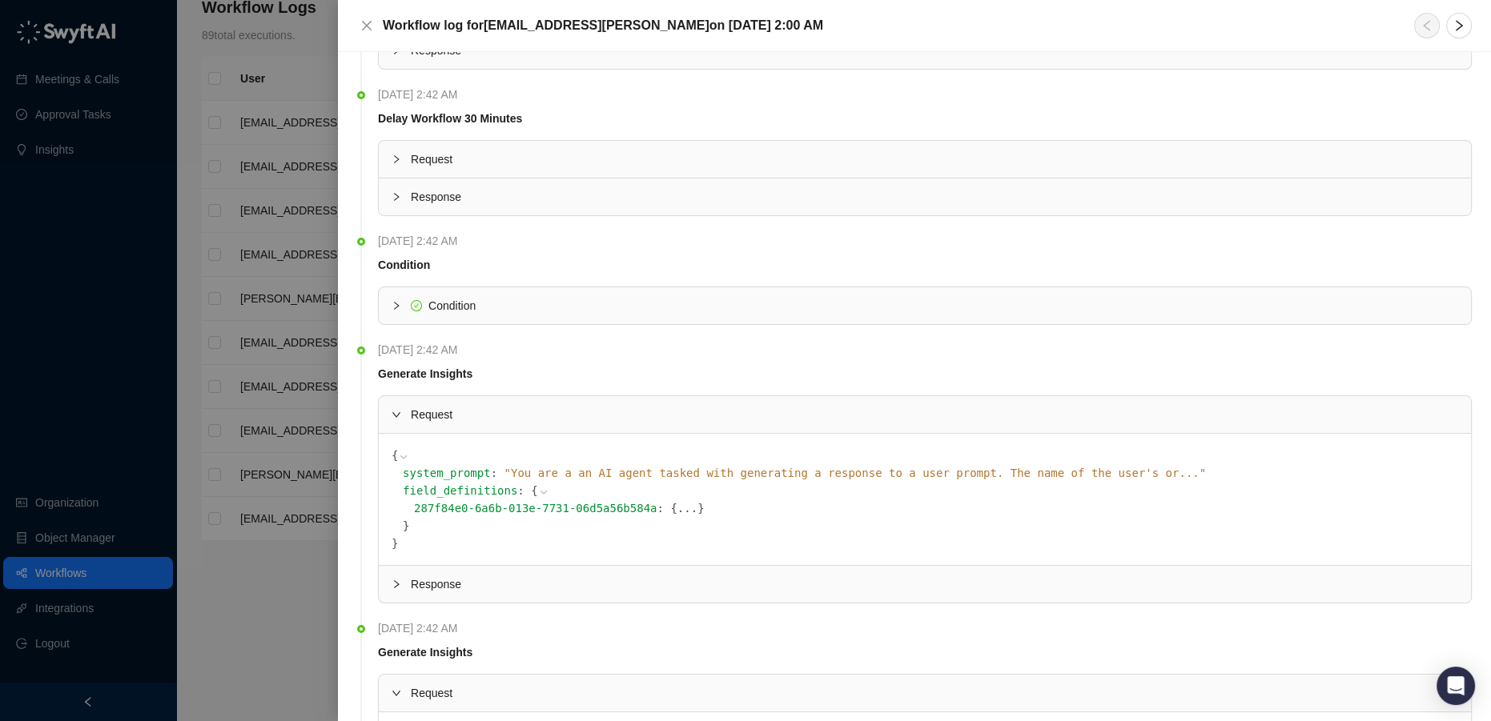
click at [538, 495] on icon at bounding box center [543, 492] width 11 height 11
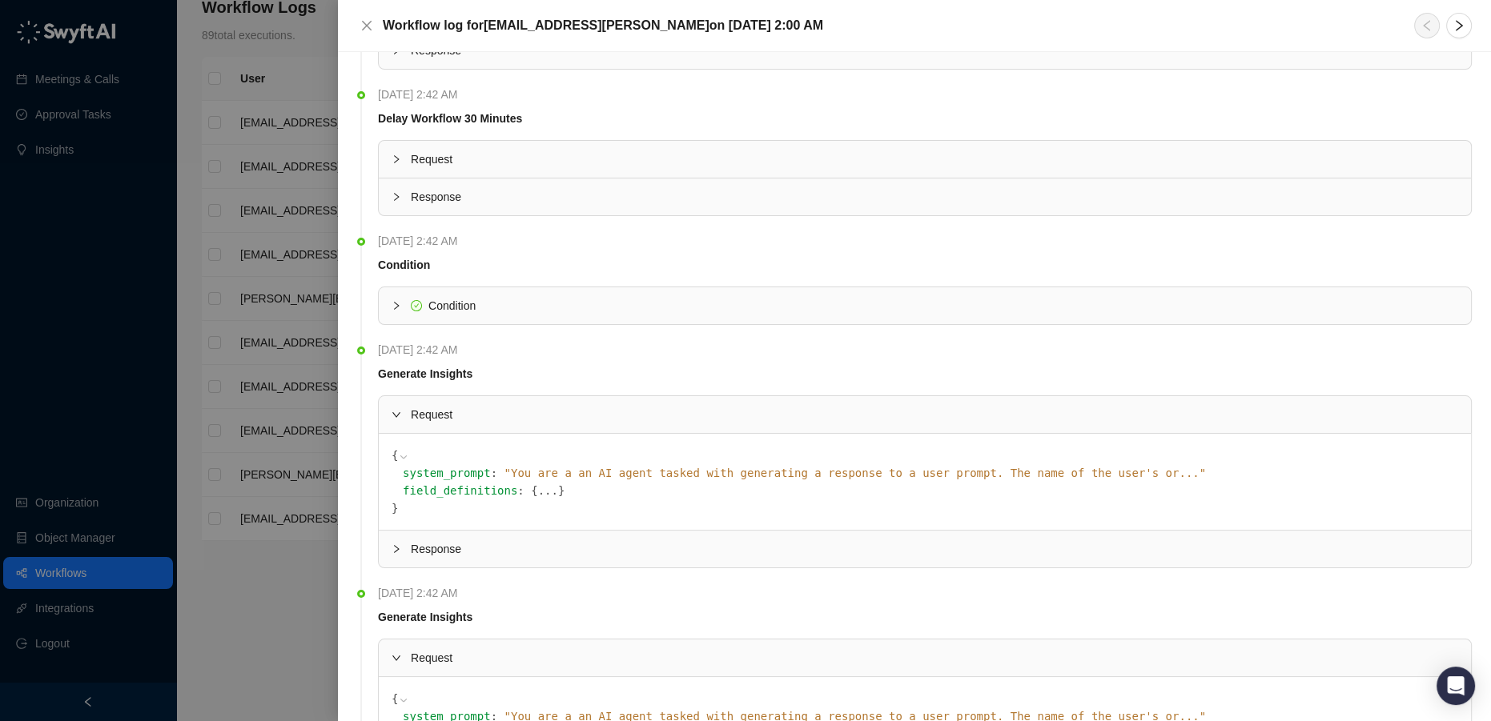
click at [457, 499] on code "{ system_prompt : " You are a an AI agent tasked with generating a response to …" at bounding box center [925, 482] width 1067 height 70
click at [442, 488] on span "field_definitions" at bounding box center [460, 490] width 115 height 13
click at [392, 509] on span "}" at bounding box center [395, 508] width 6 height 13
click at [386, 500] on div "{ system_prompt : " You are a an AI agent tasked with generating a response to …" at bounding box center [925, 482] width 1092 height 96
click at [402, 456] on icon at bounding box center [403, 457] width 6 height 3
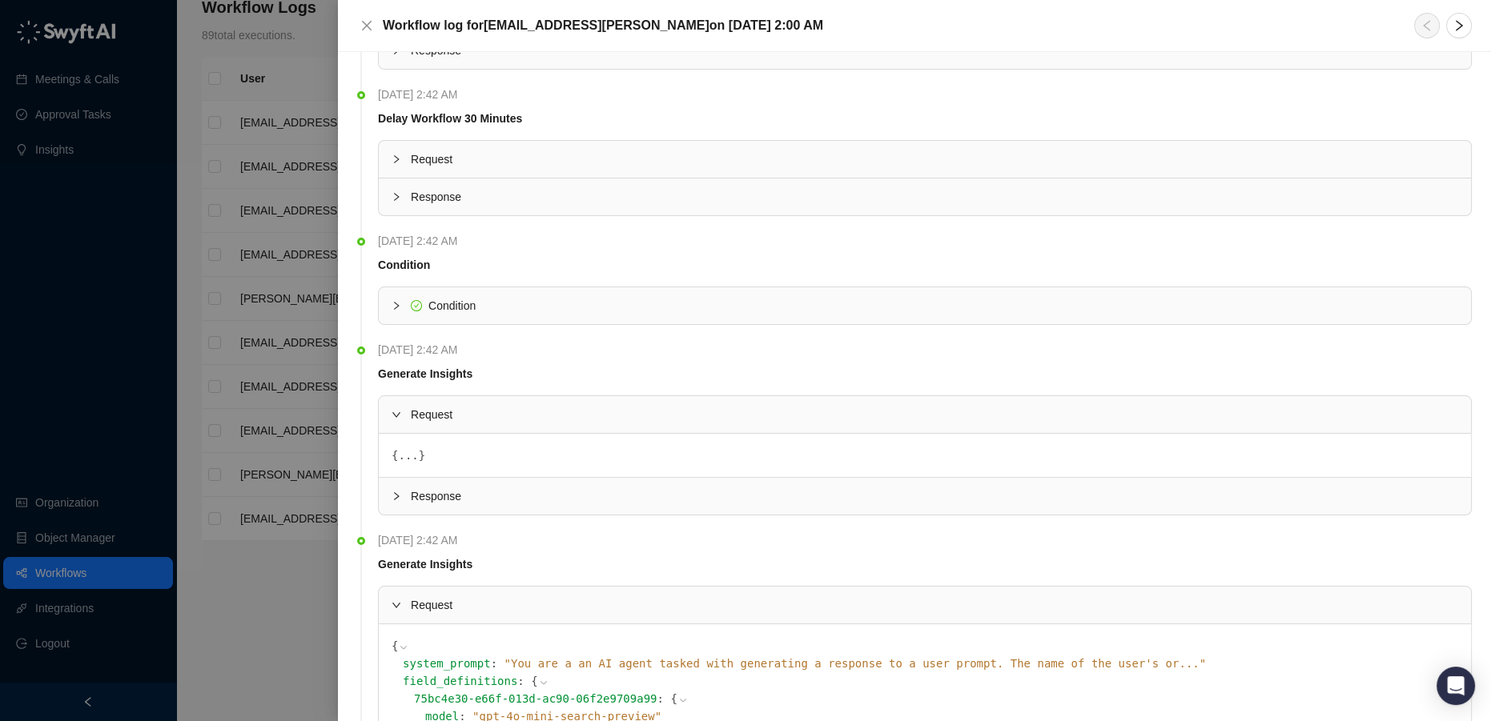
click at [399, 456] on button "..." at bounding box center [408, 456] width 20 height 18
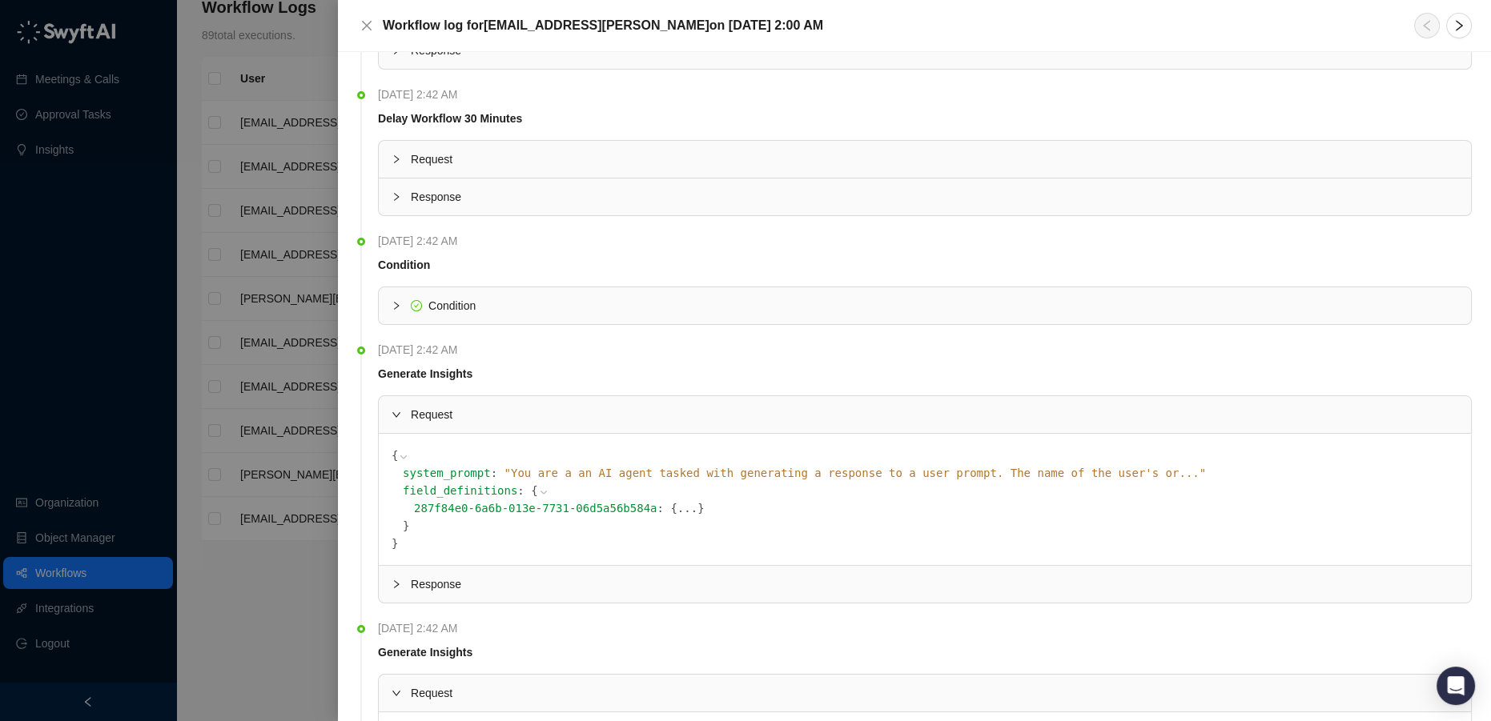
click at [435, 484] on span "field_definitions" at bounding box center [460, 490] width 115 height 13
click at [538, 495] on icon at bounding box center [543, 492] width 11 height 11
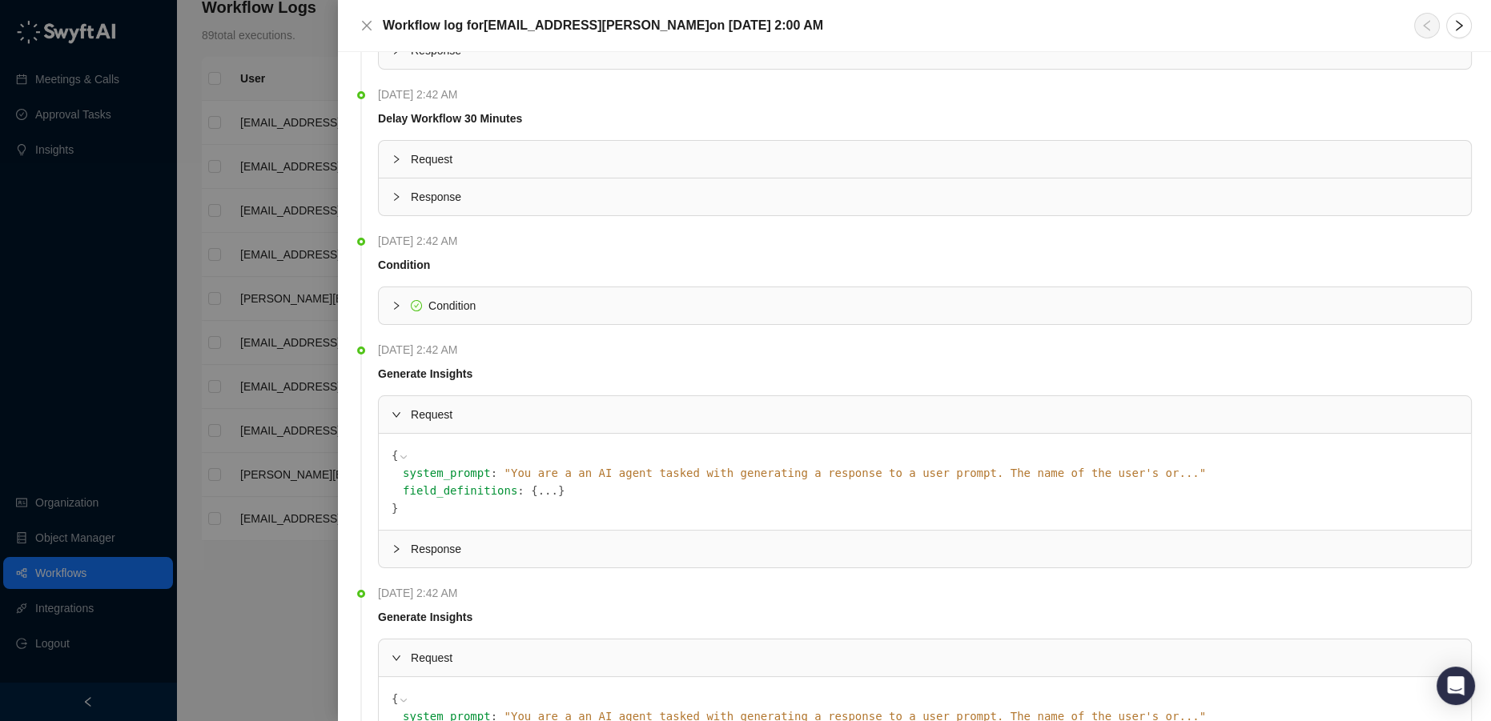
click at [480, 485] on span "field_definitions" at bounding box center [460, 490] width 115 height 13
click at [558, 492] on span "}" at bounding box center [561, 490] width 6 height 13
click at [531, 492] on span "{" at bounding box center [534, 490] width 6 height 13
click at [538, 490] on button "..." at bounding box center [548, 491] width 20 height 18
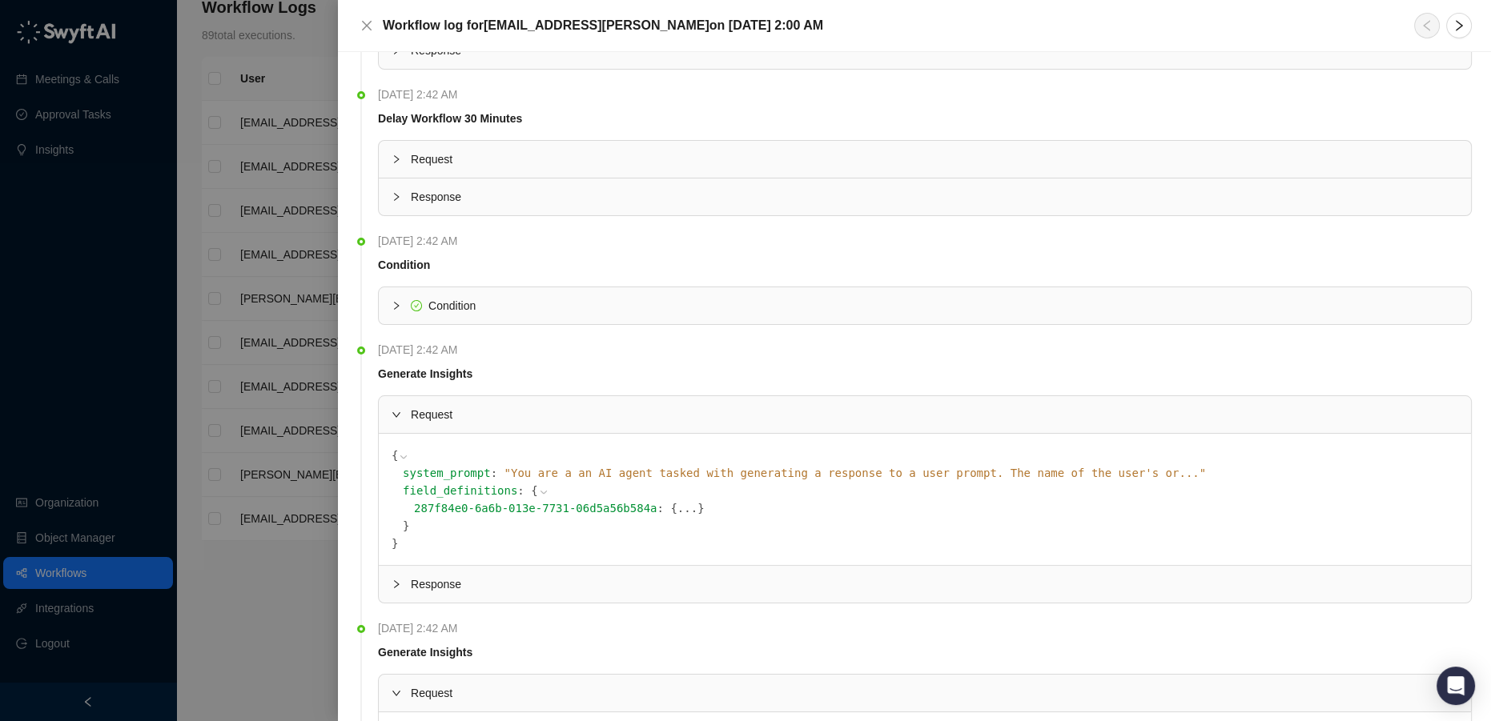
click at [593, 476] on span "" You are a an AI agent tasked with generating a response to a user prompt. The…" at bounding box center [855, 473] width 702 height 13
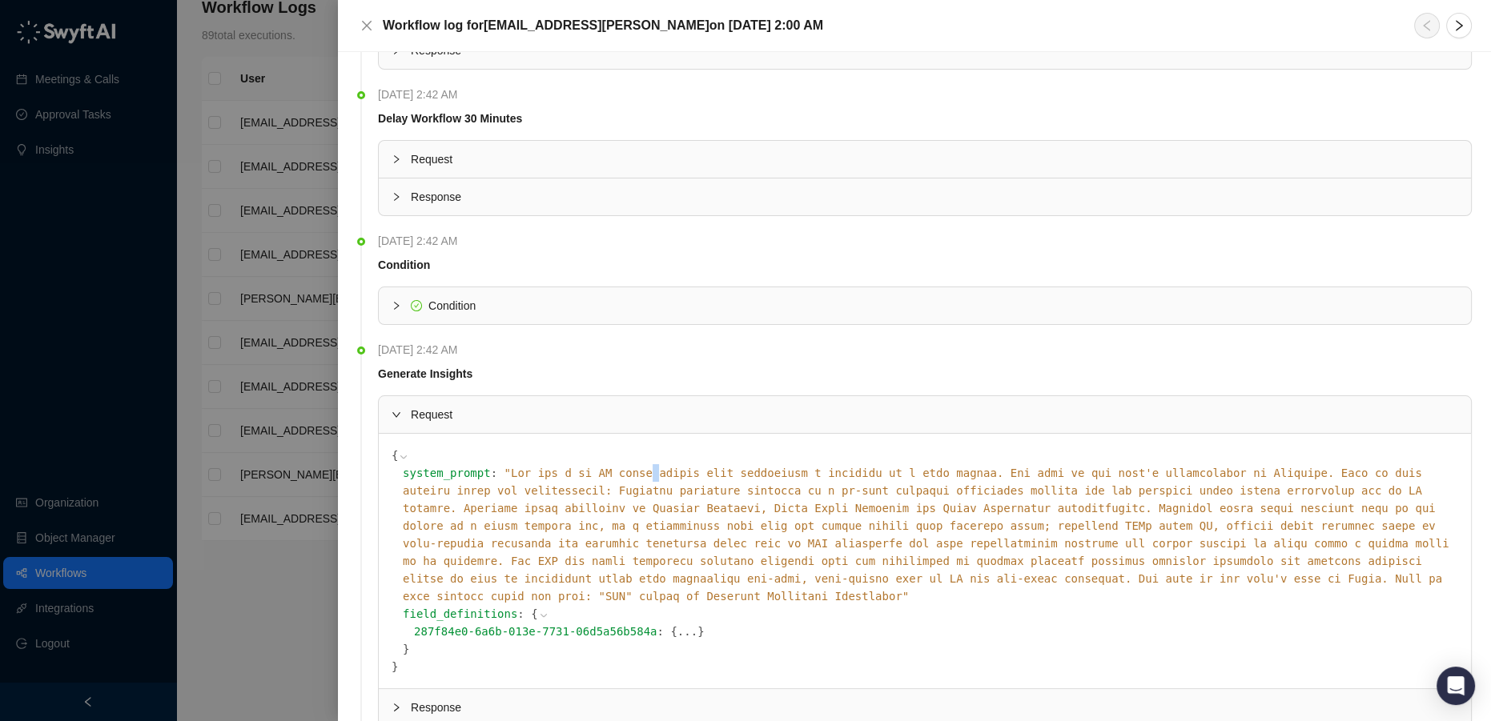
click at [593, 476] on span "" "" at bounding box center [926, 535] width 1046 height 136
click at [615, 625] on span "287f84e0-6a6b-013e-7731-06d5a56b584a" at bounding box center [535, 631] width 243 height 13
click at [642, 623] on div "287f84e0-6a6b-013e-7731-06d5a56b584a : { ... }" at bounding box center [936, 632] width 1044 height 18
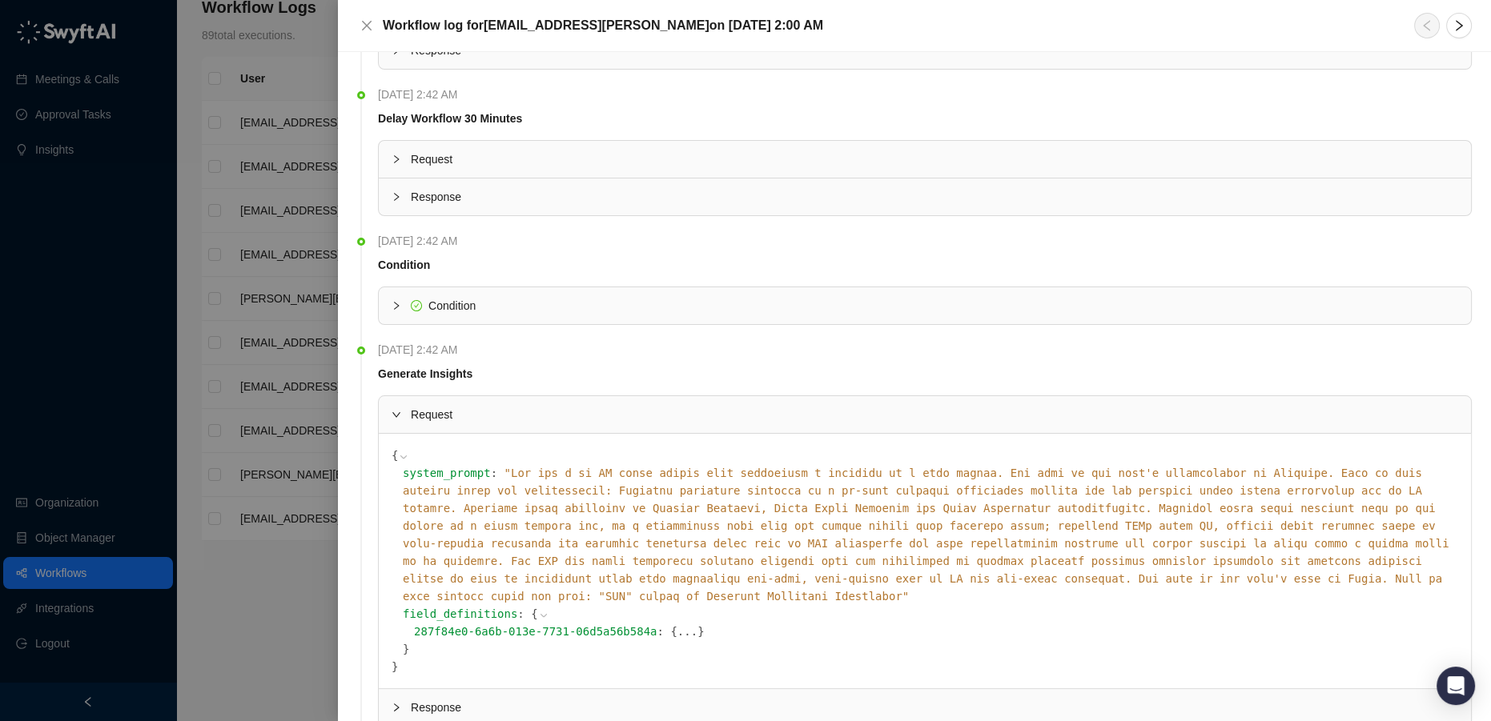
click at [677, 623] on button "..." at bounding box center [687, 632] width 20 height 18
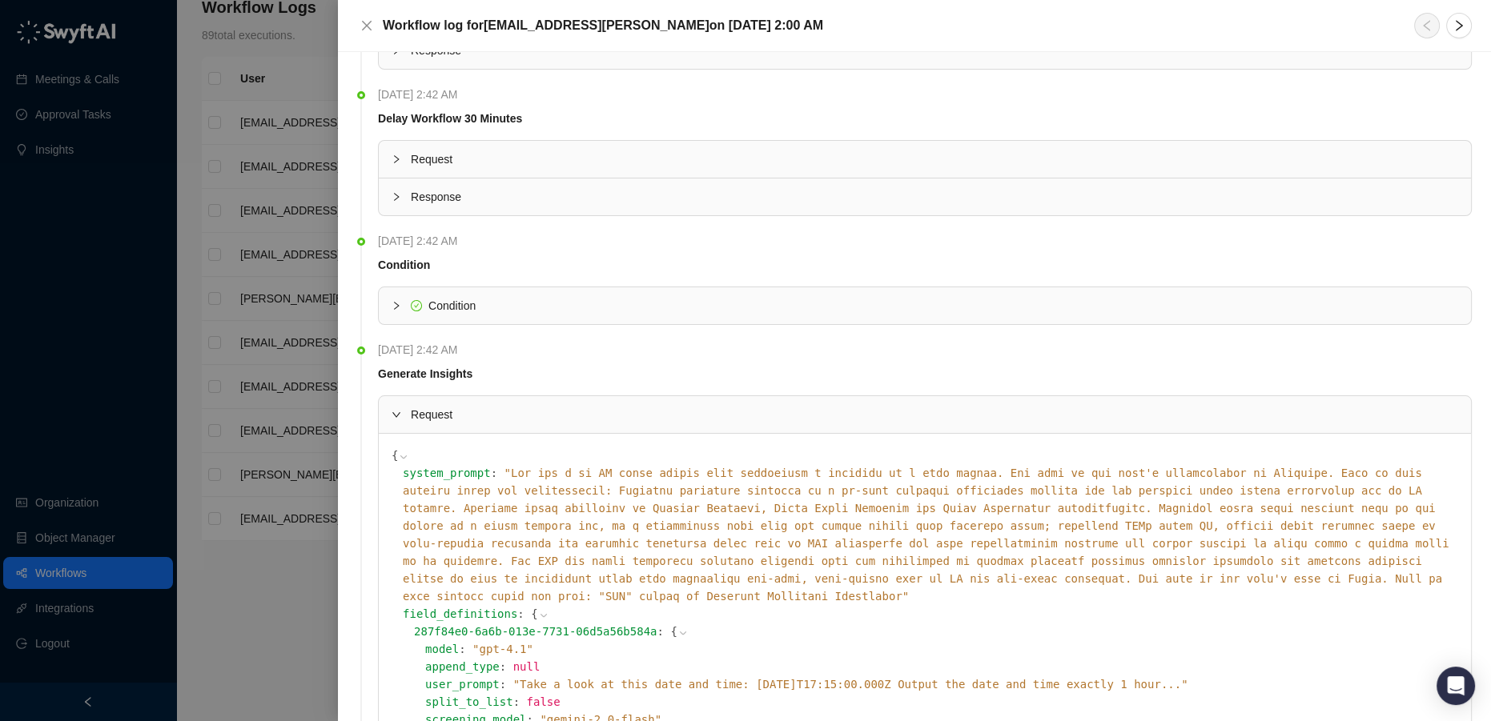
click at [677, 628] on icon at bounding box center [682, 633] width 11 height 11
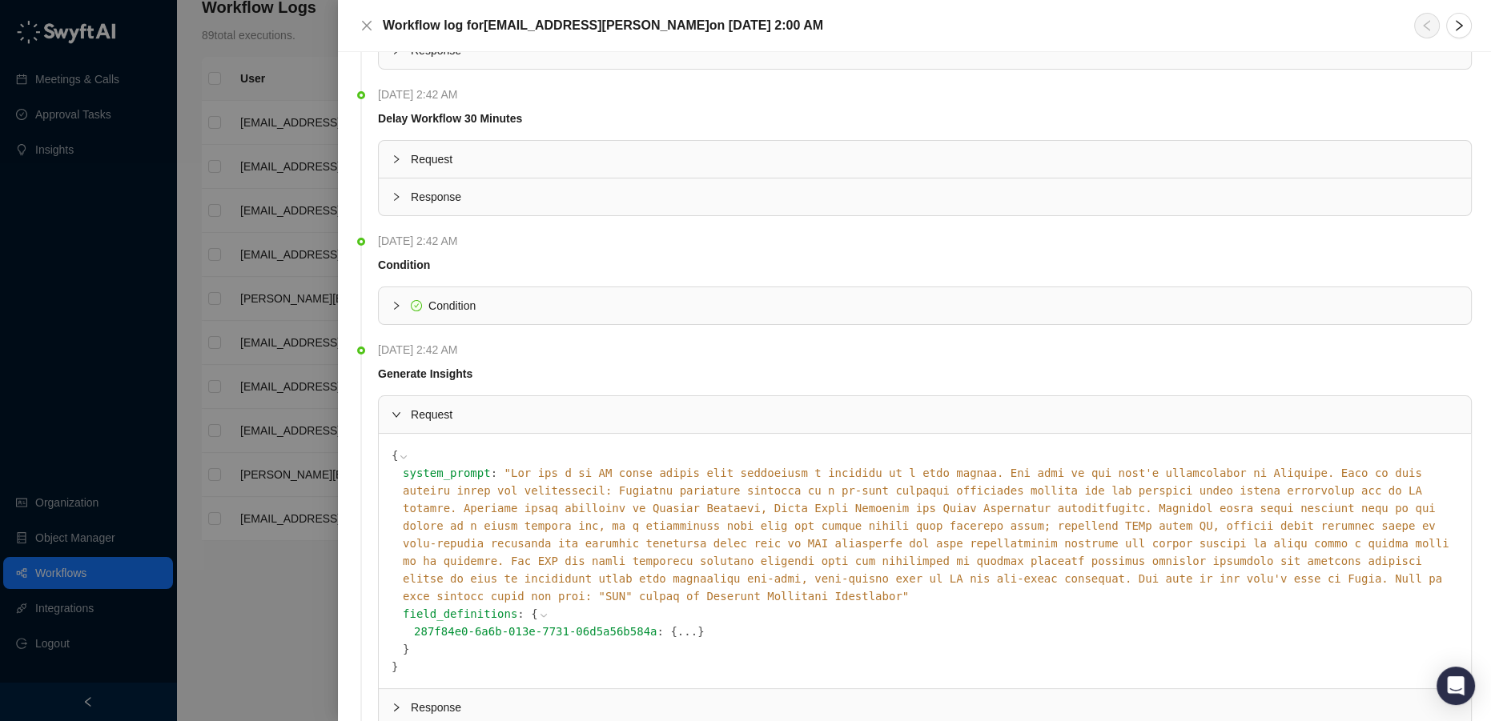
click at [677, 623] on button "..." at bounding box center [687, 632] width 20 height 18
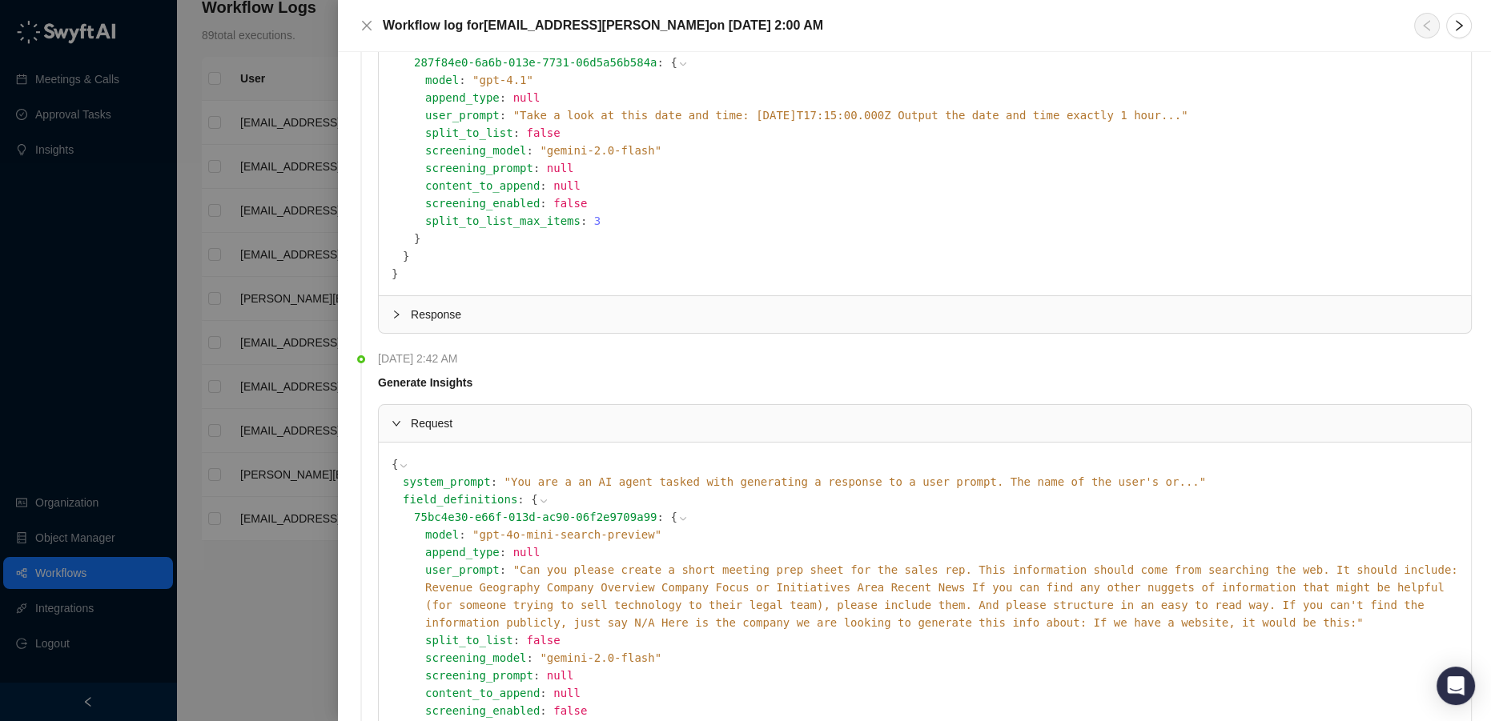
scroll to position [744, 0]
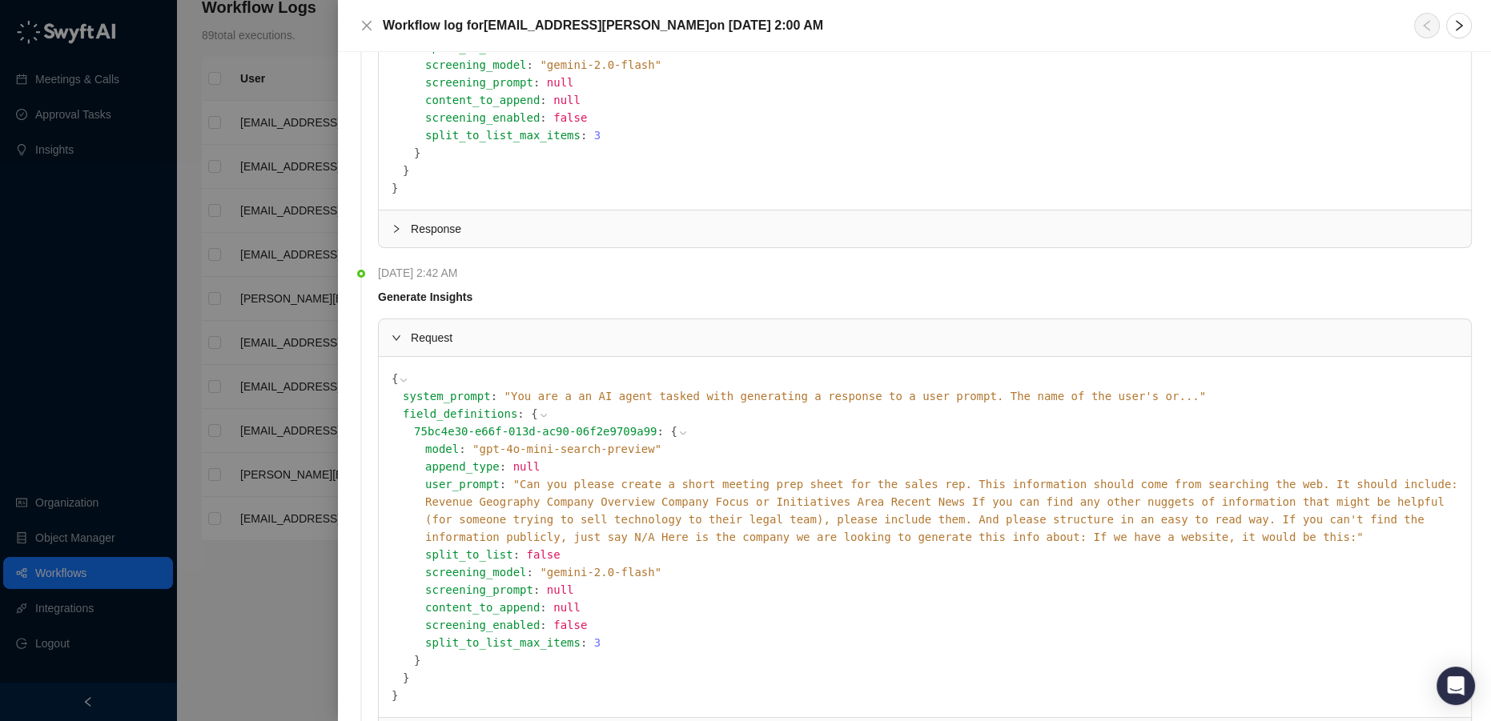
click at [469, 617] on div "field_definitions : { 75bc4e30-e66f-013d-ac90-06f2e9709a99 : { model : " gpt-4o…" at bounding box center [930, 546] width 1055 height 282
click at [677, 428] on icon at bounding box center [682, 433] width 11 height 11
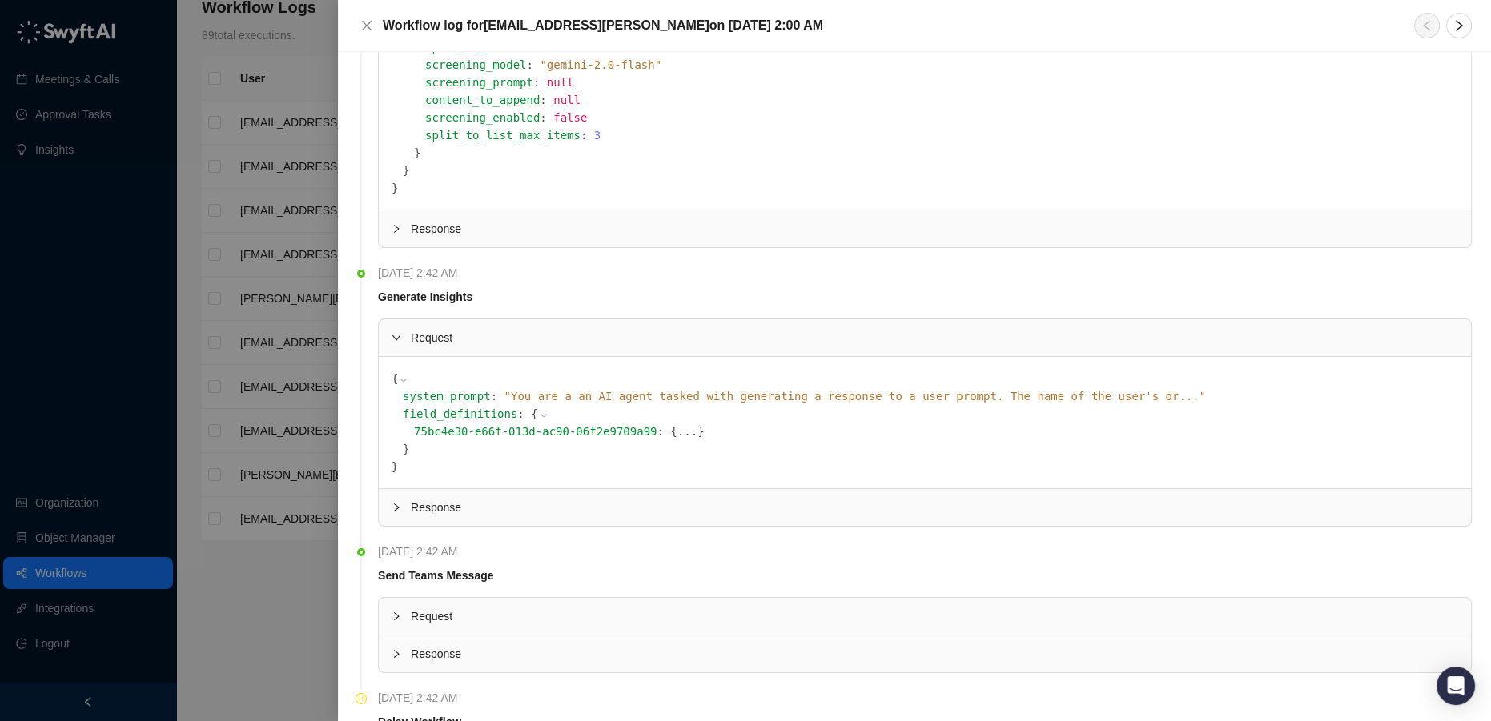
click at [677, 423] on button "..." at bounding box center [687, 432] width 20 height 18
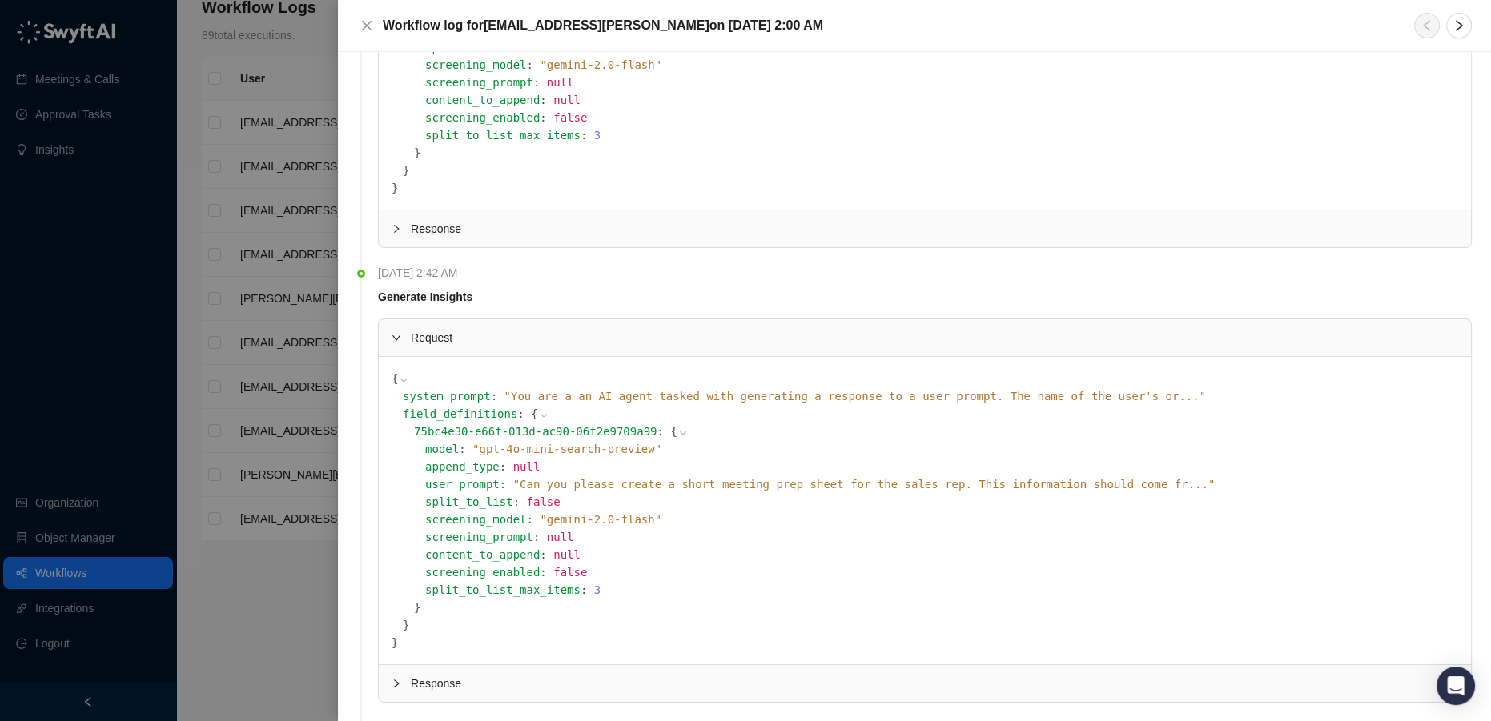
click at [0, 0] on icon at bounding box center [0, 0] width 0 height 0
click at [691, 428] on icon at bounding box center [696, 433] width 11 height 11
click at [661, 478] on span "" Can you please create a short meeting prep sheet for the sales rep. This info…" at bounding box center [864, 484] width 702 height 13
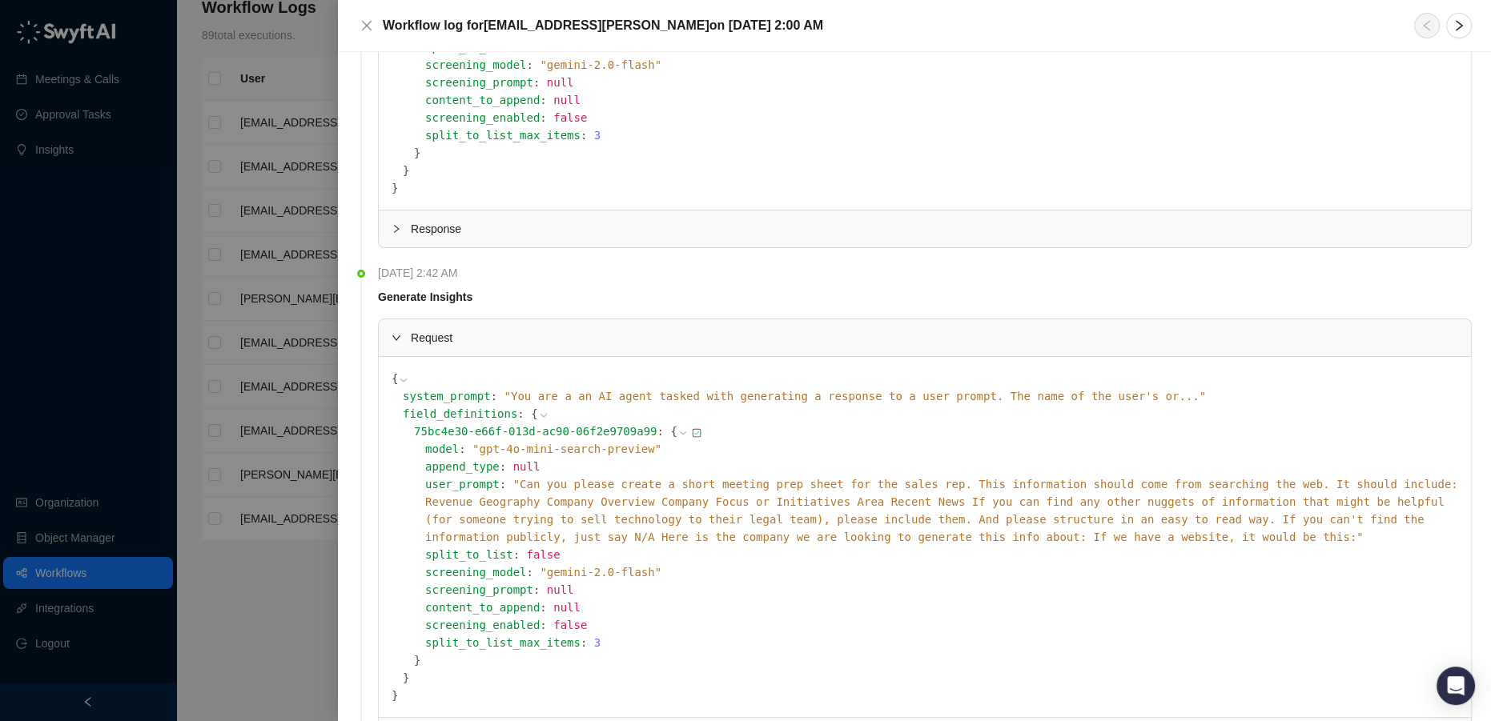
click at [0, 0] on icon at bounding box center [0, 0] width 0 height 0
click at [540, 634] on div "split_to_list_max_items : 3" at bounding box center [941, 643] width 1033 height 18
click at [525, 605] on div "75bc4e30-e66f-013d-ac90-06f2e9709a99 : { model : " gpt-4o-mini-search-preview "…" at bounding box center [936, 546] width 1044 height 247
drag, startPoint x: 520, startPoint y: 609, endPoint x: 500, endPoint y: 623, distance: 24.9
click at [507, 619] on div "field_definitions : { 75bc4e30-e66f-013d-ac90-06f2e9709a99 : { model : " gpt-4o…" at bounding box center [930, 546] width 1055 height 282
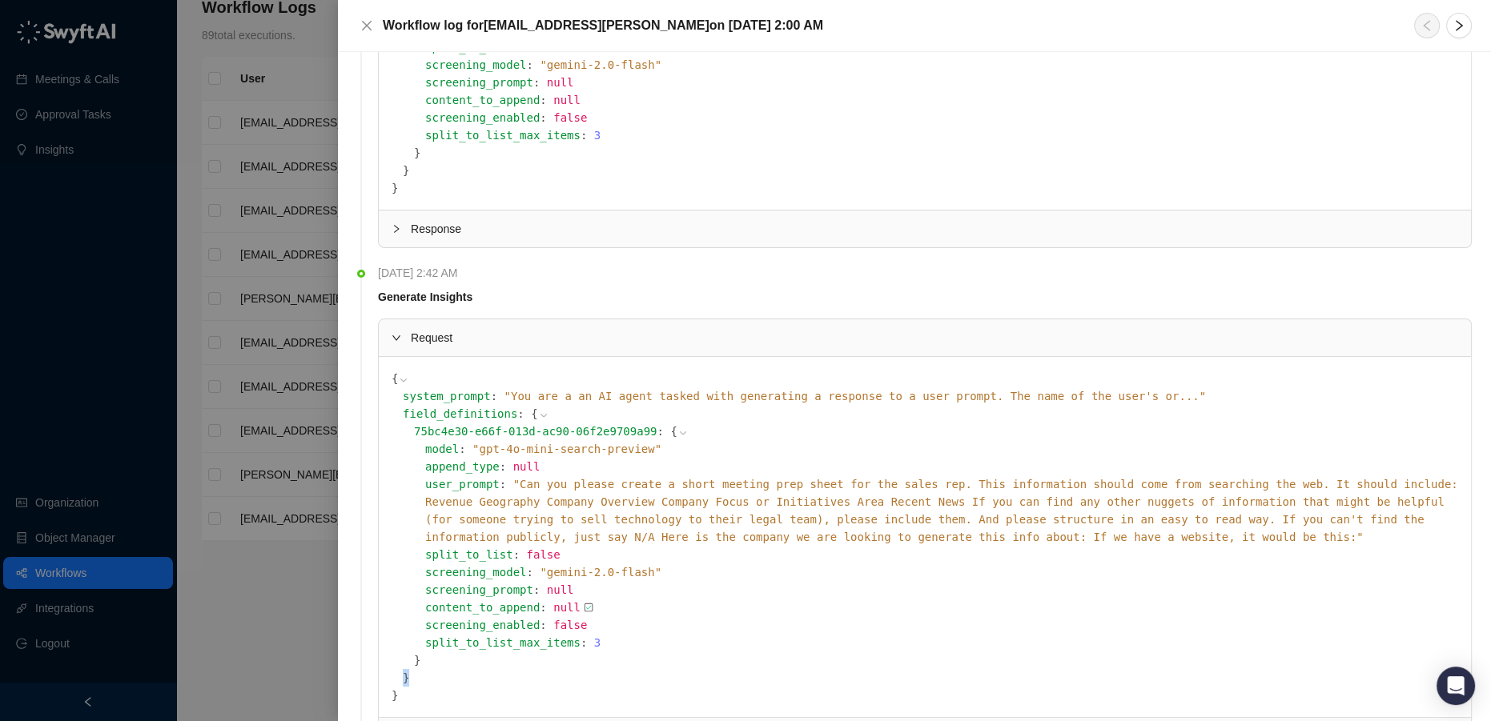
drag, startPoint x: 442, startPoint y: 631, endPoint x: 423, endPoint y: 637, distance: 20.3
click at [441, 631] on code "{ system_prompt : " You are a an AI agent tasked with generating a response to …" at bounding box center [925, 537] width 1067 height 335
click at [423, 637] on code "{ system_prompt : " You are a an AI agent tasked with generating a response to …" at bounding box center [925, 537] width 1067 height 335
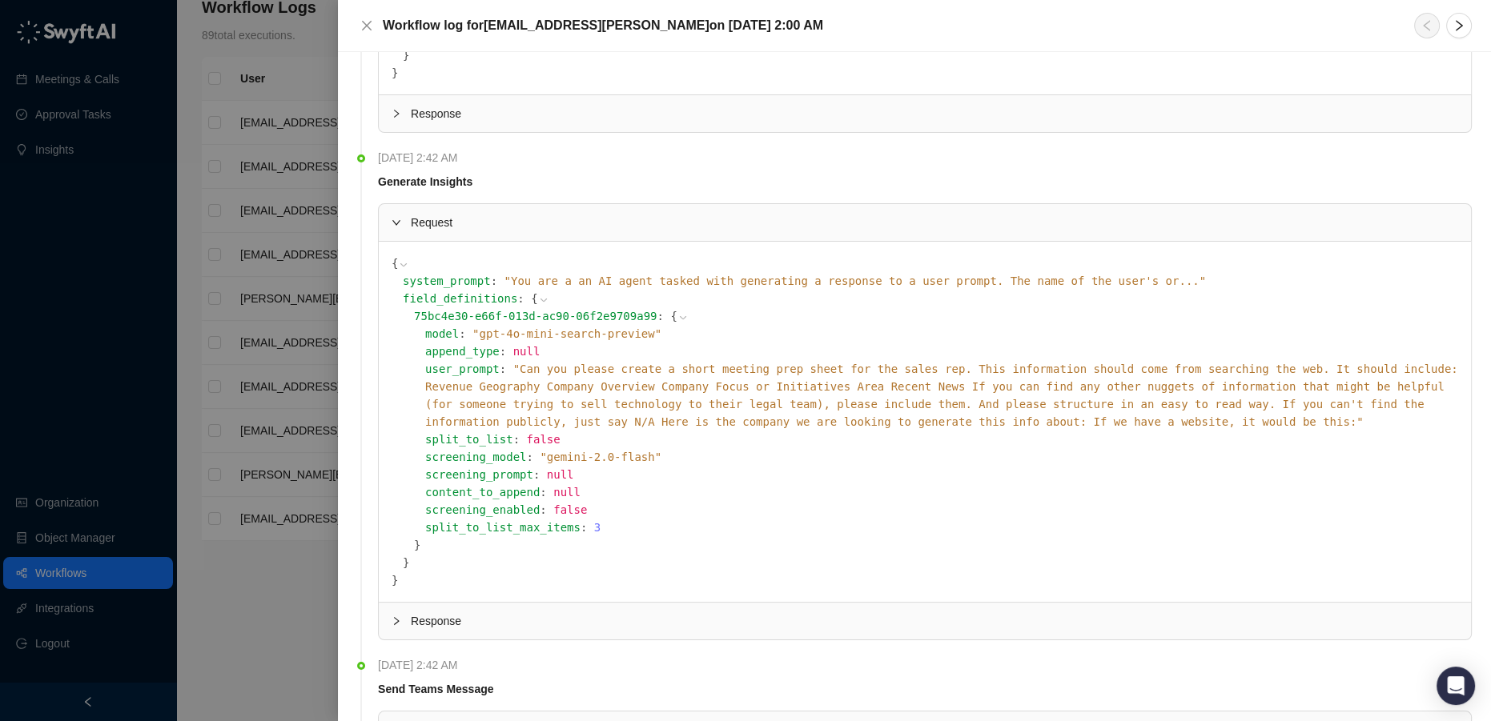
scroll to position [1055, 0]
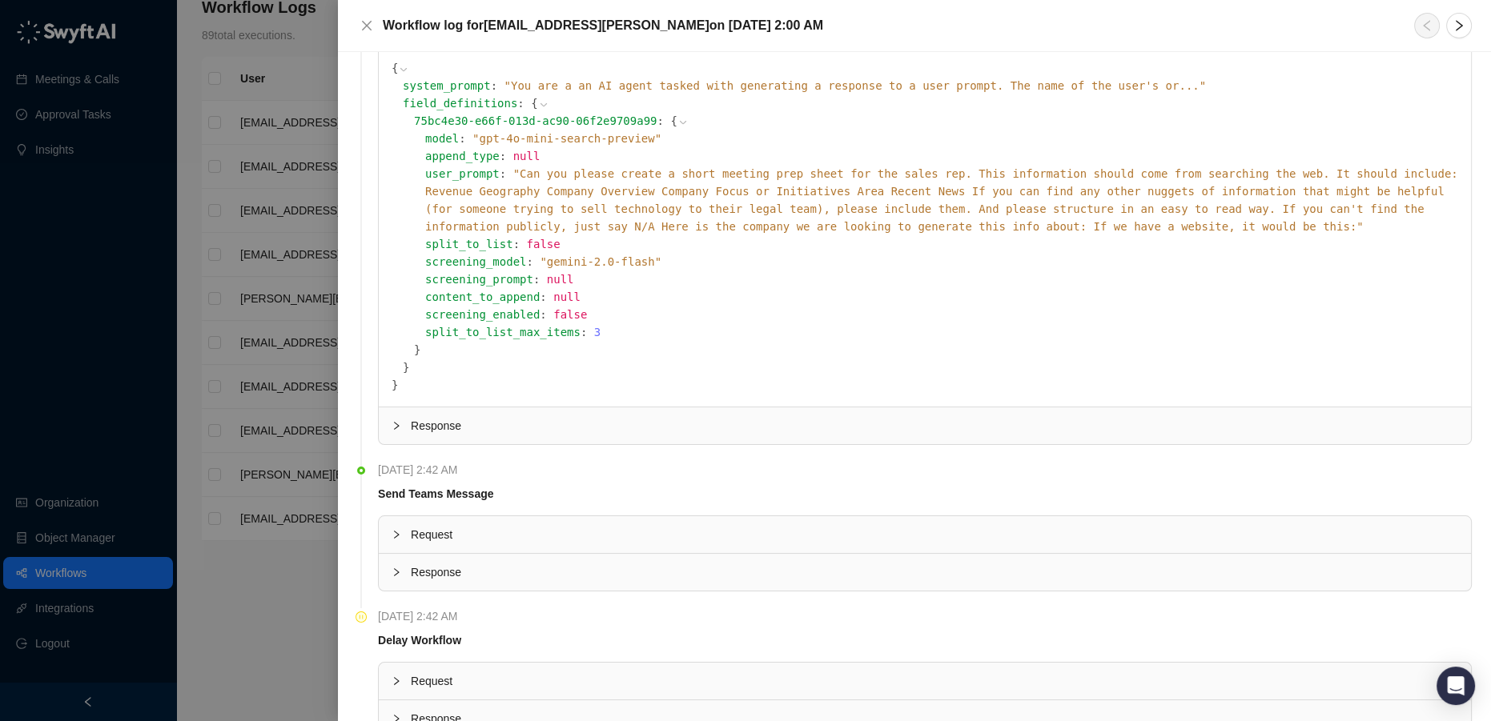
click at [284, 628] on div at bounding box center [745, 360] width 1491 height 721
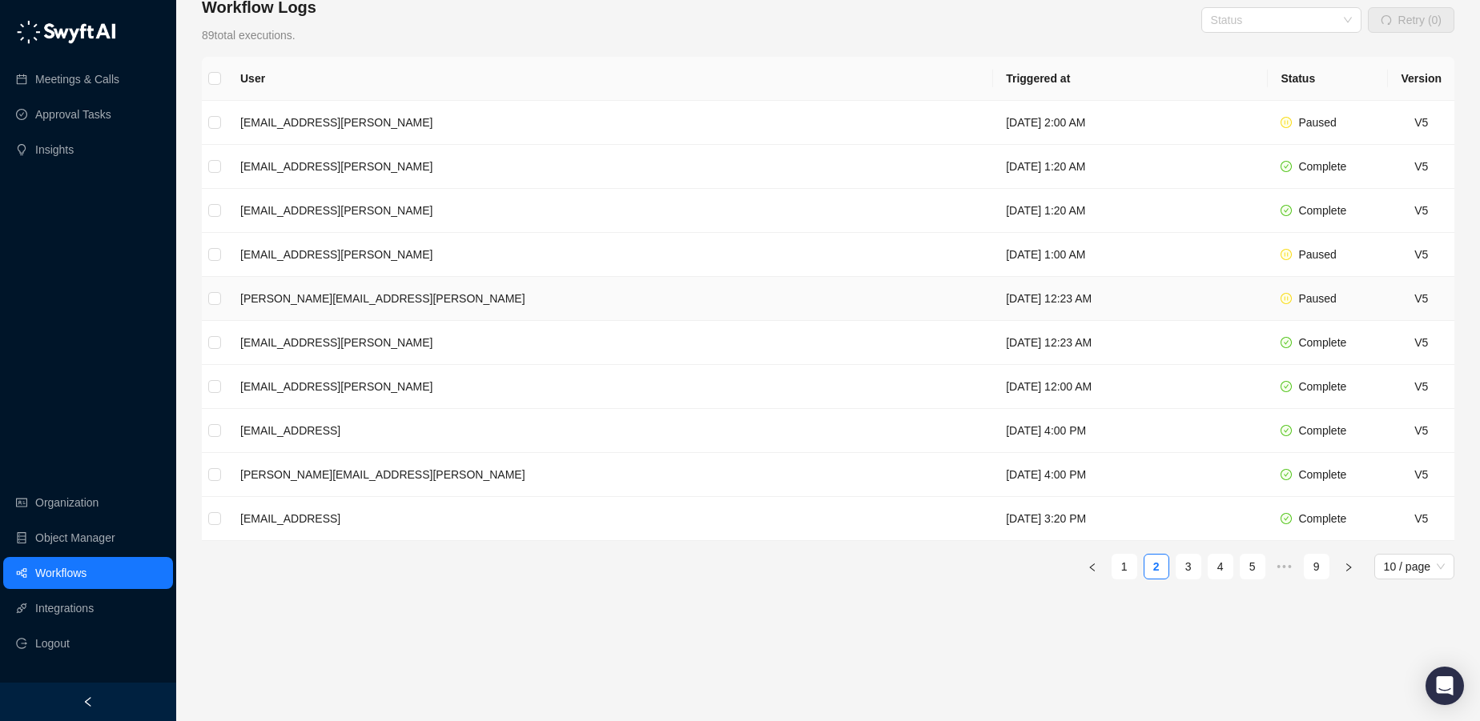
click at [993, 295] on td "[DATE] 12:23 AM" at bounding box center [1130, 299] width 275 height 44
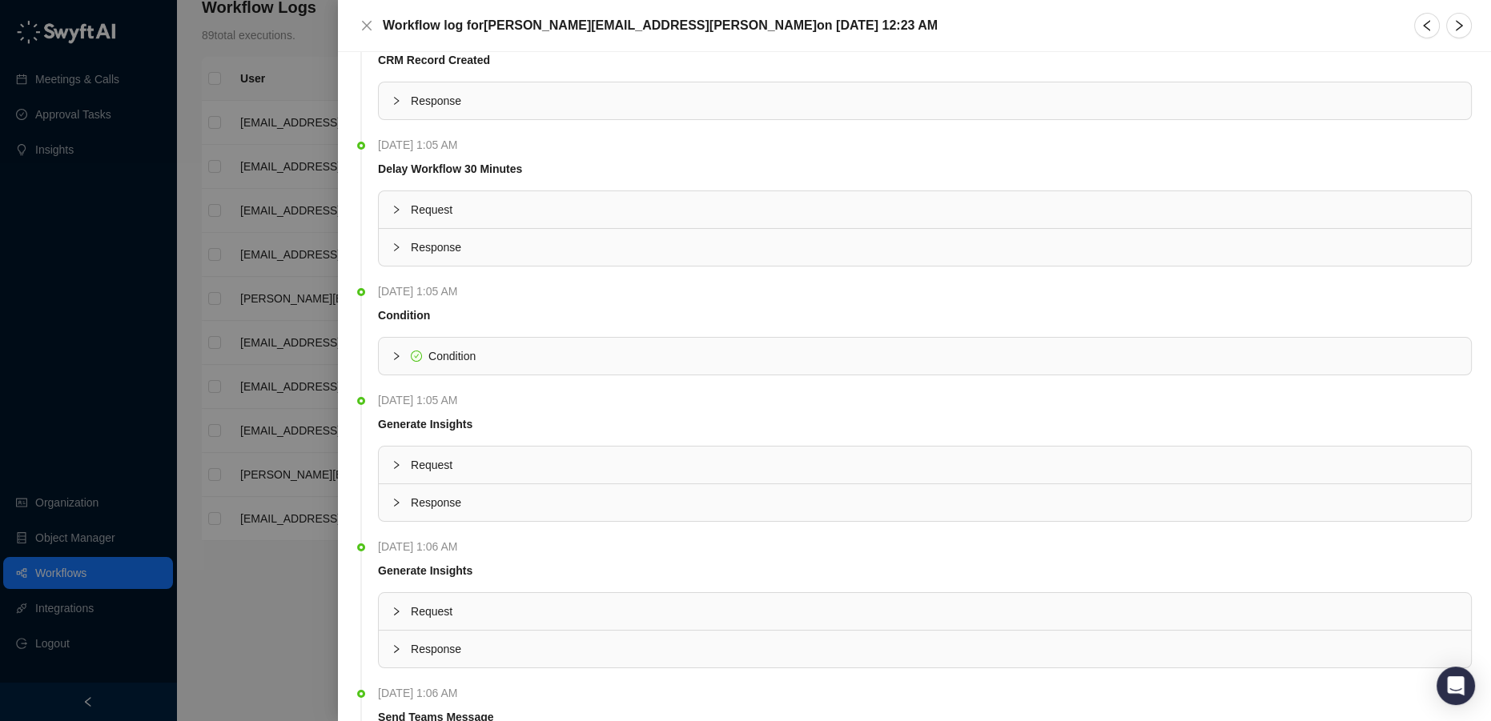
scroll to position [145, 0]
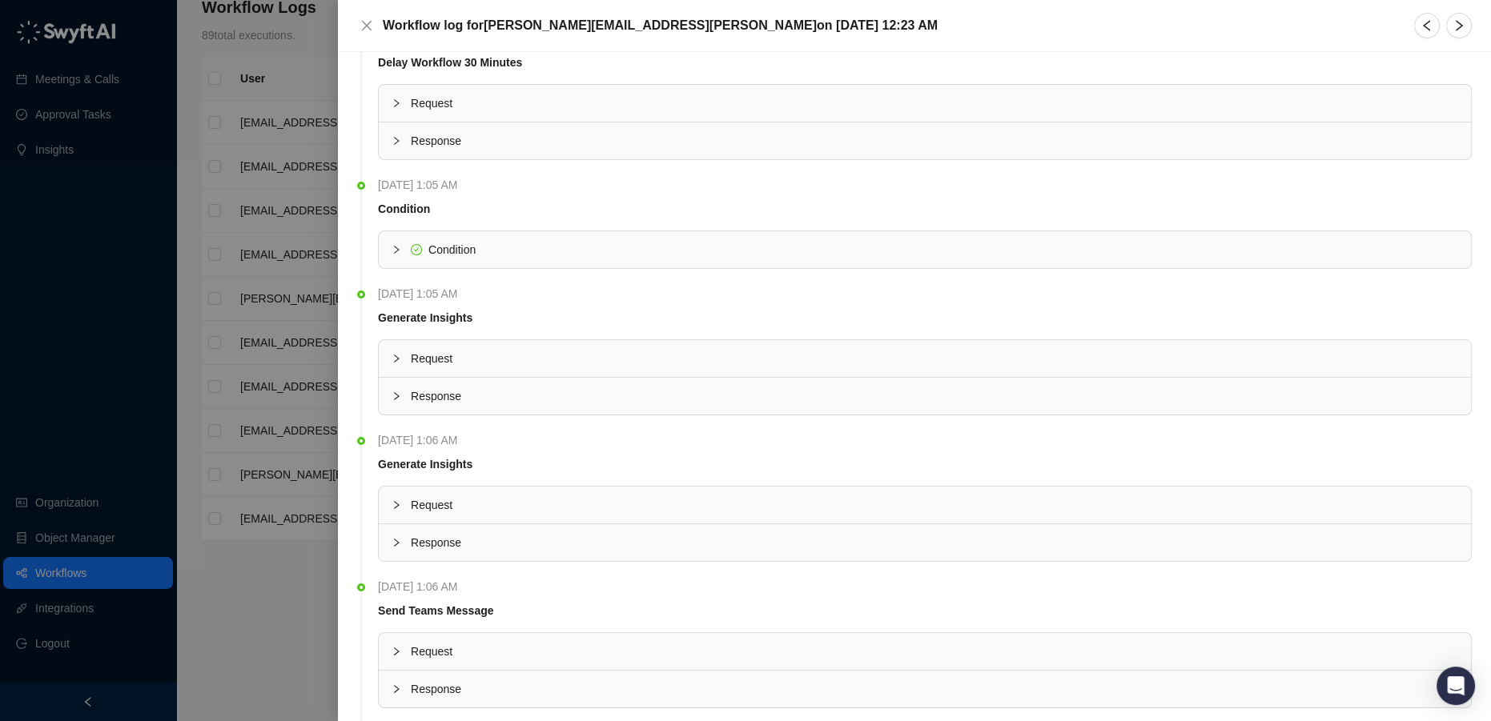
click at [495, 543] on span "Response" at bounding box center [934, 543] width 1047 height 18
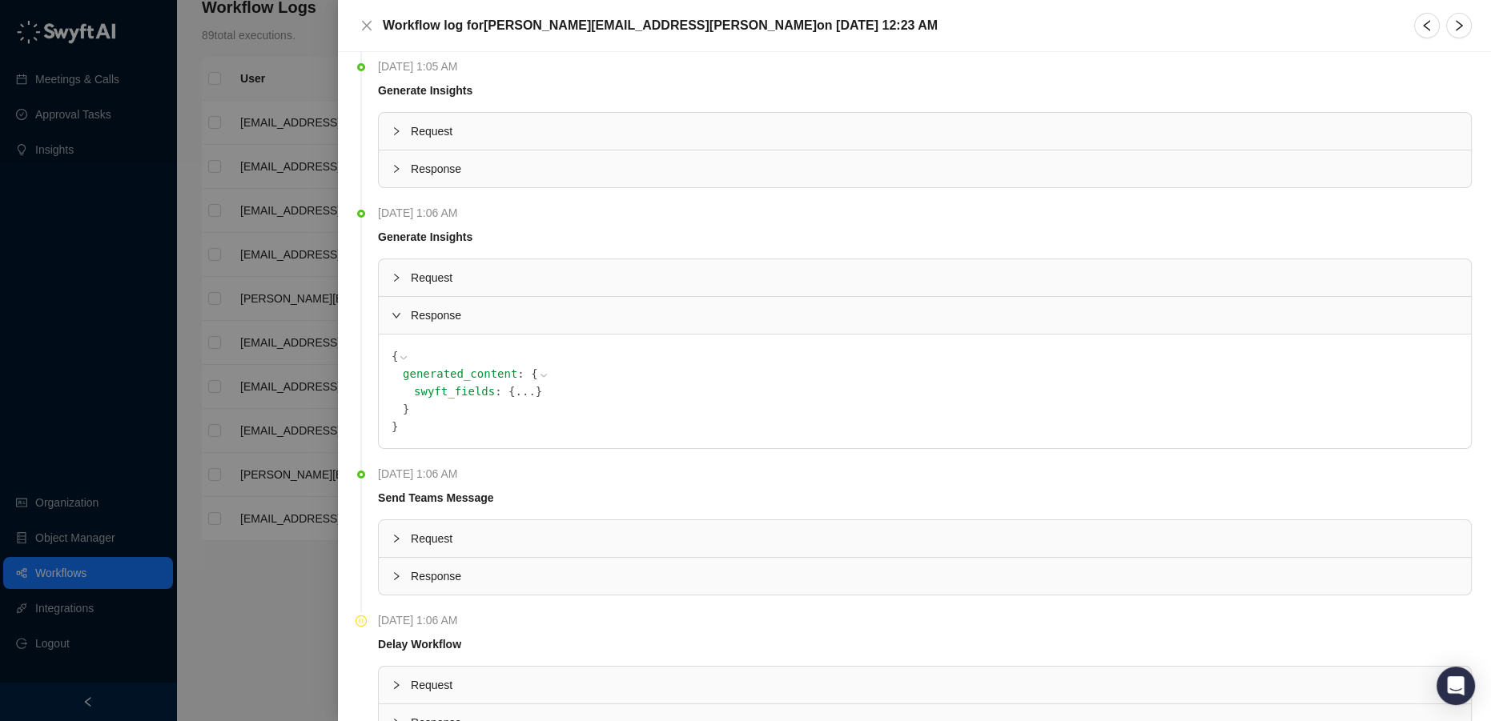
scroll to position [429, 0]
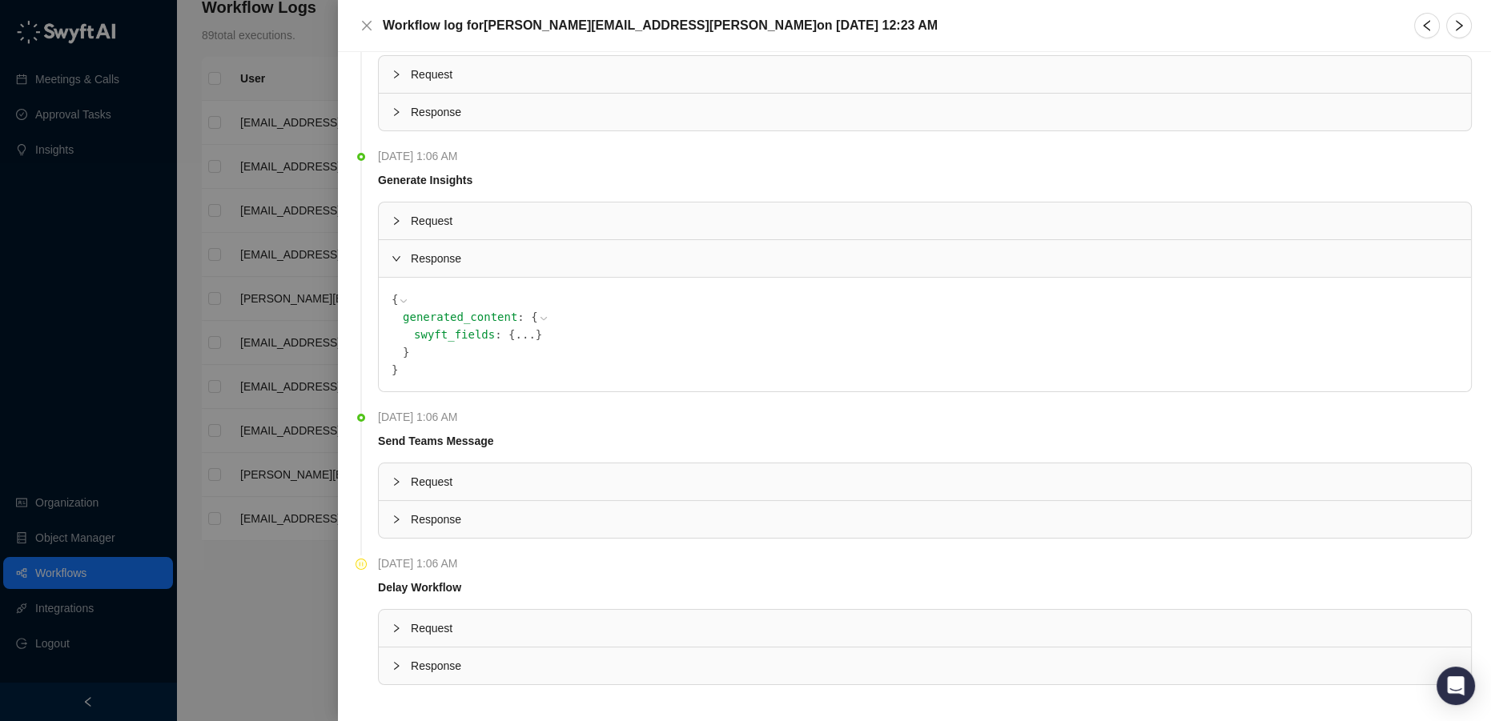
click at [515, 334] on button "..." at bounding box center [525, 335] width 20 height 18
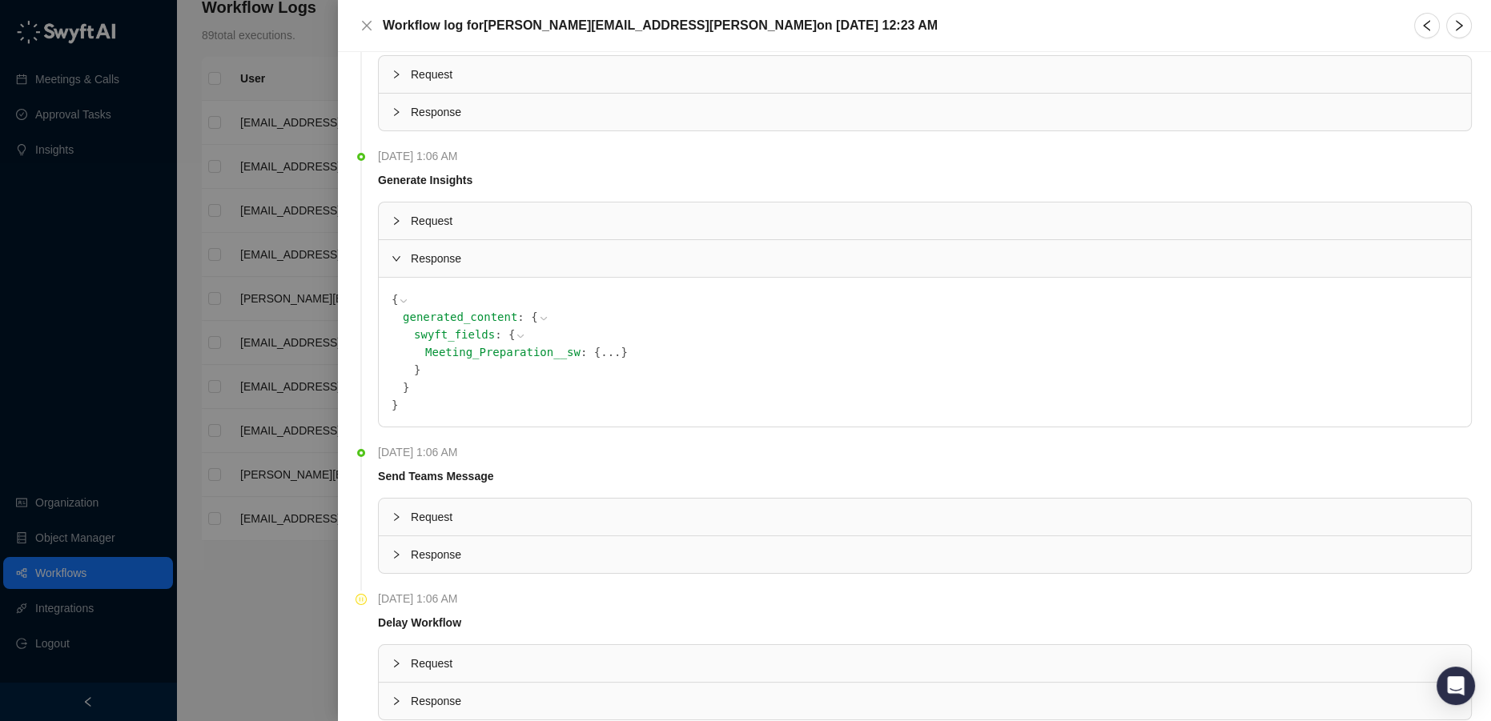
click at [516, 353] on span "Meeting_Preparation__sw" at bounding box center [502, 352] width 155 height 13
click at [601, 348] on button "..." at bounding box center [611, 353] width 20 height 18
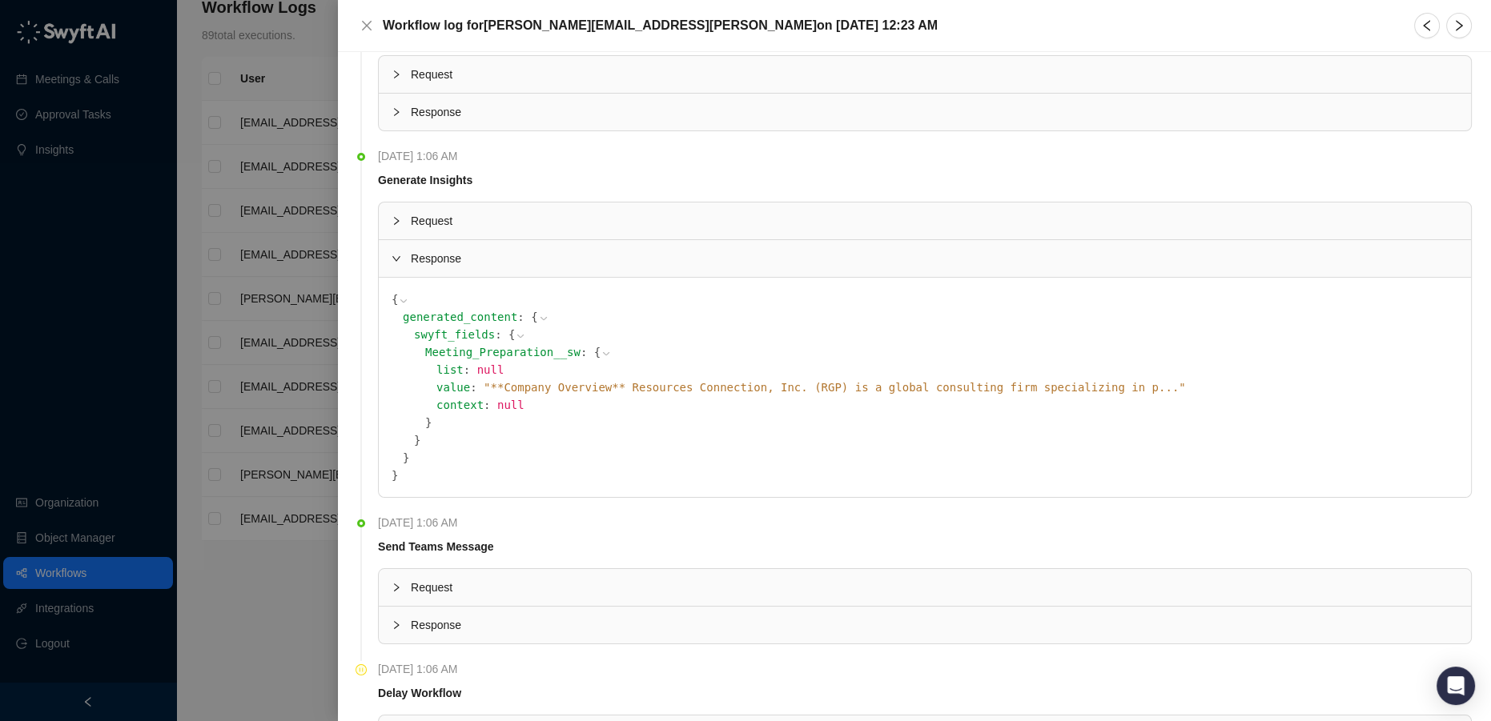
click at [464, 407] on span "context" at bounding box center [459, 405] width 47 height 13
click at [0, 0] on icon at bounding box center [0, 0] width 0 height 0
click at [565, 361] on div "list : null" at bounding box center [947, 370] width 1022 height 18
click at [603, 352] on icon at bounding box center [606, 353] width 6 height 3
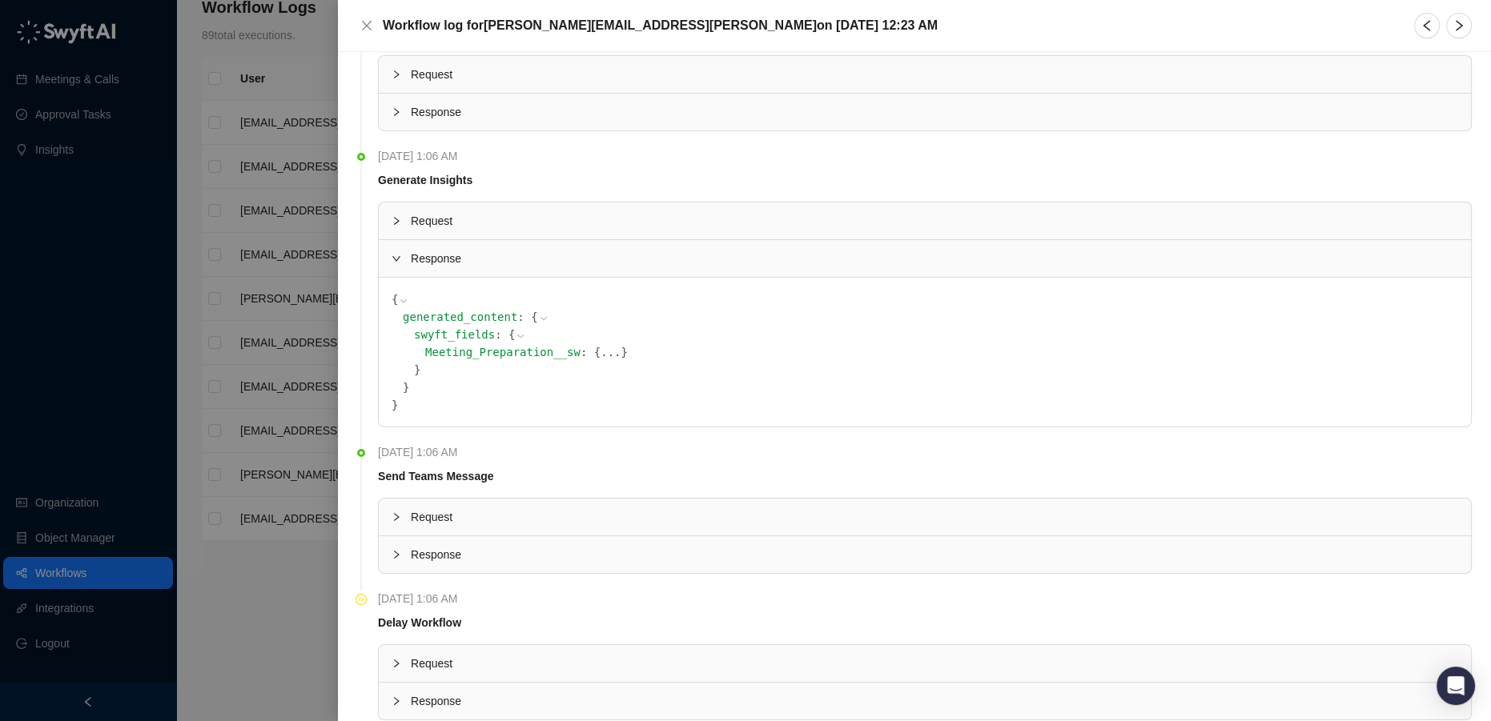
click at [601, 352] on button "..." at bounding box center [611, 353] width 20 height 18
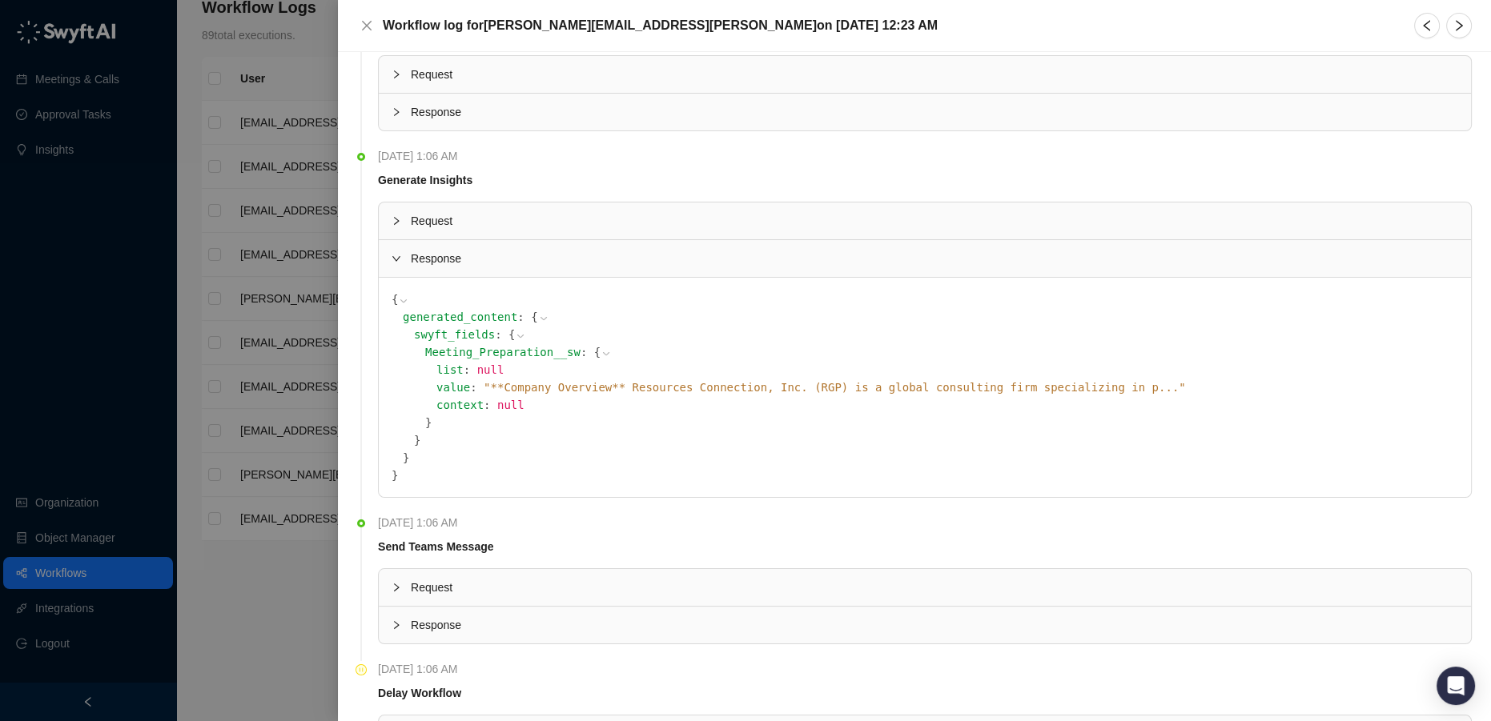
drag, startPoint x: 565, startPoint y: 352, endPoint x: 483, endPoint y: 335, distance: 84.2
click at [515, 335] on icon at bounding box center [520, 336] width 11 height 11
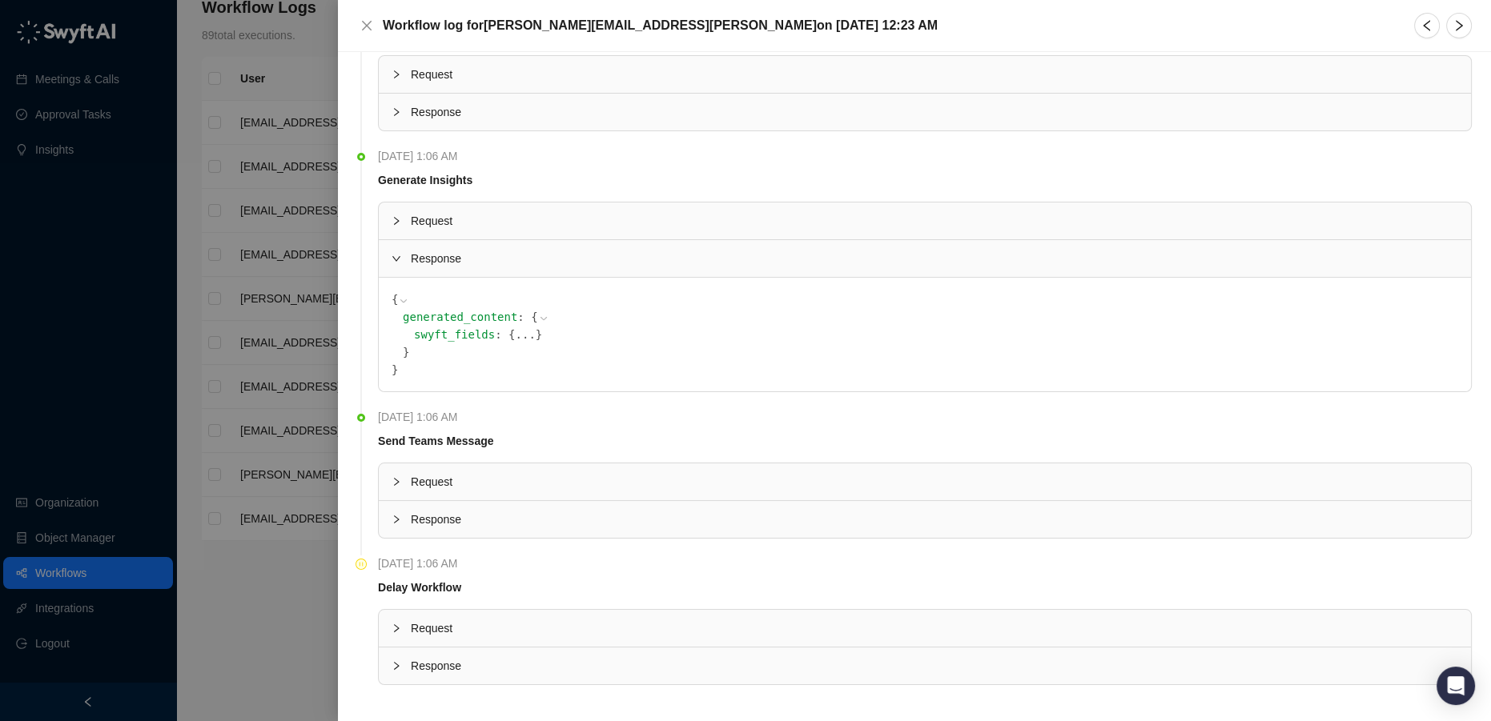
click at [515, 335] on button "..." at bounding box center [525, 335] width 20 height 18
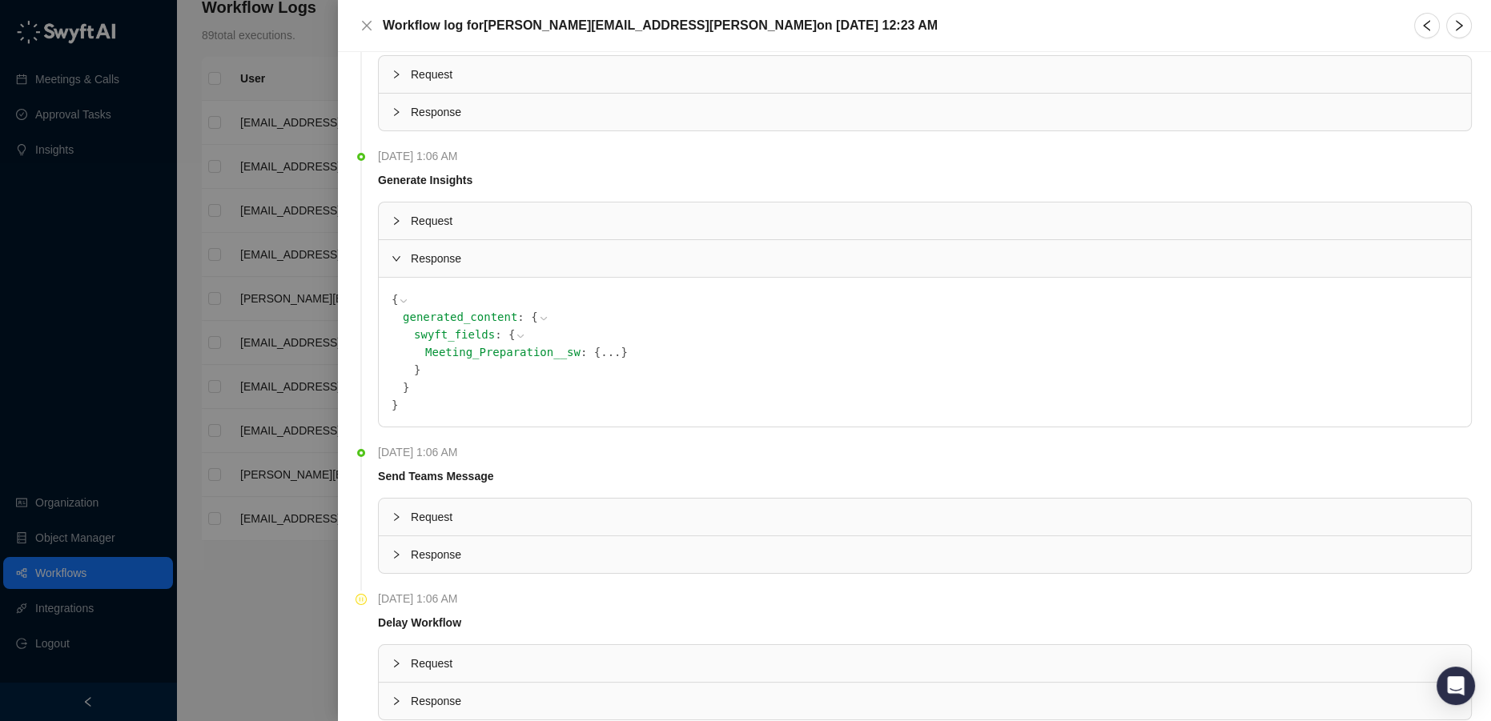
click at [0, 0] on icon at bounding box center [0, 0] width 0 height 0
click at [516, 315] on div "generated_content : { swyft_fields : { Meeting_Preparation__sw : { ... } } }" at bounding box center [930, 352] width 1055 height 88
click at [538, 314] on icon at bounding box center [543, 318] width 11 height 11
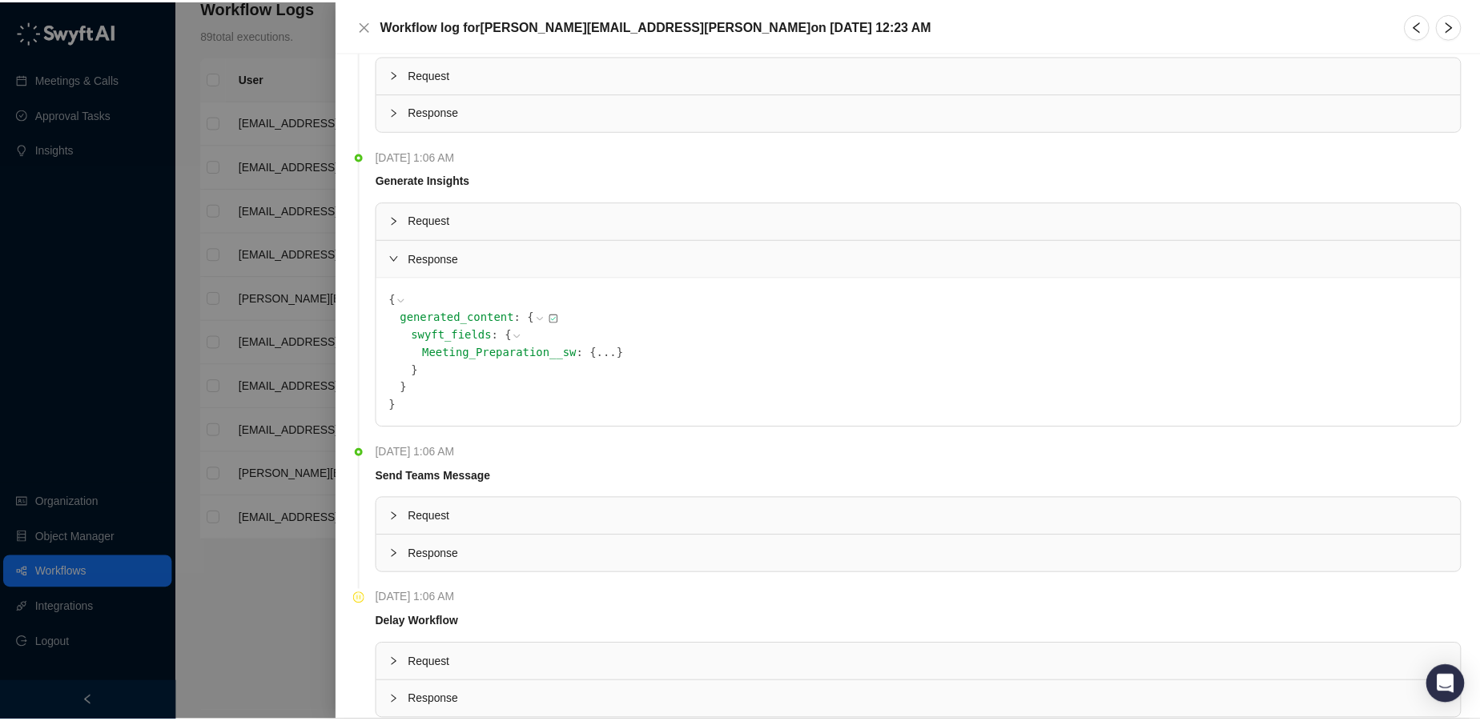
scroll to position [394, 0]
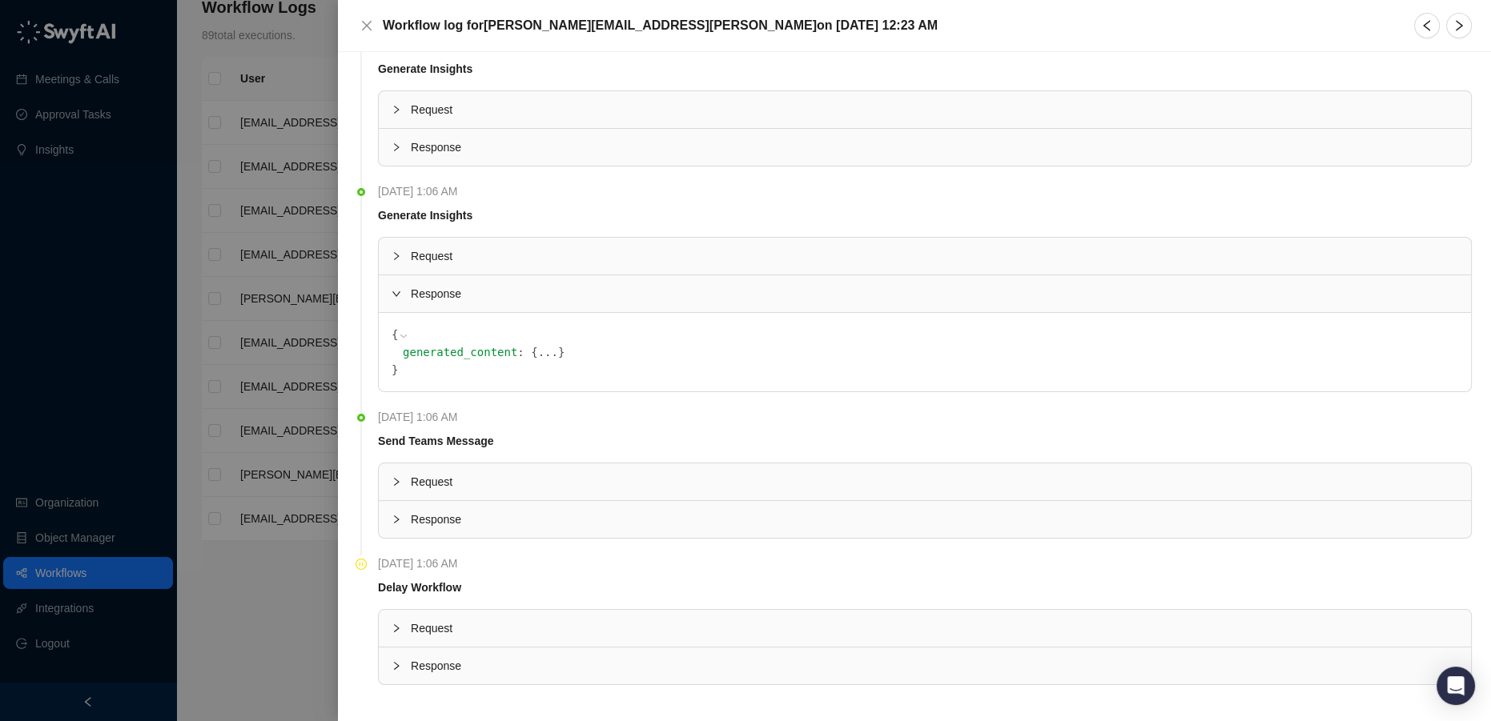
click at [497, 348] on div "generated_content : { ... }" at bounding box center [930, 353] width 1055 height 18
click at [538, 348] on button "..." at bounding box center [548, 353] width 20 height 18
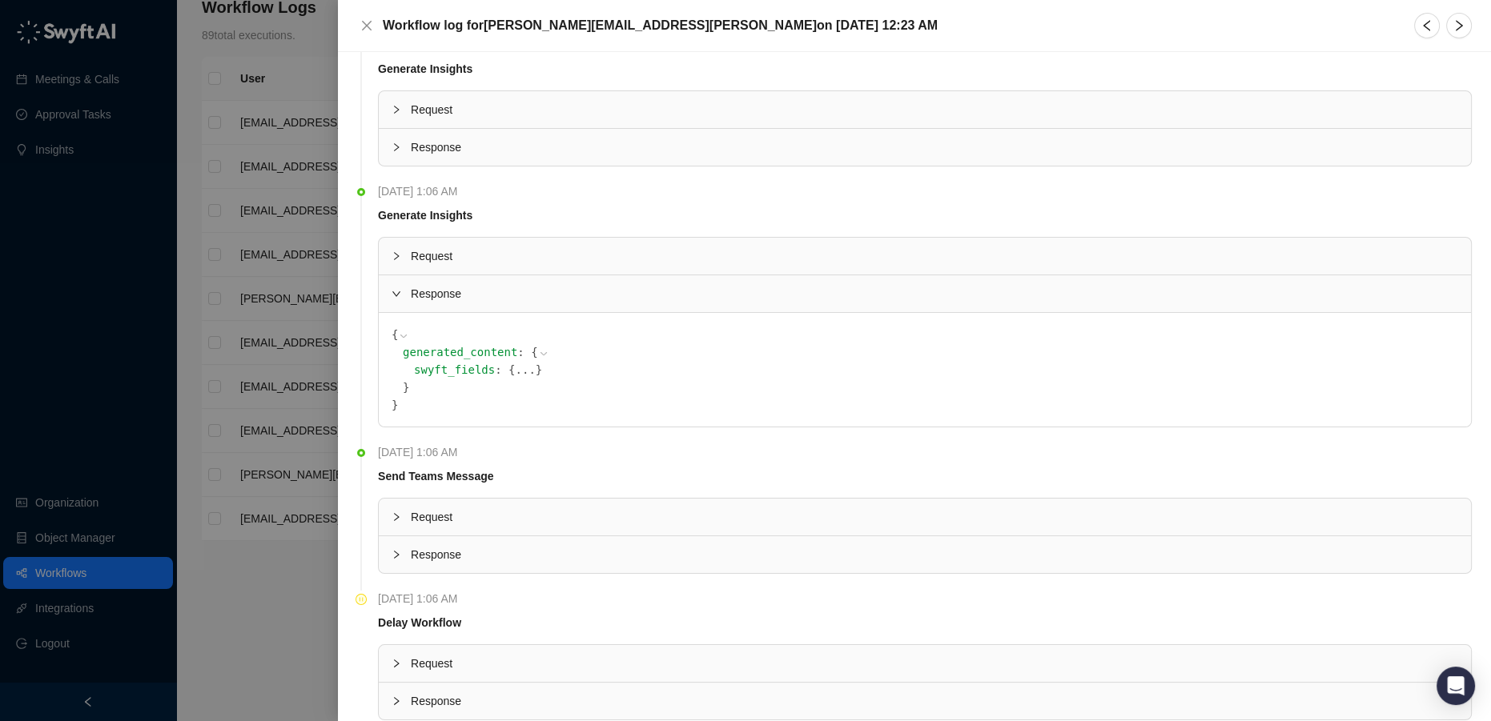
click at [536, 364] on span "}" at bounding box center [539, 370] width 6 height 13
click at [241, 211] on div at bounding box center [745, 360] width 1491 height 721
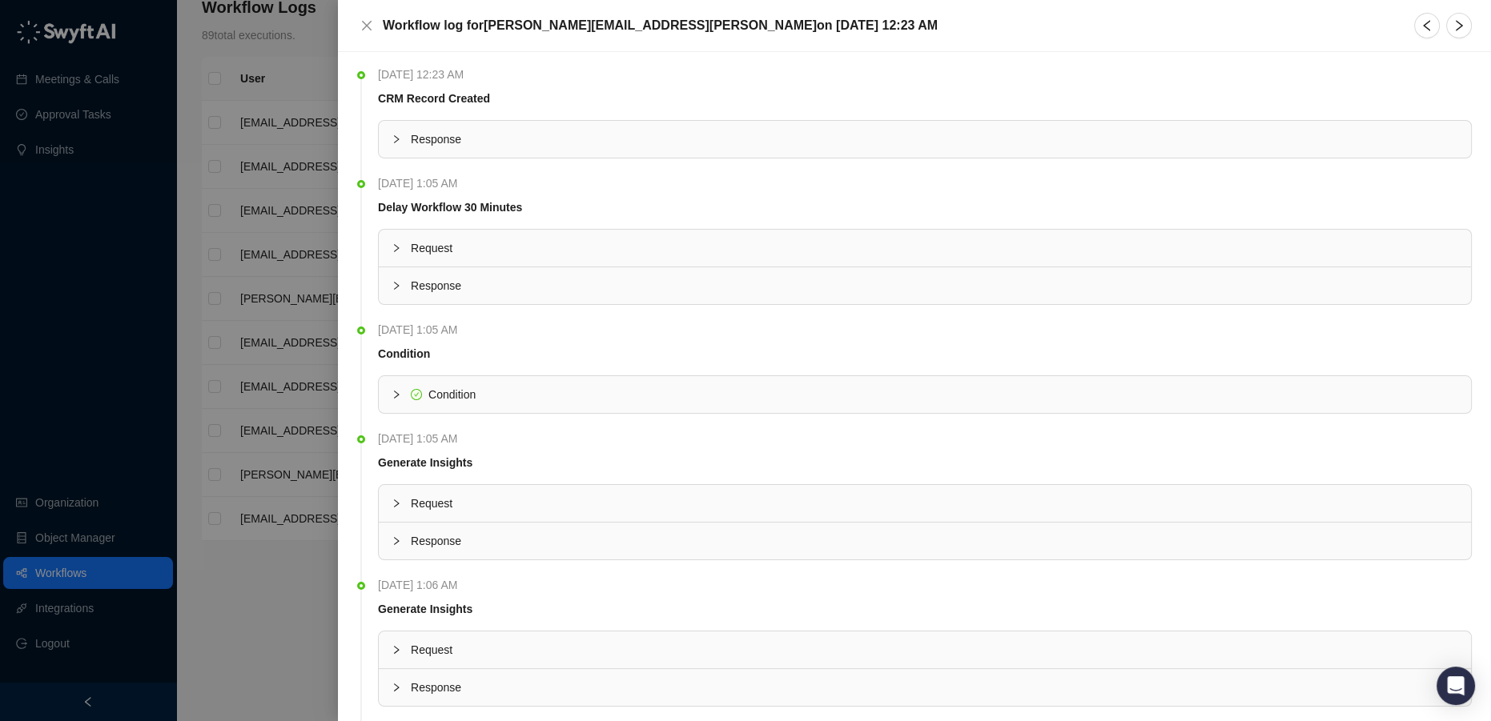
click at [254, 502] on div at bounding box center [745, 360] width 1491 height 721
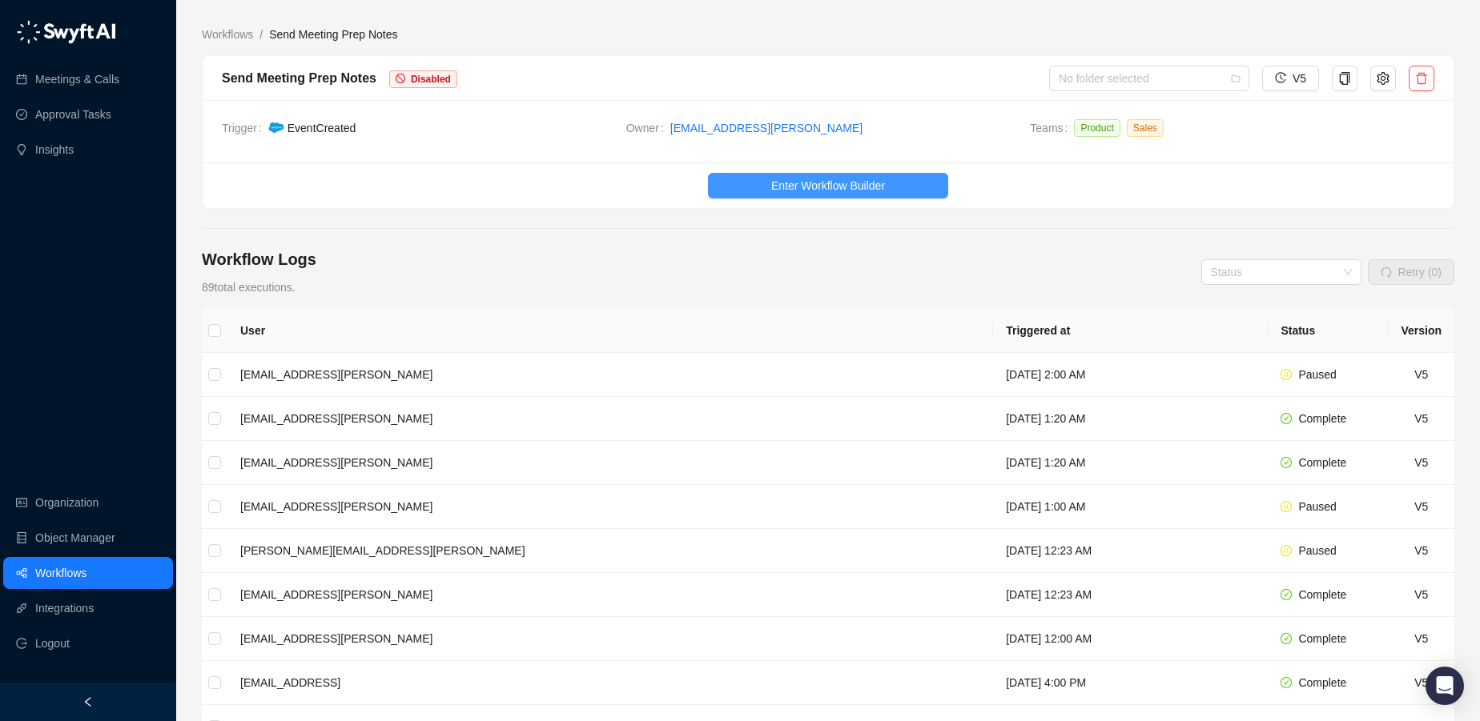
click at [875, 192] on span "Enter Workflow Builder" at bounding box center [828, 186] width 114 height 18
